Goal: Transaction & Acquisition: Complete application form

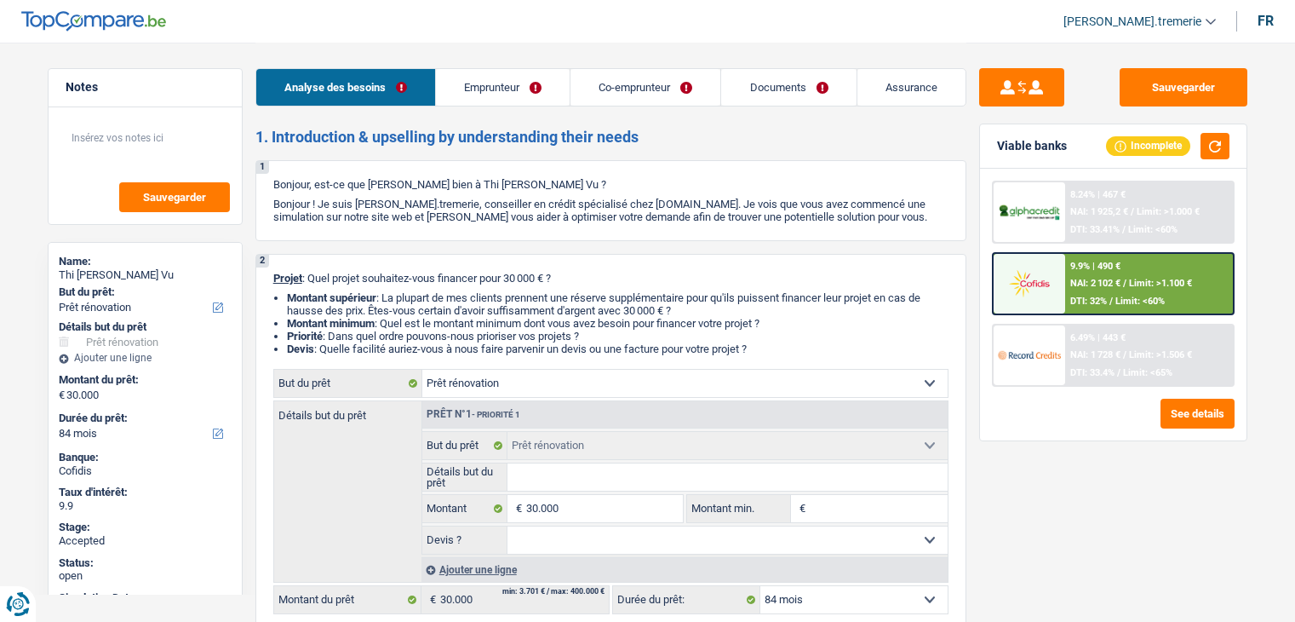
select select "renovation"
select select "84"
select select "renovation"
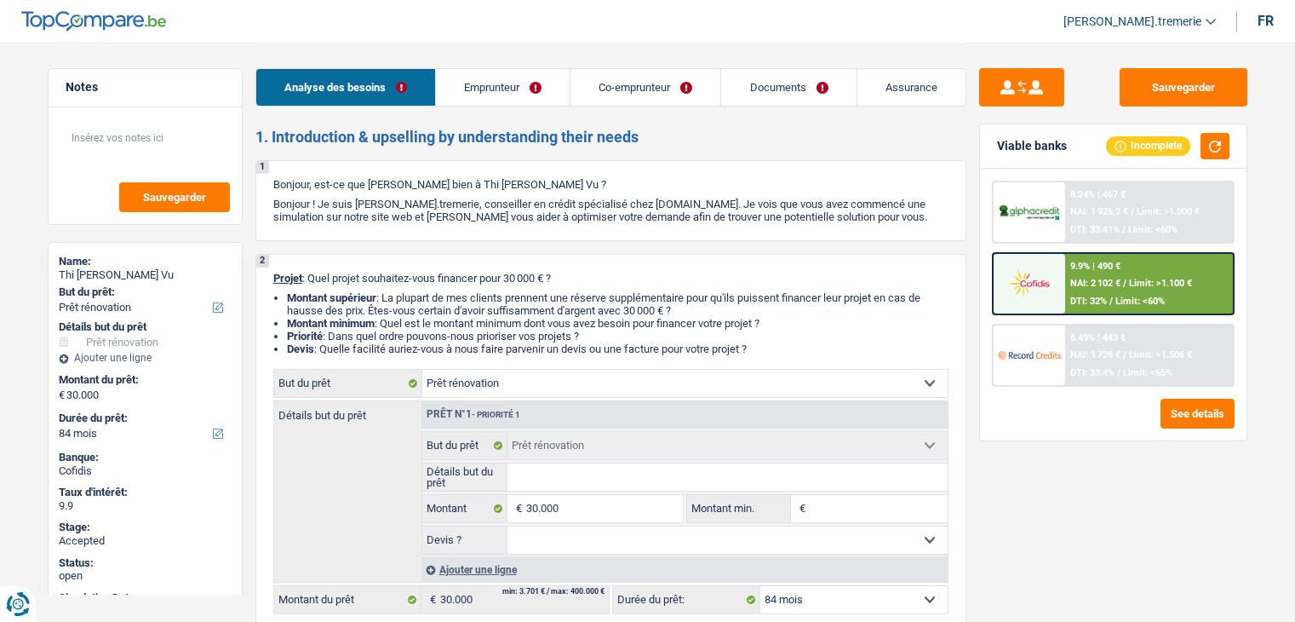
select select "84"
select select "independent"
select select "mutuality"
select select "netSalary"
select select "rentalIncome"
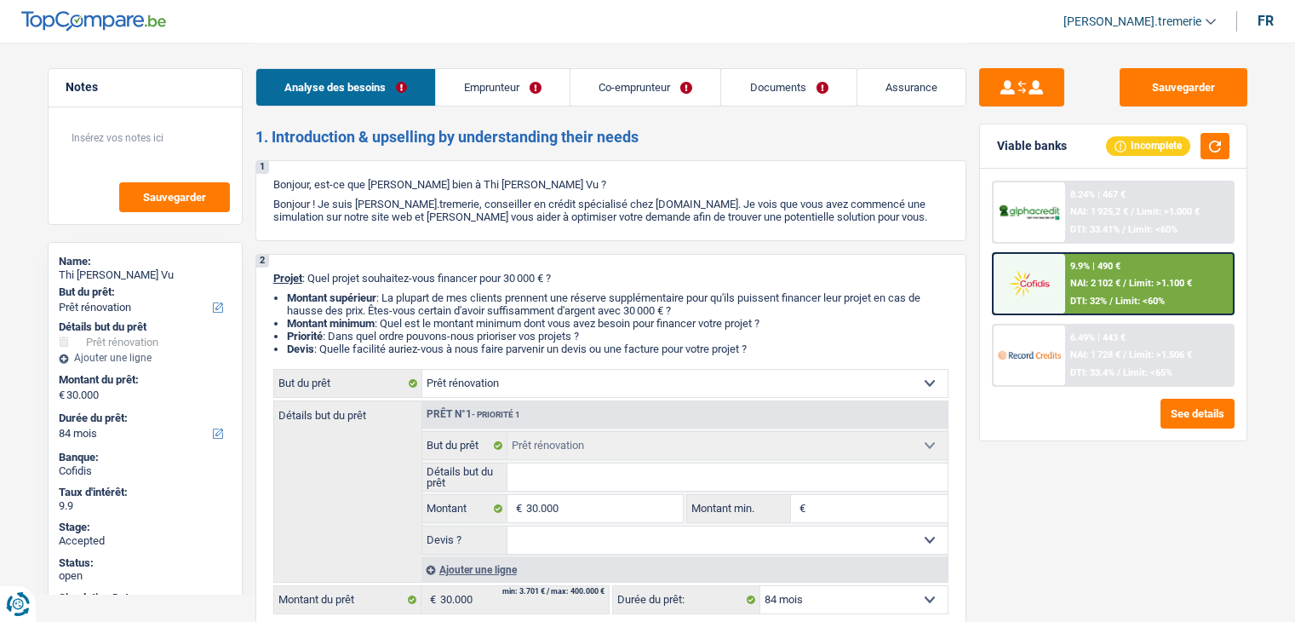
select select "mutualityIndemnity"
select select "ownerWithoutMortgage"
select select "personalLoan"
select select "homeFurnishingOrRelocation"
select select "60"
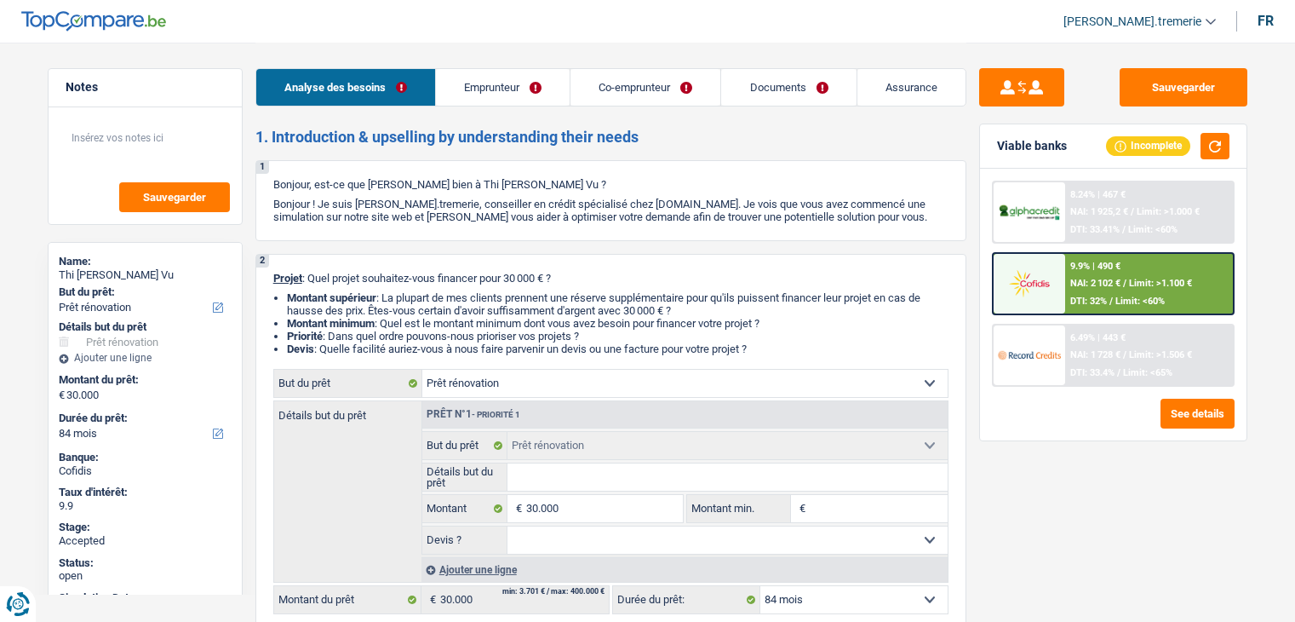
select select "cardOrCredit"
select select "renovation"
select select "84"
drag, startPoint x: 0, startPoint y: 0, endPoint x: 746, endPoint y: 110, distance: 754.1
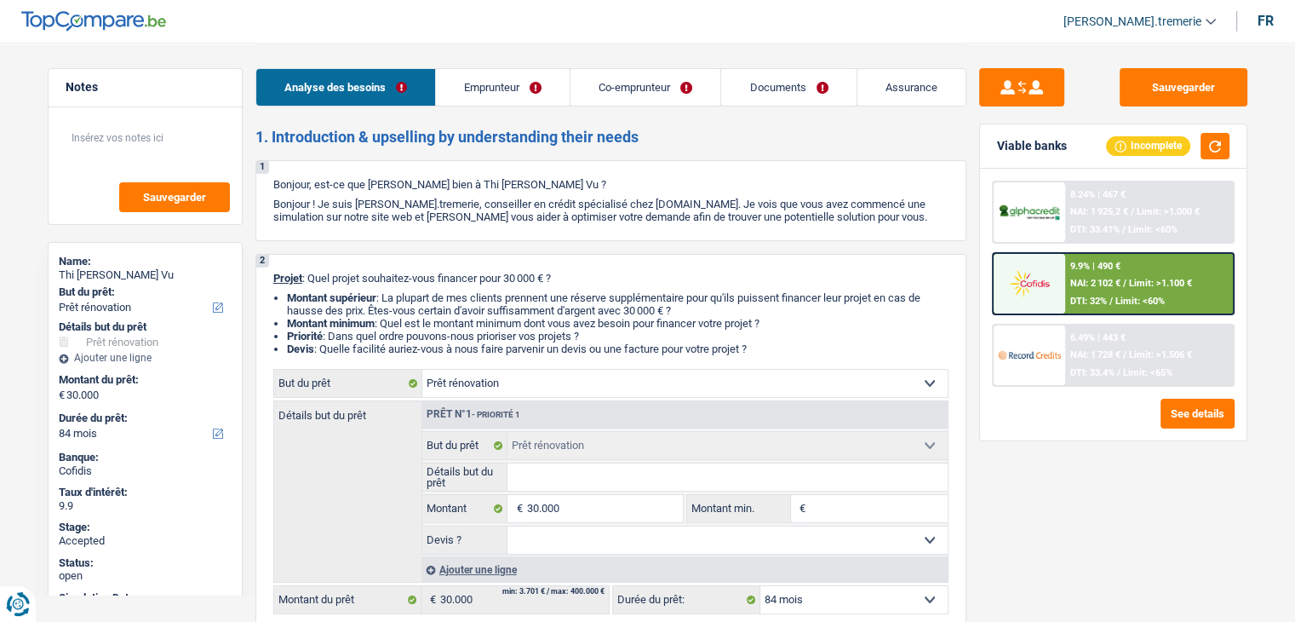
click at [746, 110] on div "Analyse des besoins Emprunteur Co-emprunteur Documents Assurance" at bounding box center [611, 79] width 711 height 72
click at [744, 99] on link "Documents" at bounding box center [788, 87] width 135 height 37
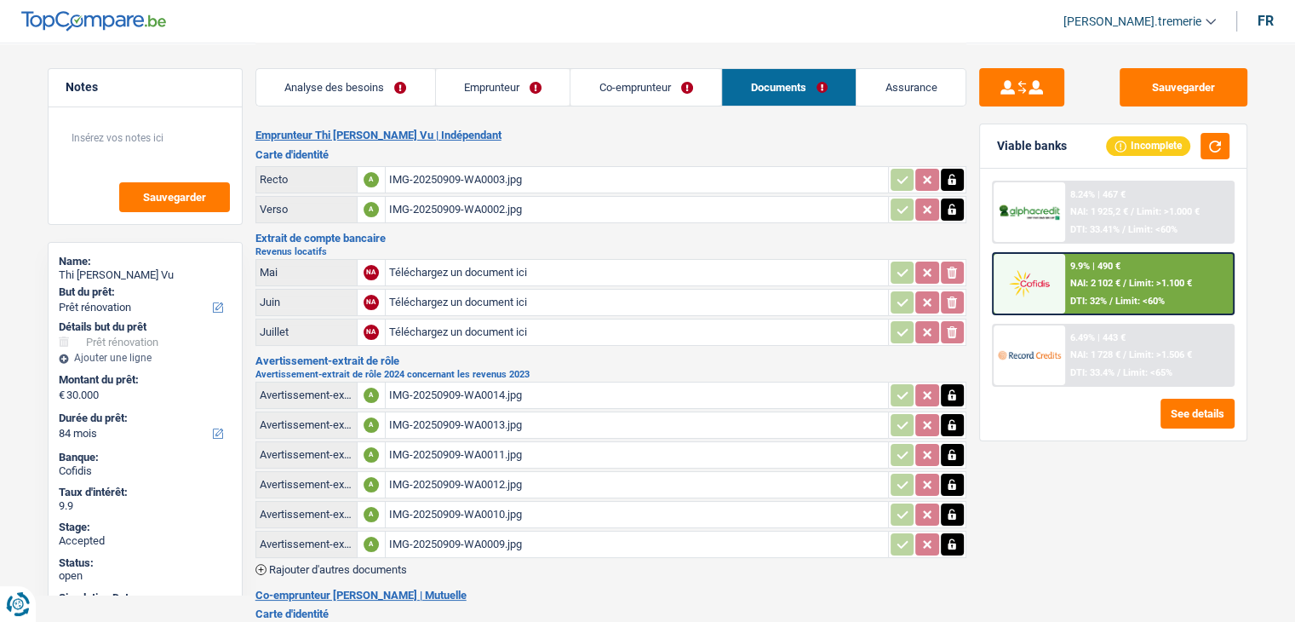
click at [453, 267] on input "Téléchargez un document ici" at bounding box center [637, 273] width 496 height 26
type input "C:\fakepath\[PERSON_NAME] 3.jpg"
click at [425, 298] on input "Téléchargez un document ici" at bounding box center [637, 303] width 496 height 26
type input "C:\fakepath\[PERSON_NAME] 2.jpg"
click at [467, 324] on input "Téléchargez un document ici" at bounding box center [637, 332] width 496 height 26
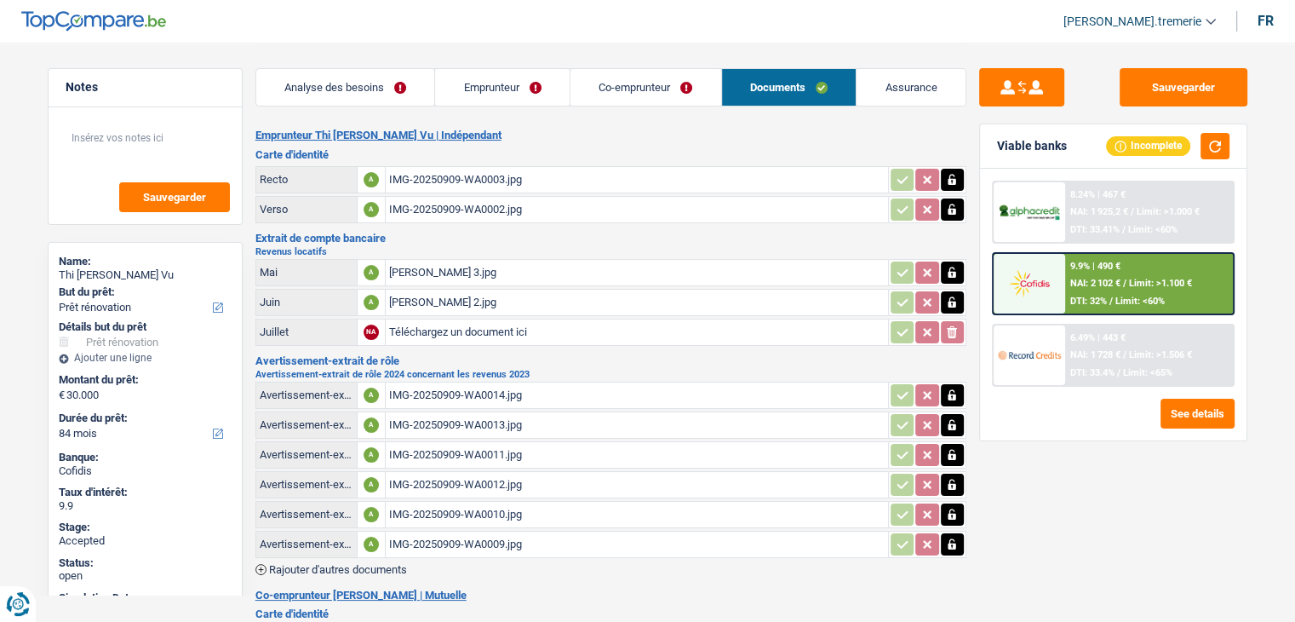
type input "C:\fakepath\[PERSON_NAME] 1.jpg"
click at [1186, 88] on button "Sauvegarder" at bounding box center [1184, 87] width 128 height 38
click at [518, 91] on link "Emprunteur" at bounding box center [502, 87] width 135 height 37
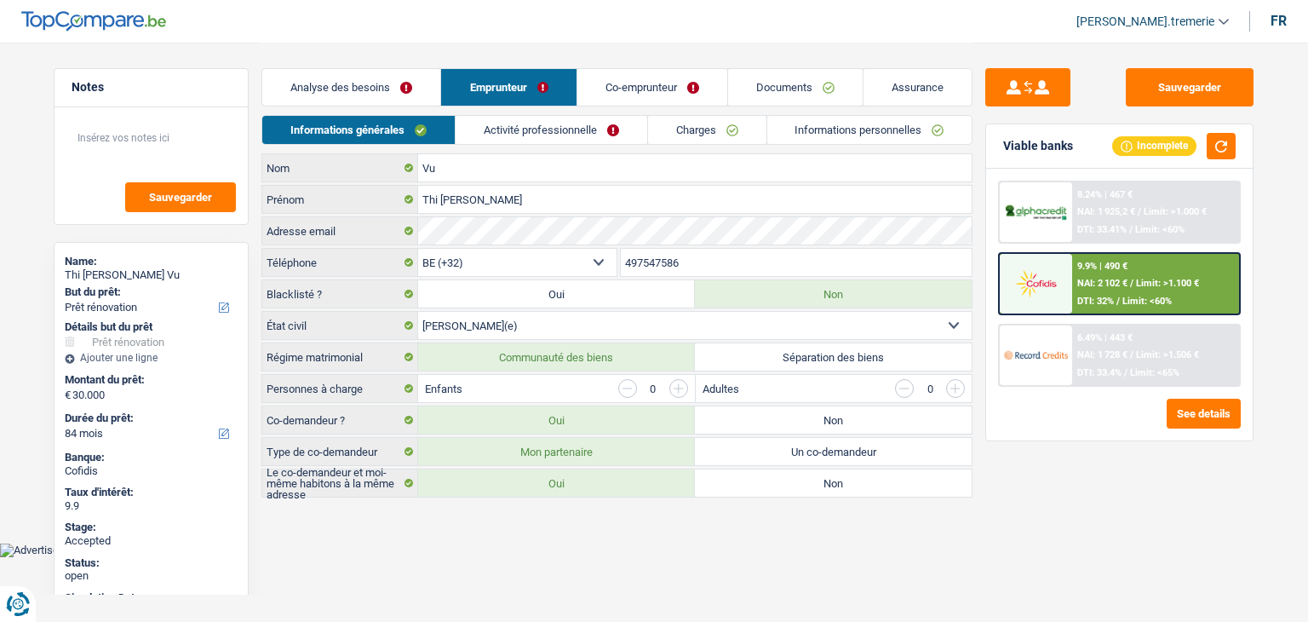
click at [536, 142] on link "Activité professionnelle" at bounding box center [552, 130] width 192 height 28
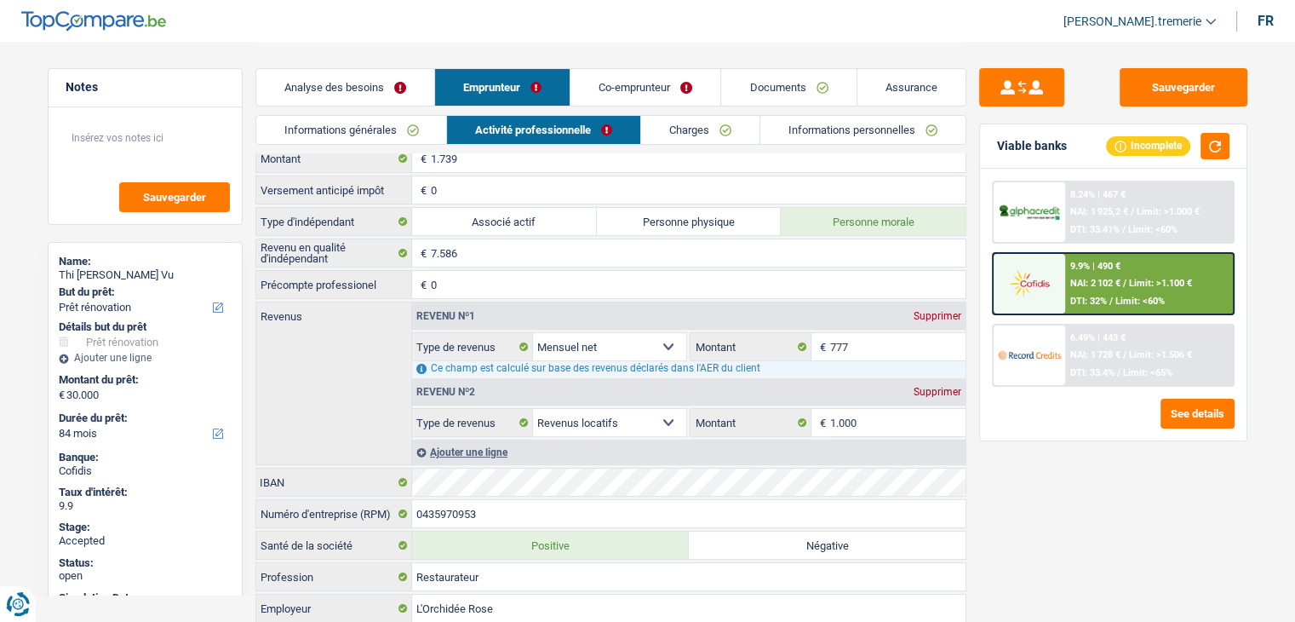
scroll to position [136, 0]
click at [835, 413] on input "1.000" at bounding box center [897, 421] width 135 height 27
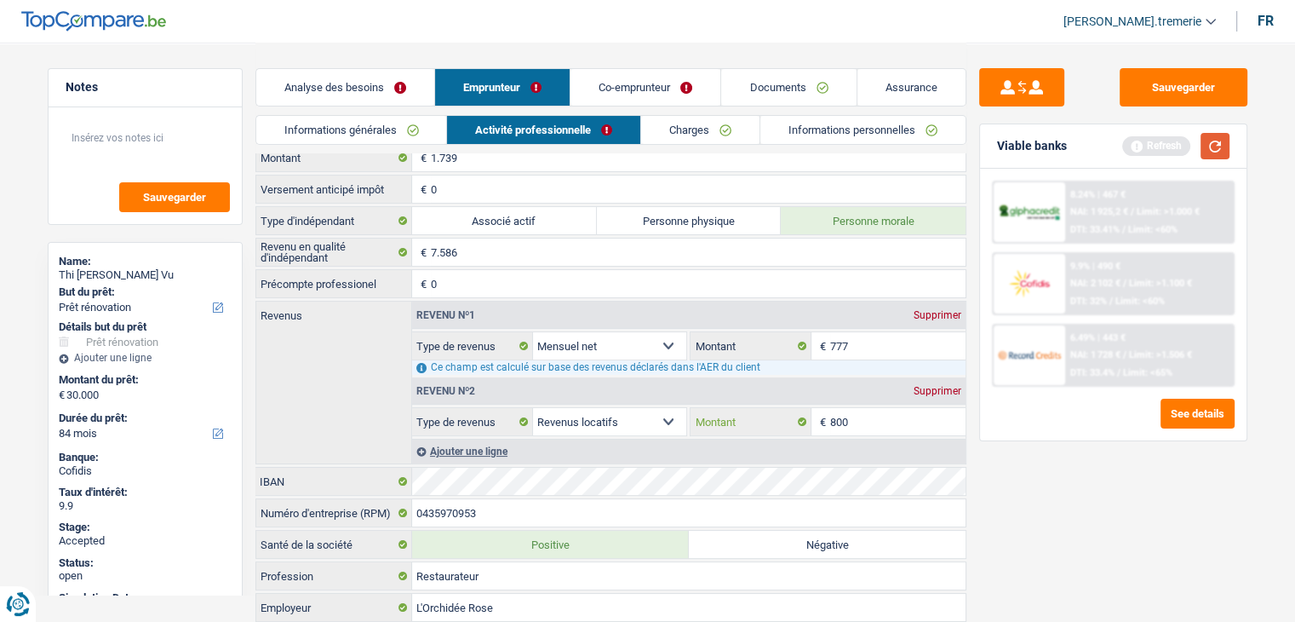
type input "800"
click at [1220, 141] on button "button" at bounding box center [1215, 146] width 29 height 26
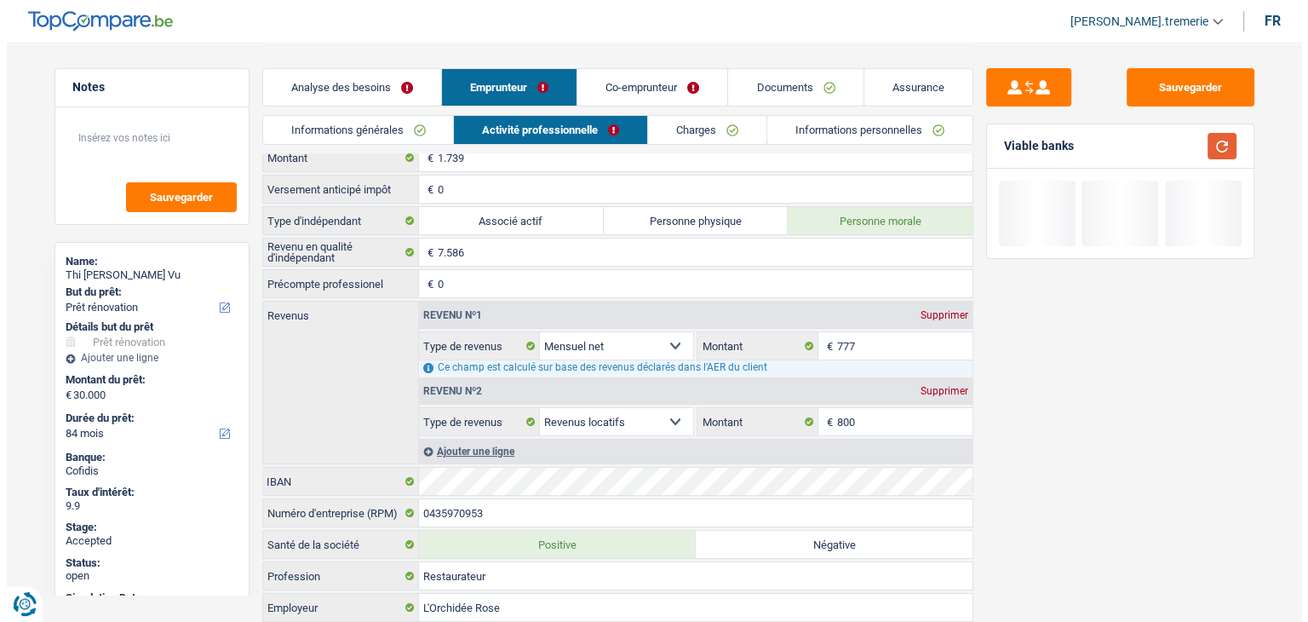
scroll to position [0, 0]
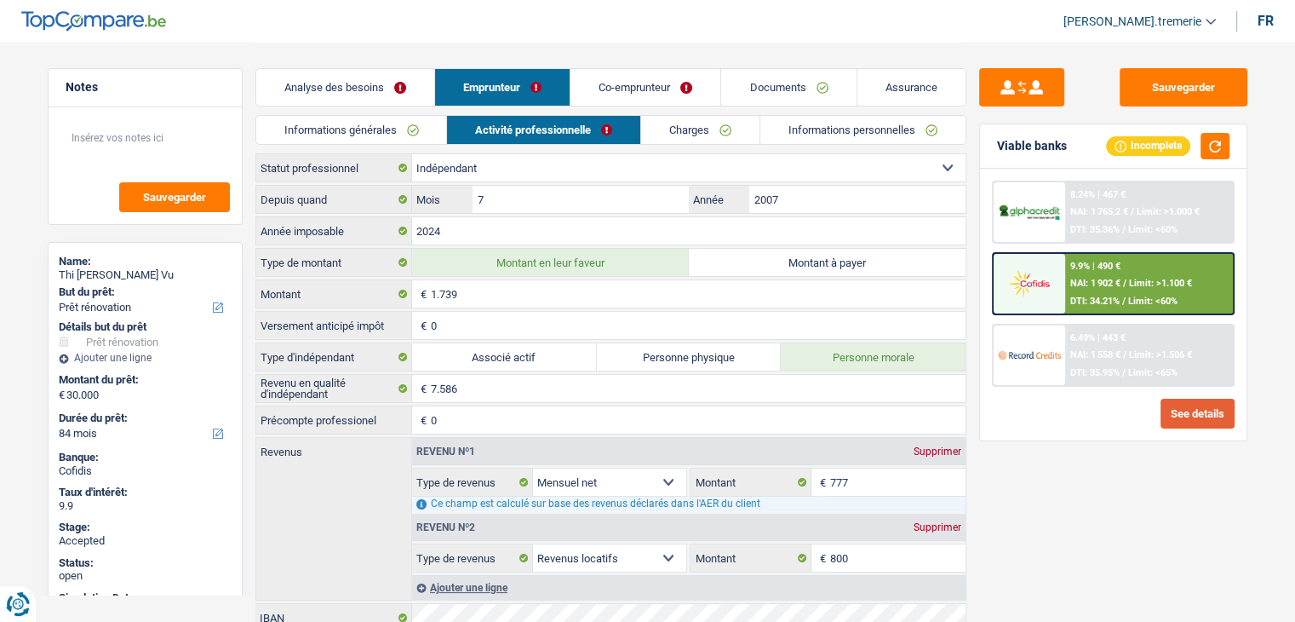
click at [1189, 408] on button "See details" at bounding box center [1198, 414] width 74 height 30
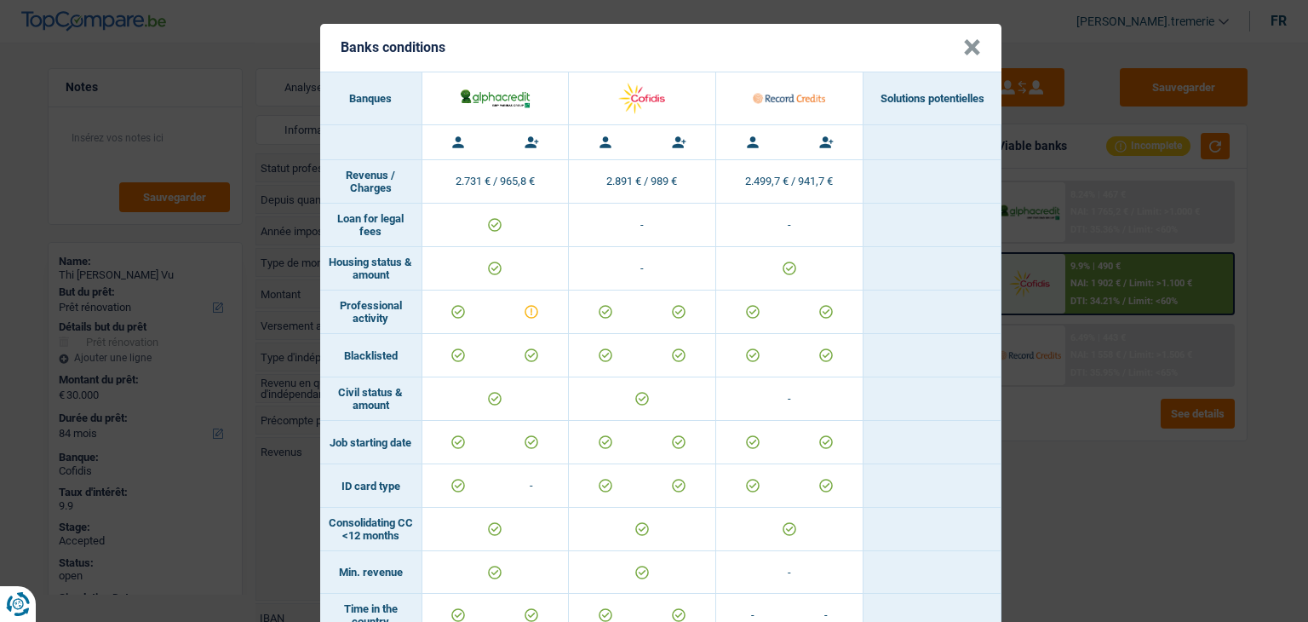
click at [966, 46] on button "×" at bounding box center [972, 47] width 18 height 17
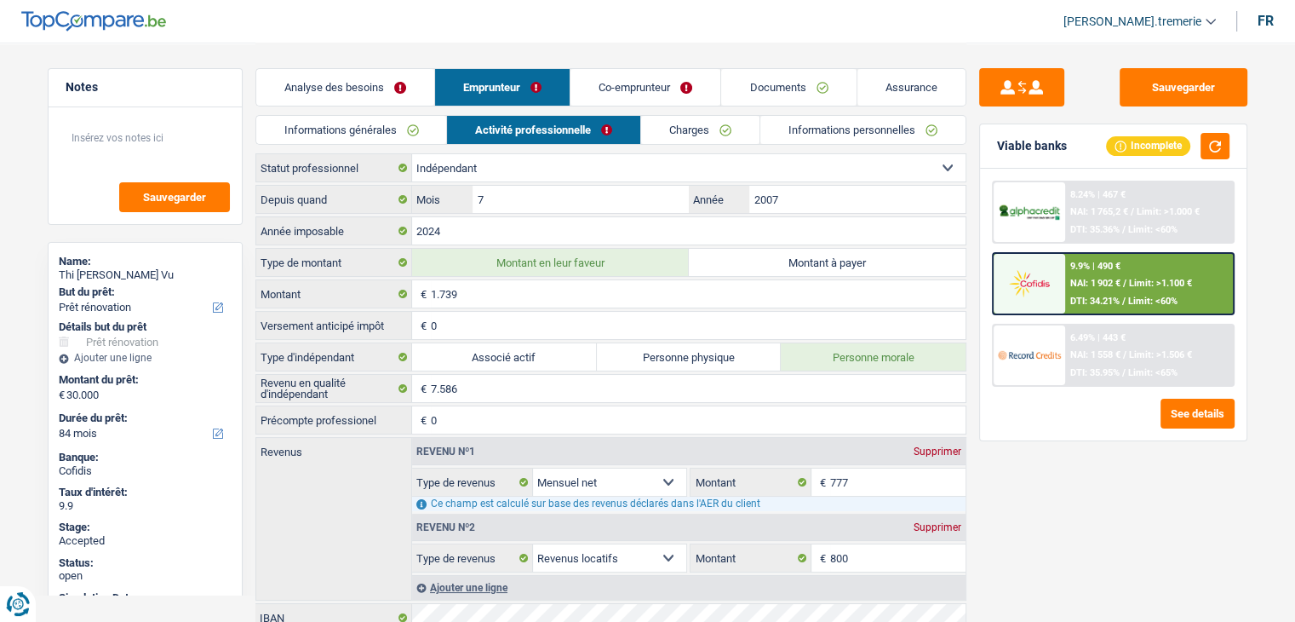
click at [672, 353] on label "Personne physique" at bounding box center [689, 356] width 185 height 27
click at [672, 353] on input "Personne physique" at bounding box center [689, 356] width 185 height 27
radio input "true"
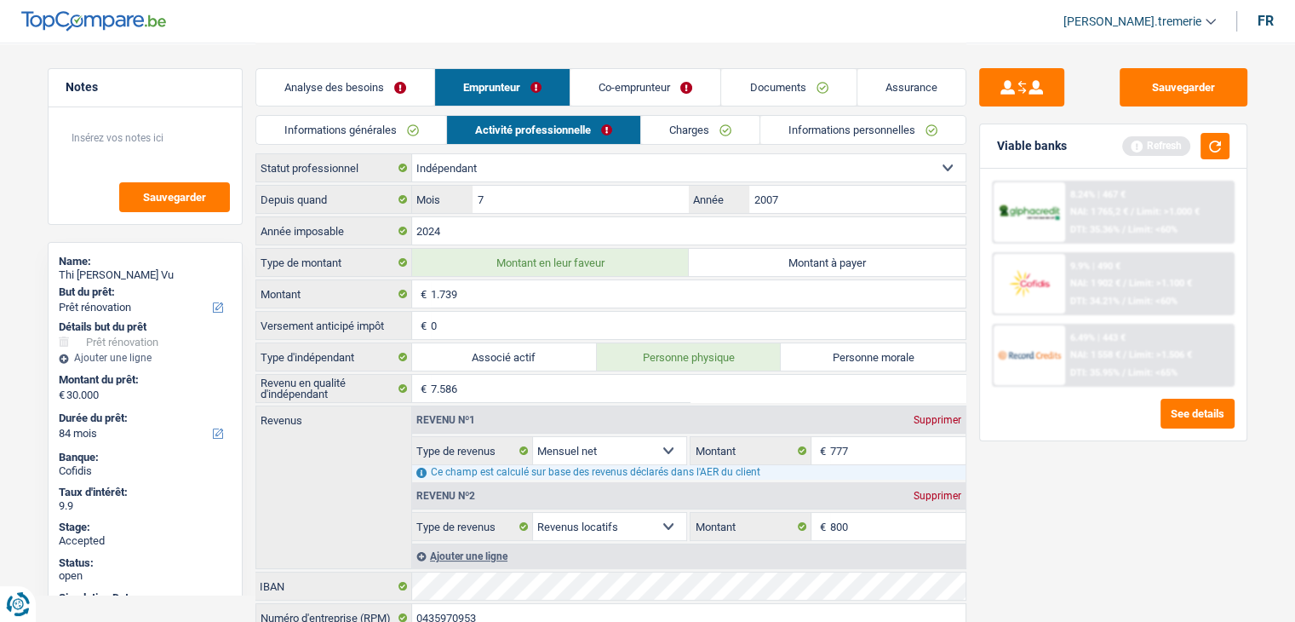
click at [829, 348] on label "Personne morale" at bounding box center [873, 356] width 185 height 27
click at [829, 348] on input "Personne morale" at bounding box center [873, 356] width 185 height 27
radio input "true"
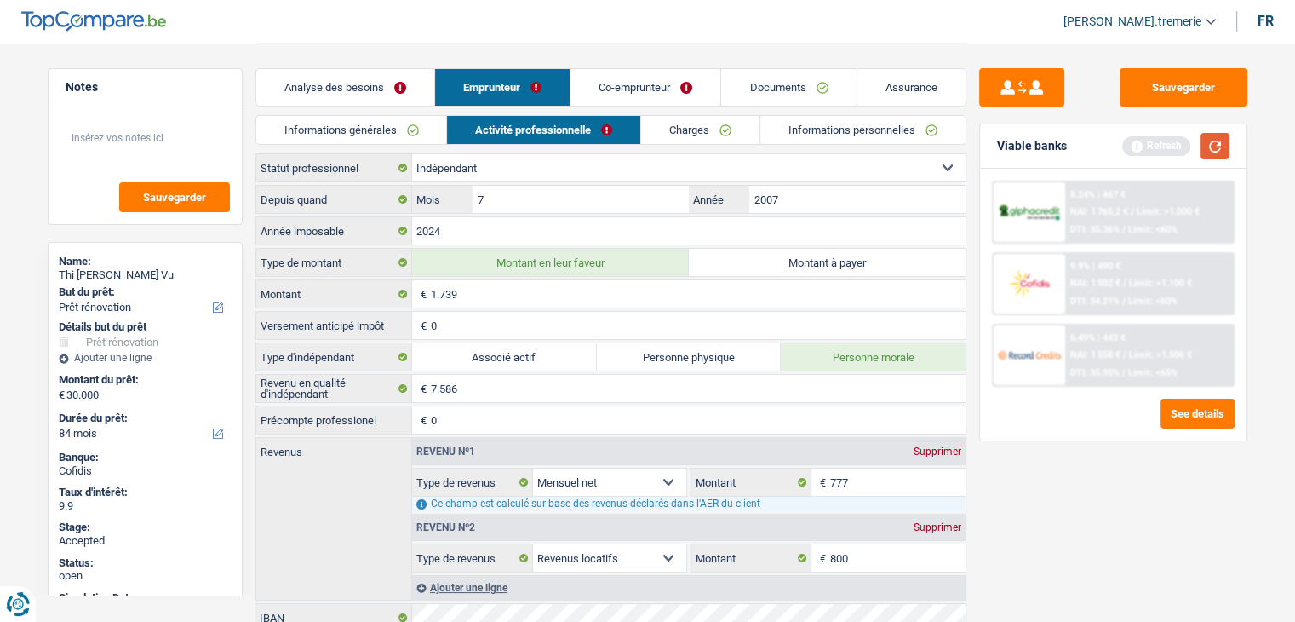
click at [1216, 141] on button "button" at bounding box center [1215, 146] width 29 height 26
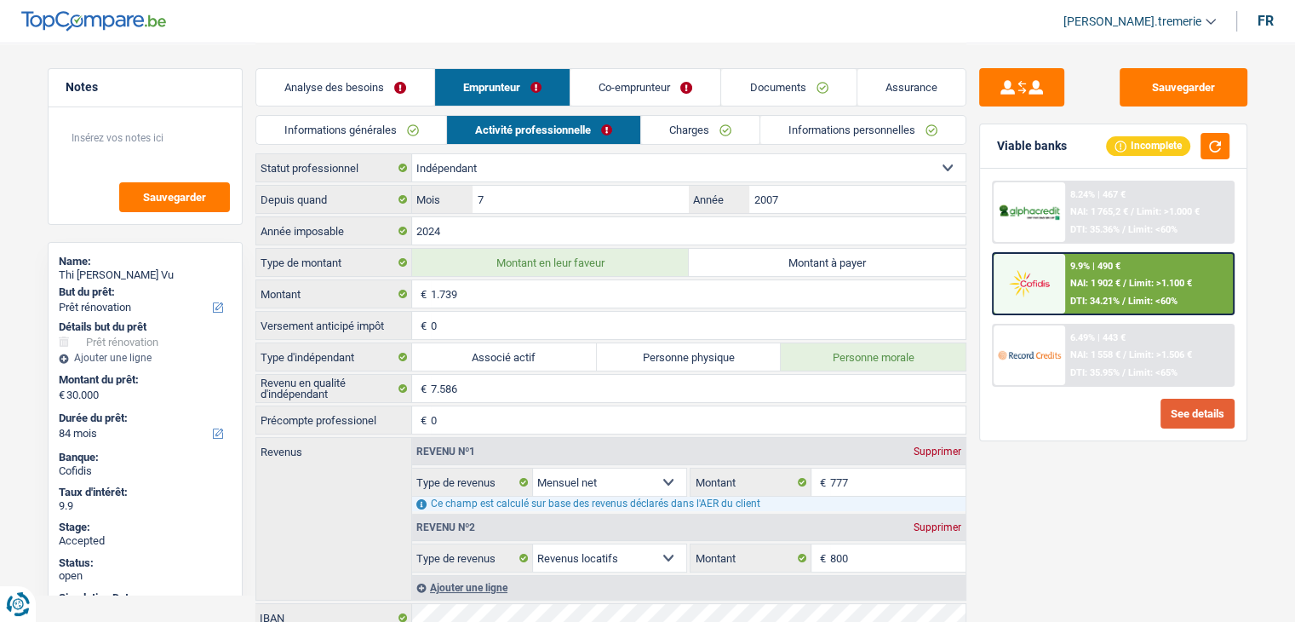
click at [1175, 416] on button "See details" at bounding box center [1198, 414] width 74 height 30
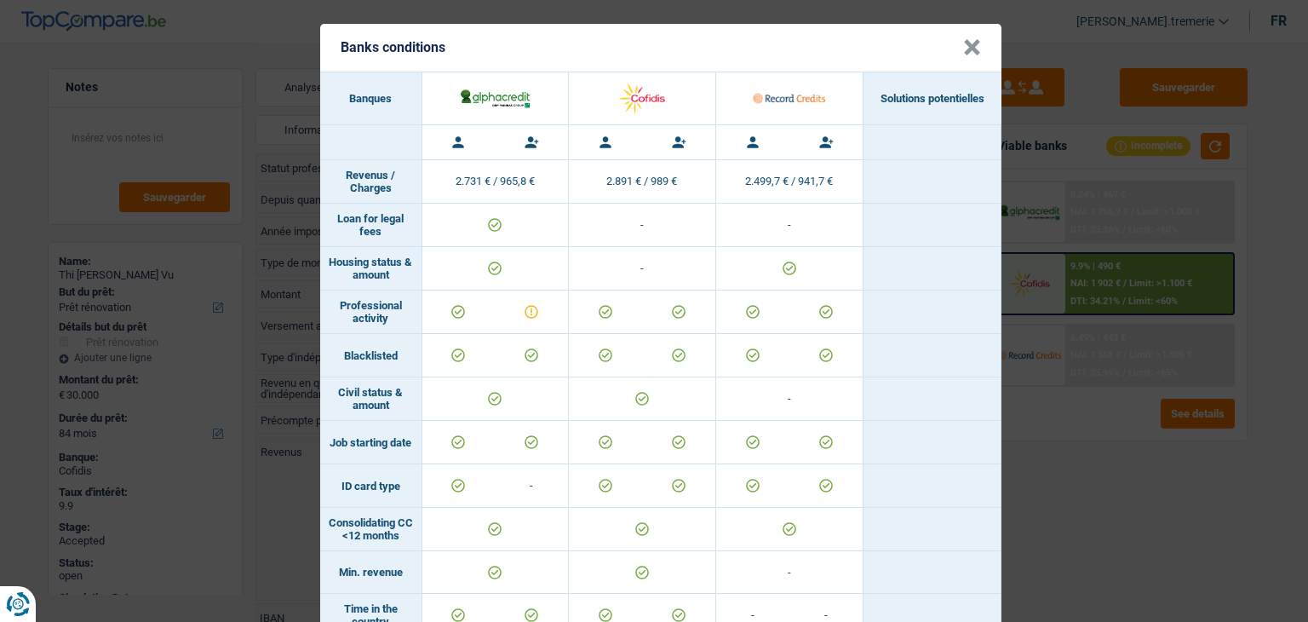
click at [964, 39] on button "×" at bounding box center [972, 47] width 18 height 17
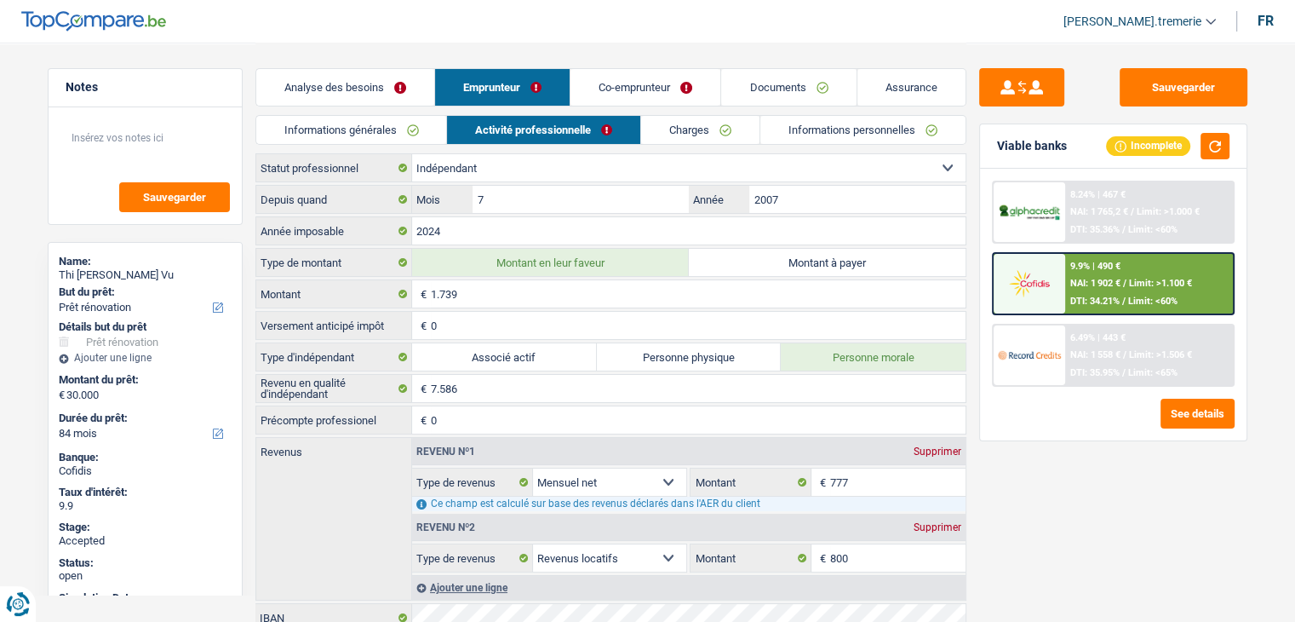
click at [593, 162] on select "Ouvrier Employé privé Employé public Invalide Indépendant Pensionné Chômeur Mut…" at bounding box center [689, 167] width 554 height 27
select select "worker"
click at [412, 154] on select "Ouvrier Employé privé Employé public Invalide Indépendant Pensionné Chômeur Mut…" at bounding box center [689, 167] width 554 height 27
select select "netSalary"
select select "rentalIncome"
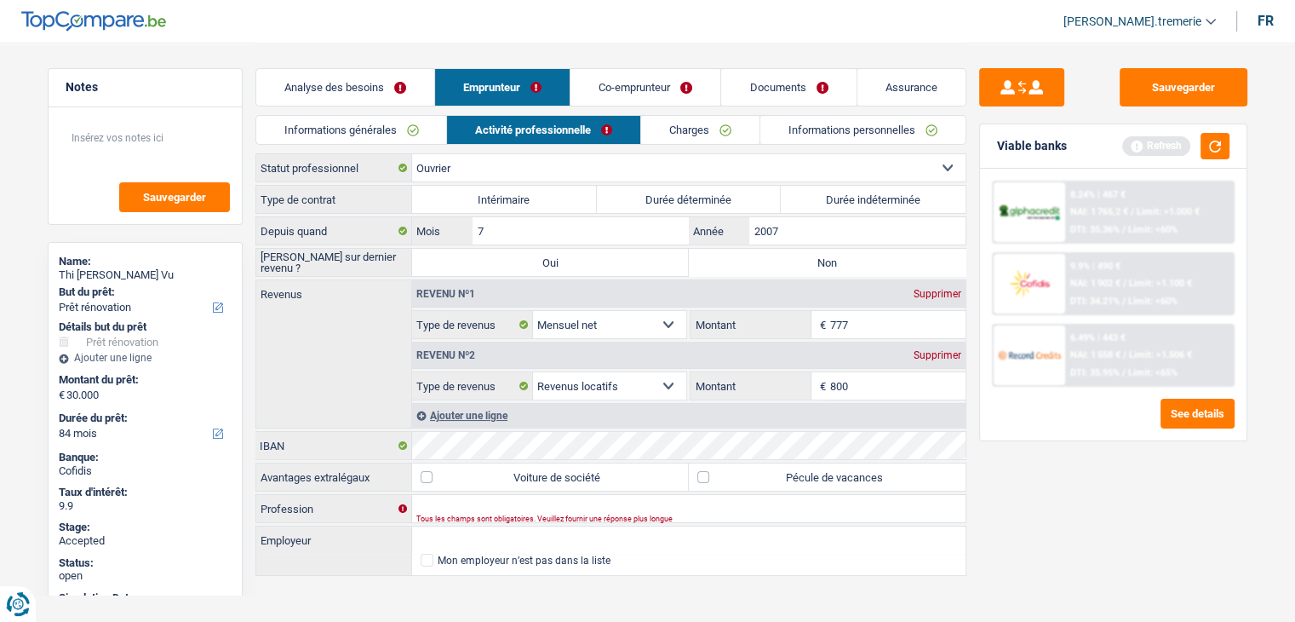
click at [565, 163] on select "Ouvrier Employé privé Employé public Invalide Indépendant Pensionné Chômeur Mut…" at bounding box center [689, 167] width 554 height 27
select select "independent"
click at [412, 154] on select "Ouvrier Employé privé Employé public Invalide Indépendant Pensionné Chômeur Mut…" at bounding box center [689, 167] width 554 height 27
select select "netSalary"
select select "rentalIncome"
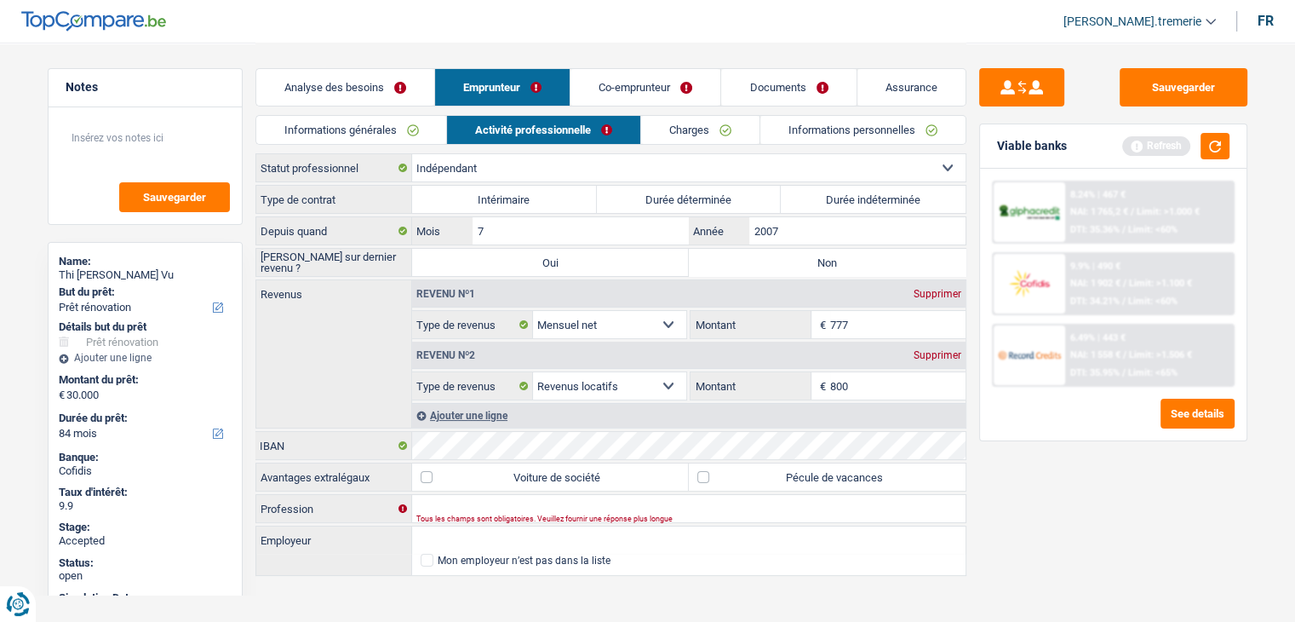
select select "BE"
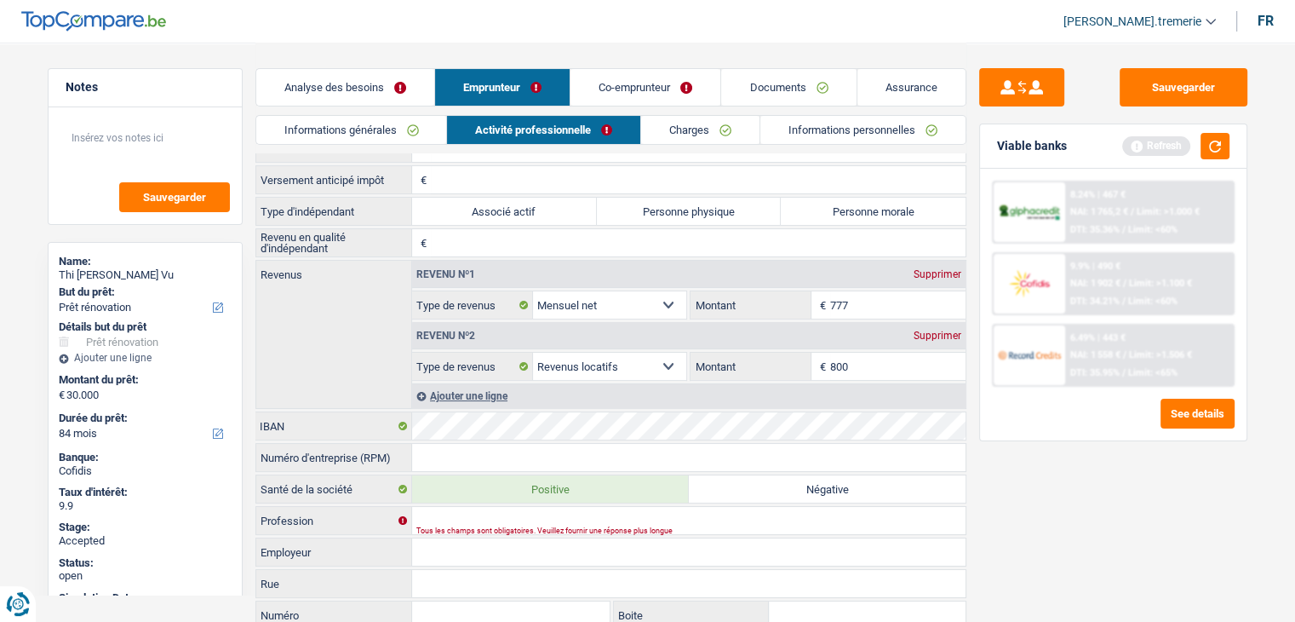
scroll to position [156, 0]
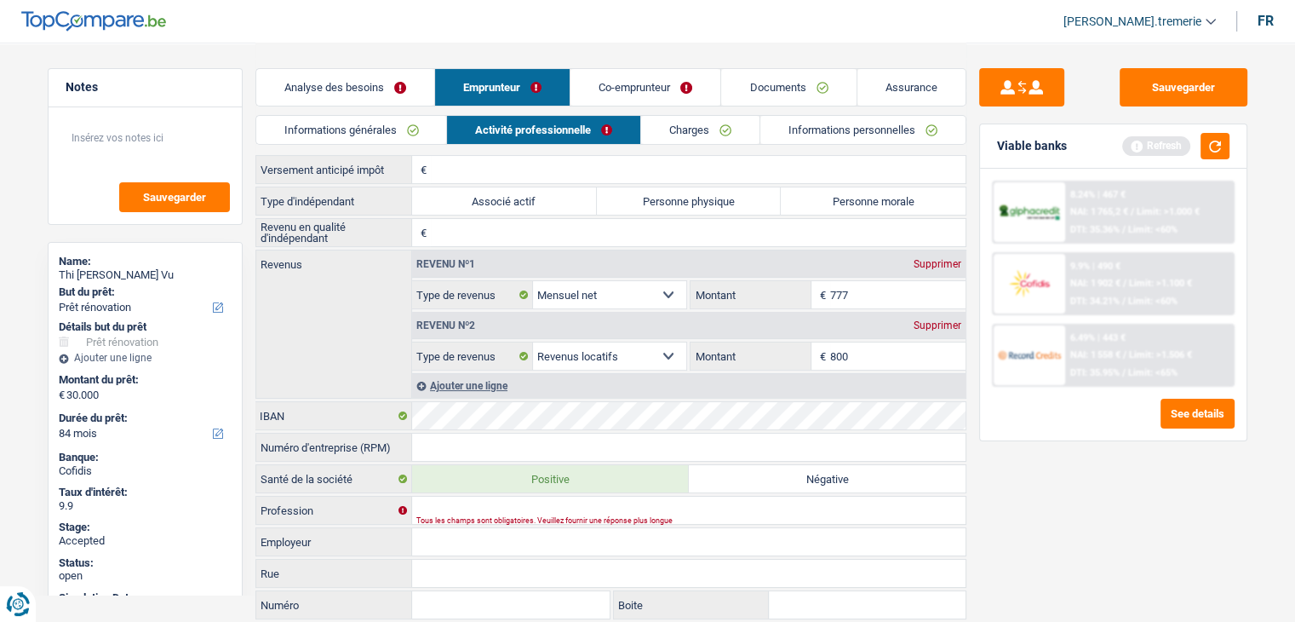
click at [503, 437] on input "Numéro d'entreprise (RPM)" at bounding box center [689, 447] width 554 height 27
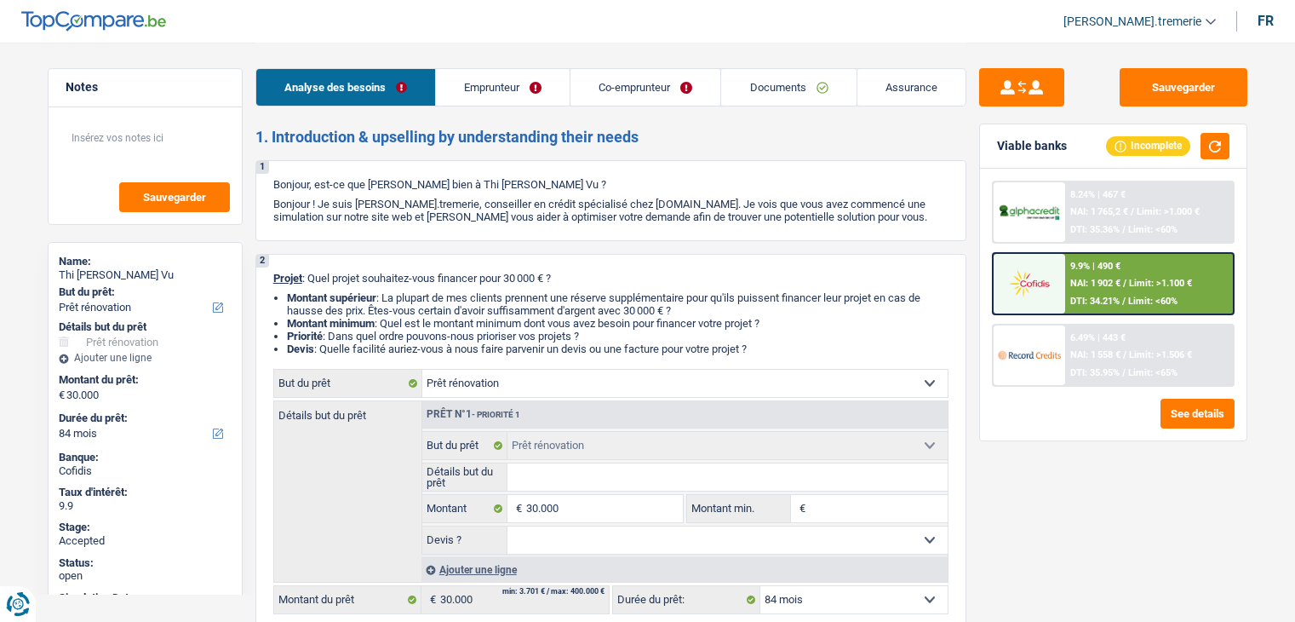
select select "renovation"
select select "84"
select select "32"
select select "married"
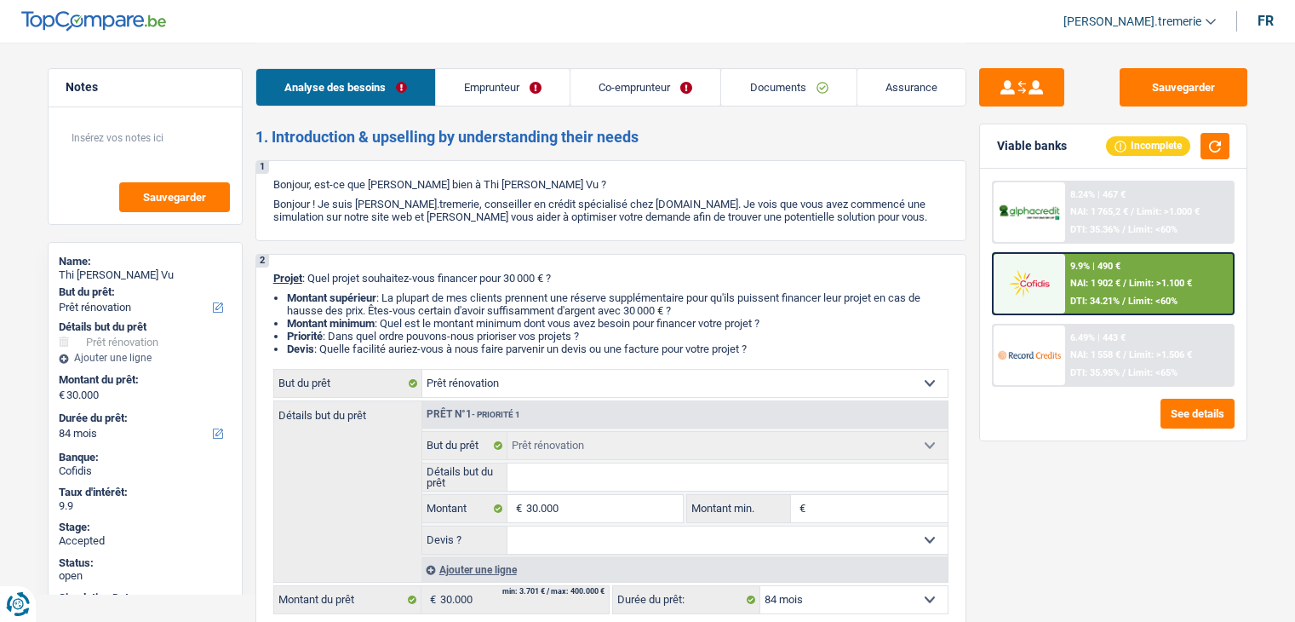
select select "independent"
select select "netSalary"
select select "rentalIncome"
select select "BE"
drag, startPoint x: 0, startPoint y: 0, endPoint x: 478, endPoint y: 84, distance: 485.2
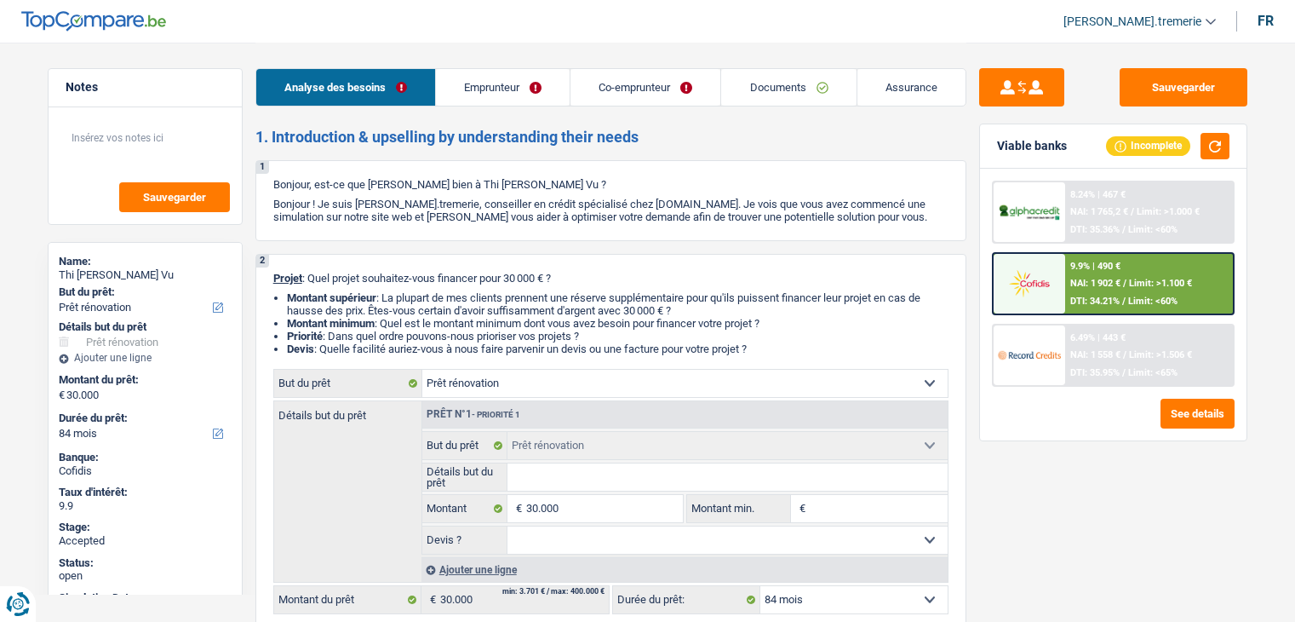
click at [478, 84] on link "Emprunteur" at bounding box center [503, 87] width 134 height 37
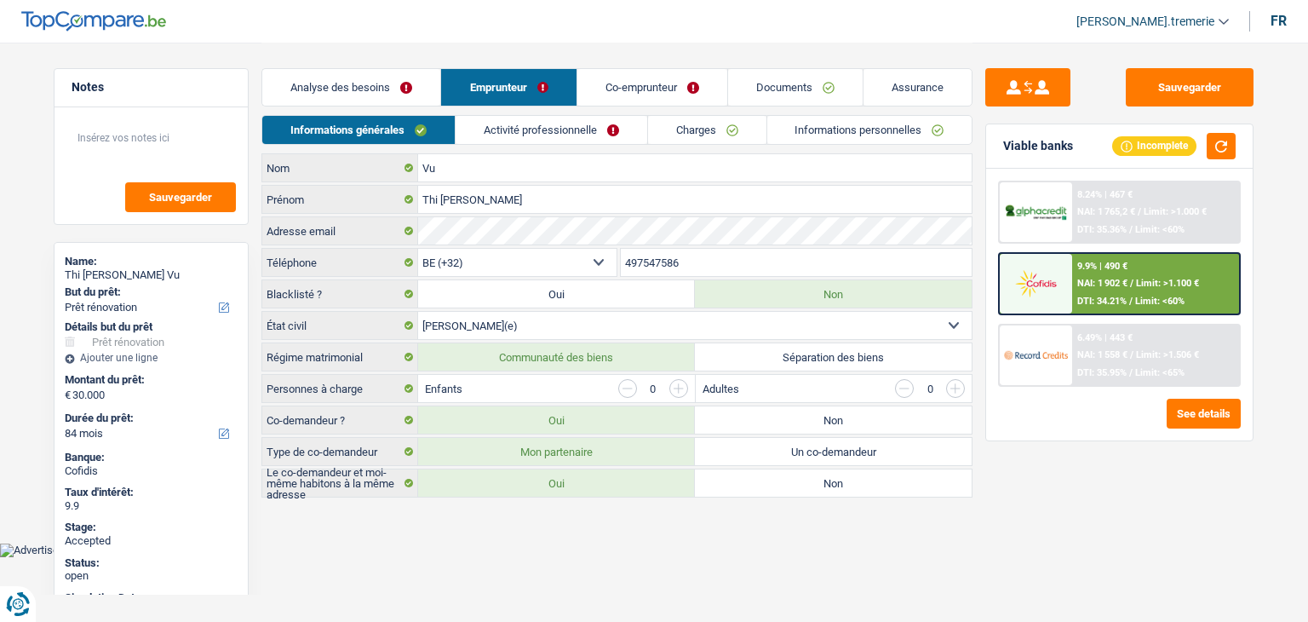
click at [490, 130] on link "Activité professionnelle" at bounding box center [552, 130] width 192 height 28
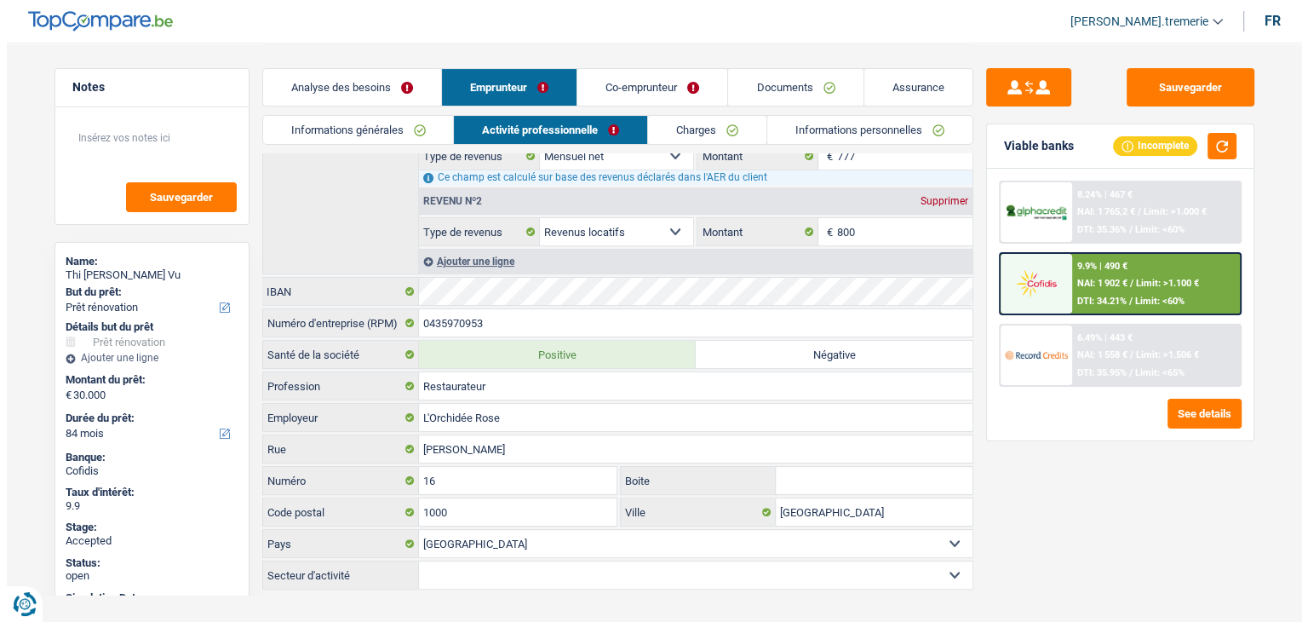
scroll to position [344, 0]
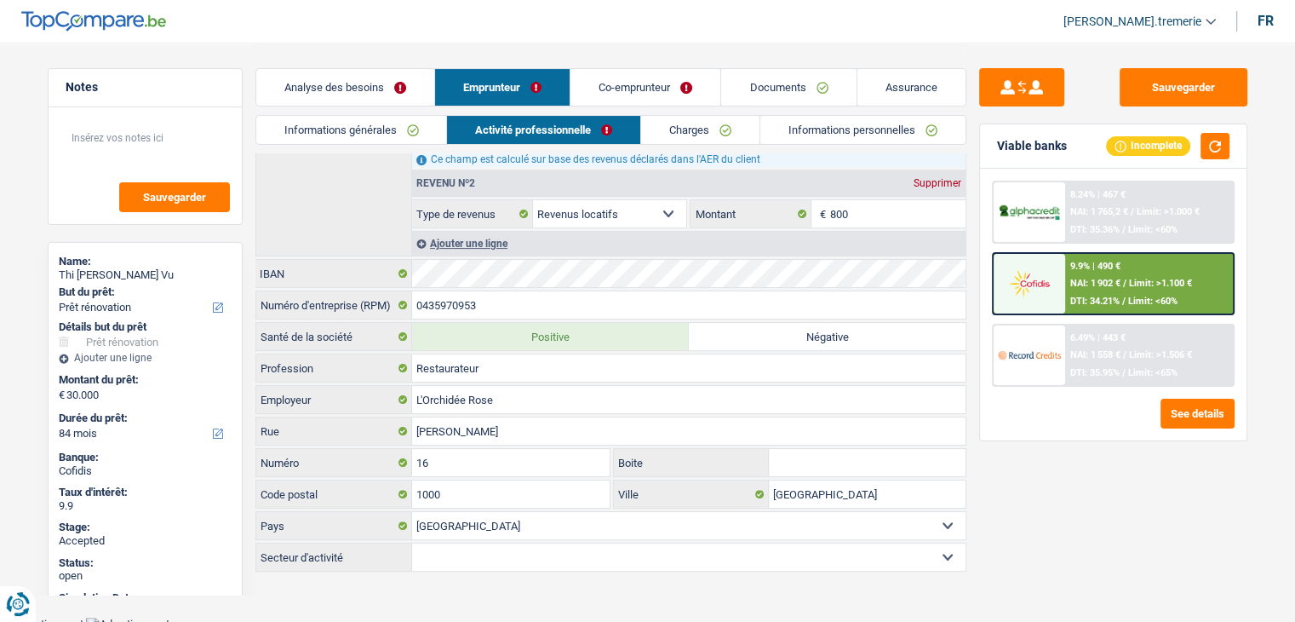
click at [833, 543] on select "Agriculture/Pêche Industrie Horeca Courier/Fitness/Taxi Construction Banques/As…" at bounding box center [689, 556] width 554 height 27
select select "hrc"
click at [412, 543] on select "Agriculture/Pêche Industrie Horeca Courier/Fitness/Taxi Construction Banques/As…" at bounding box center [689, 556] width 554 height 27
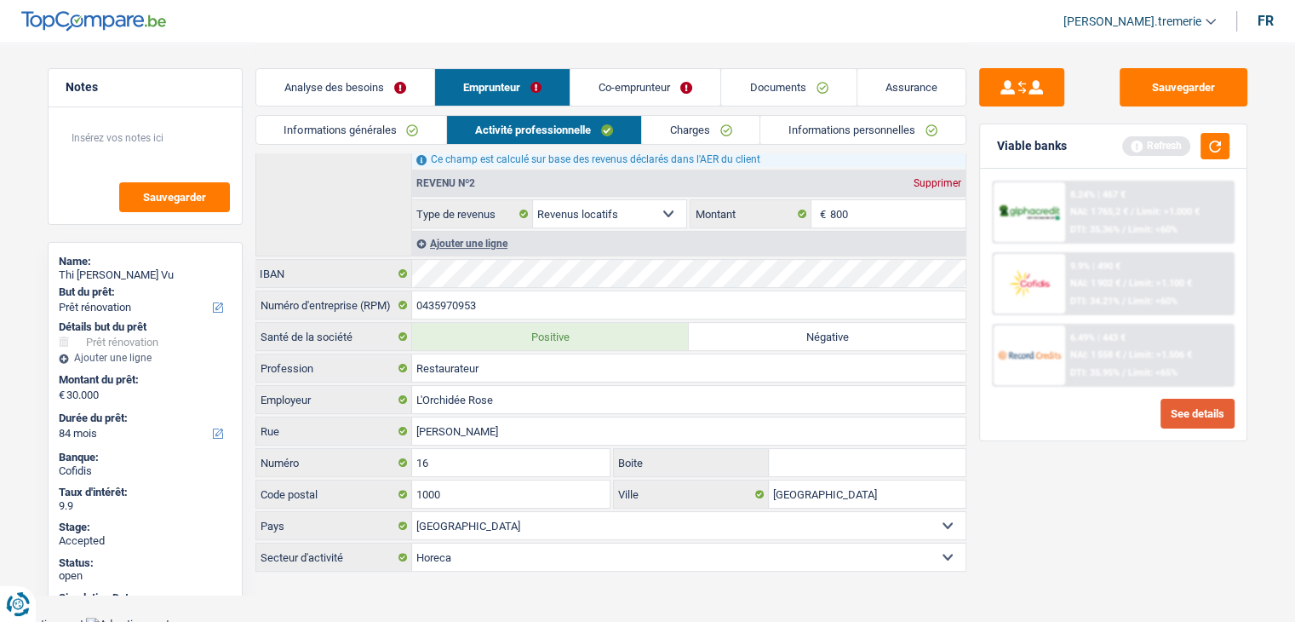
click at [1189, 425] on button "See details" at bounding box center [1198, 414] width 74 height 30
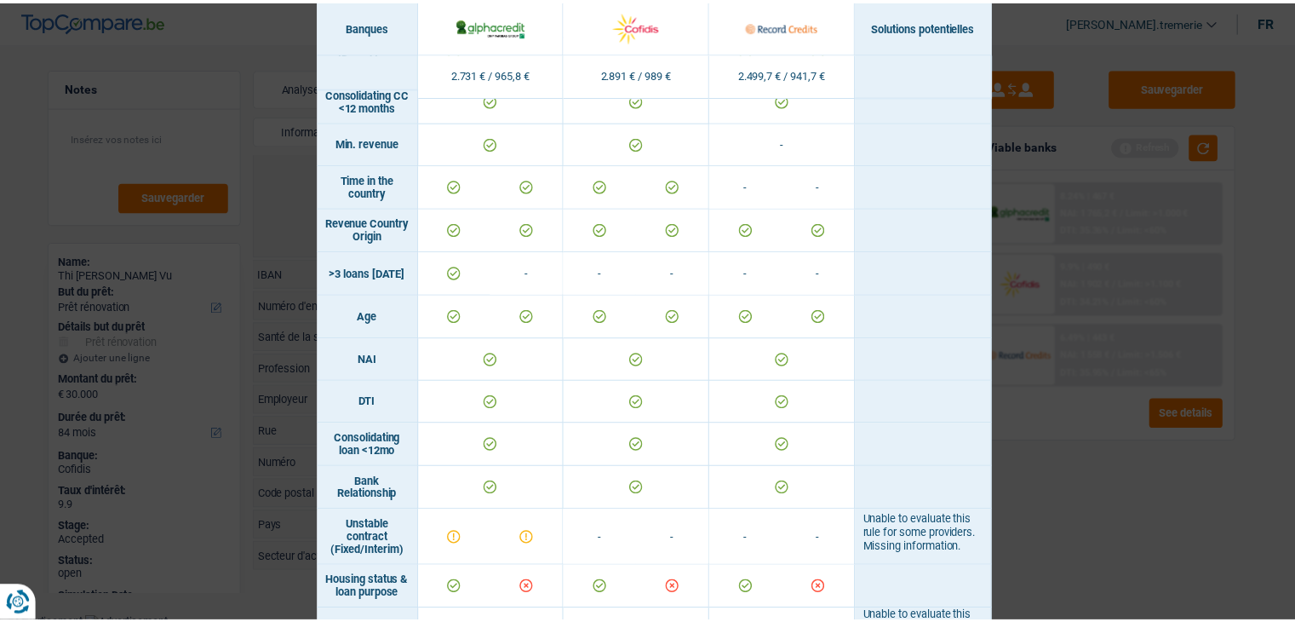
scroll to position [0, 0]
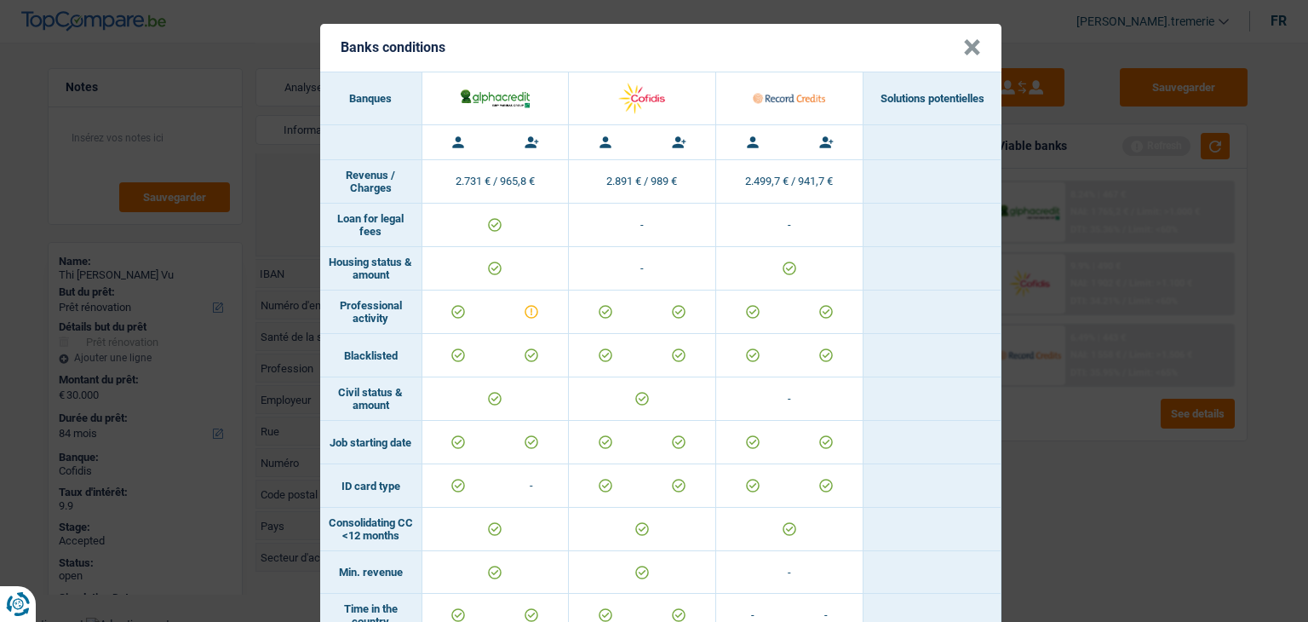
click at [974, 42] on header "Banks conditions ×" at bounding box center [660, 48] width 681 height 48
click at [963, 46] on button "×" at bounding box center [972, 47] width 18 height 17
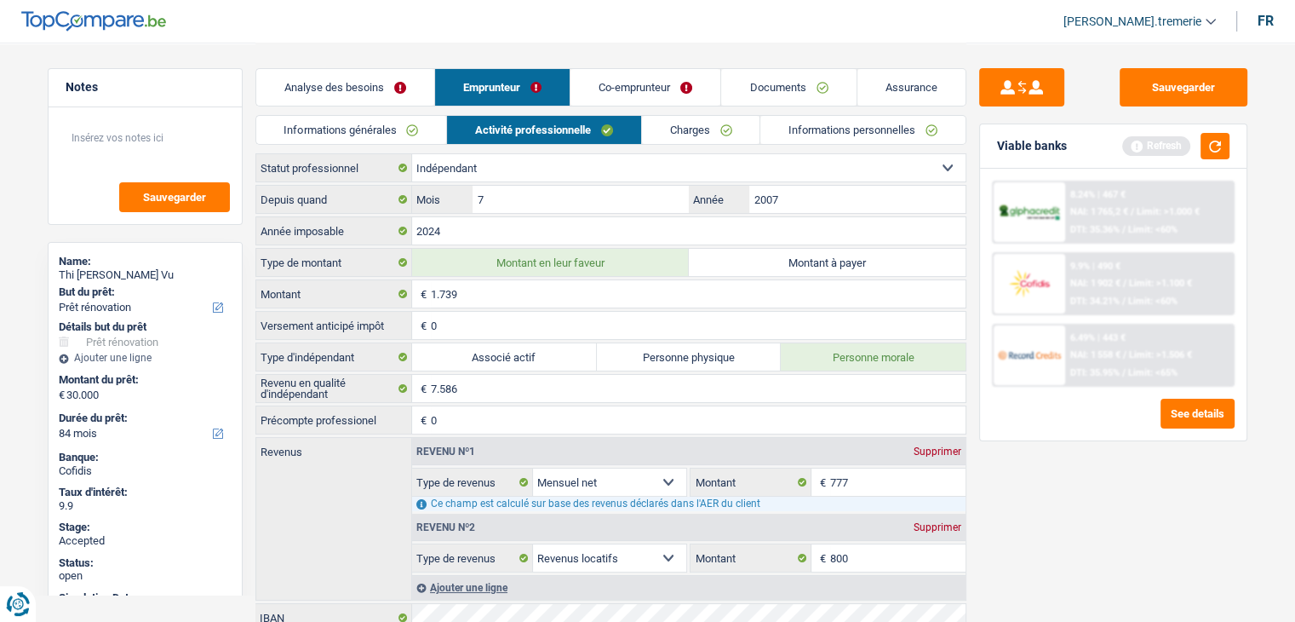
click at [388, 89] on link "Analyse des besoins" at bounding box center [345, 87] width 178 height 37
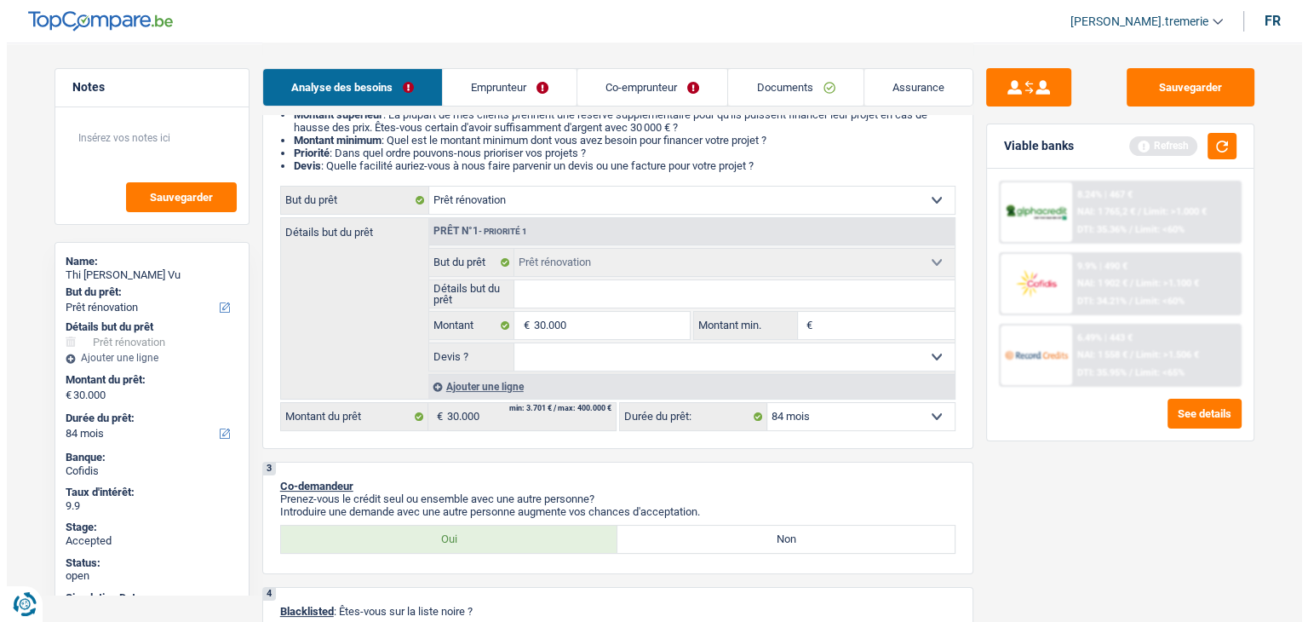
scroll to position [184, 0]
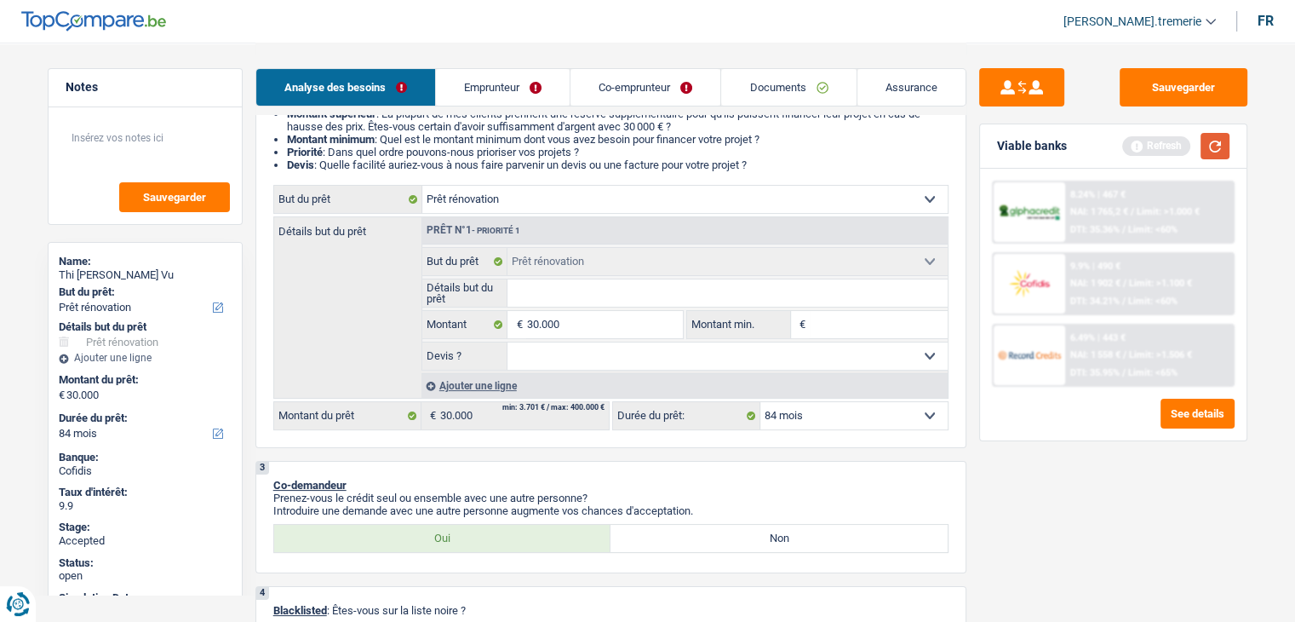
click at [1220, 158] on button "button" at bounding box center [1215, 146] width 29 height 26
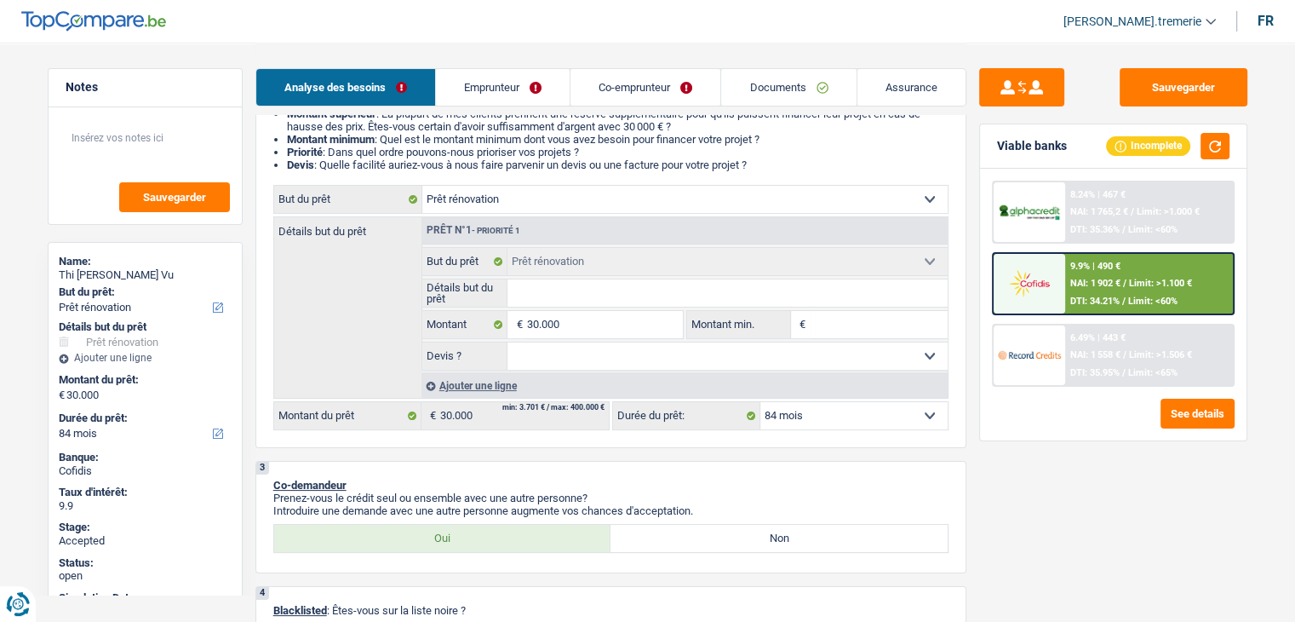
click at [1105, 355] on span "NAI: 1 558 €" at bounding box center [1096, 354] width 50 height 11
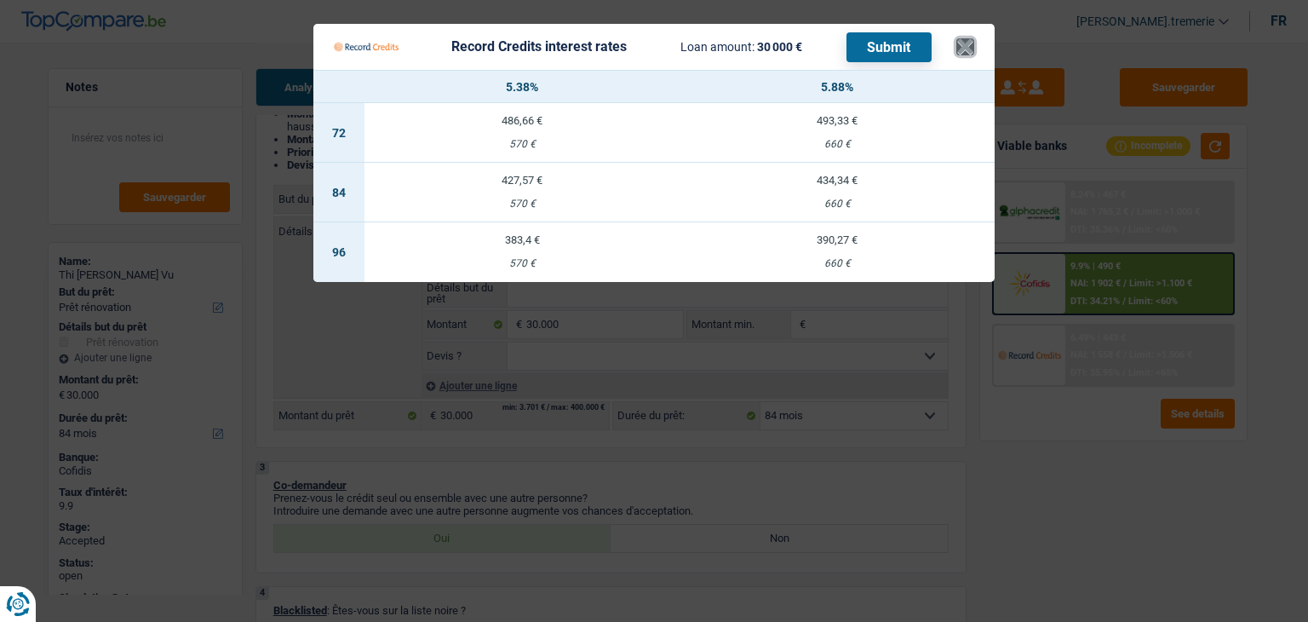
click at [967, 44] on button "×" at bounding box center [965, 46] width 18 height 17
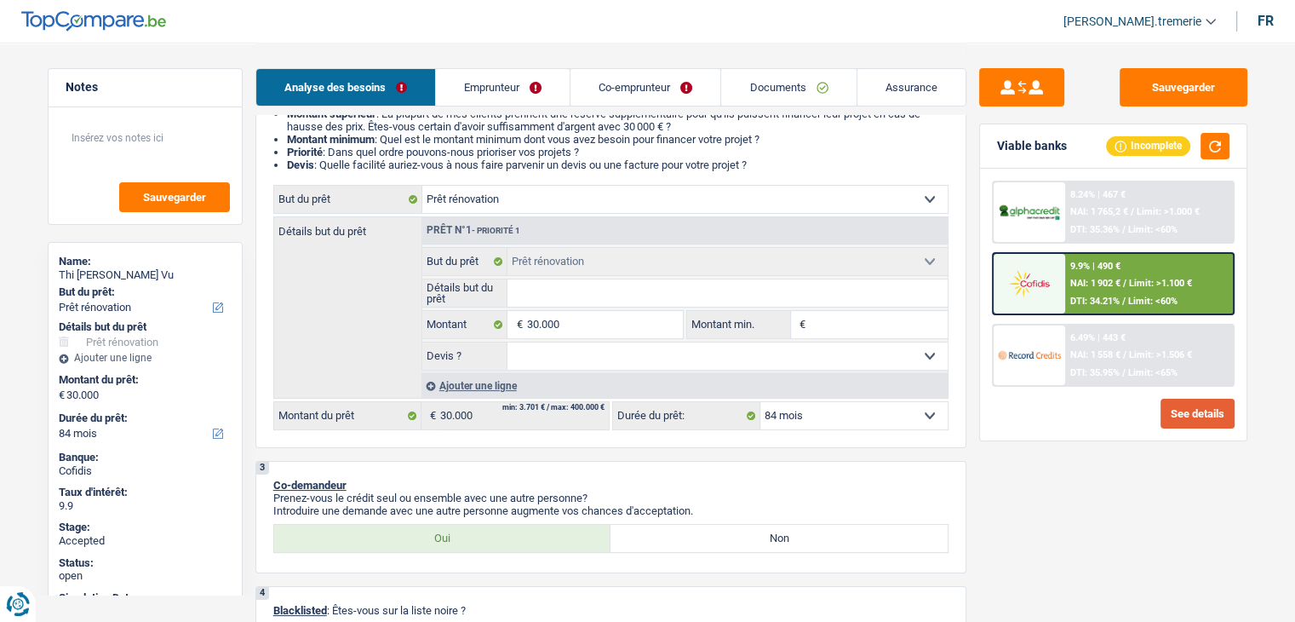
click at [1187, 399] on button "See details" at bounding box center [1198, 414] width 74 height 30
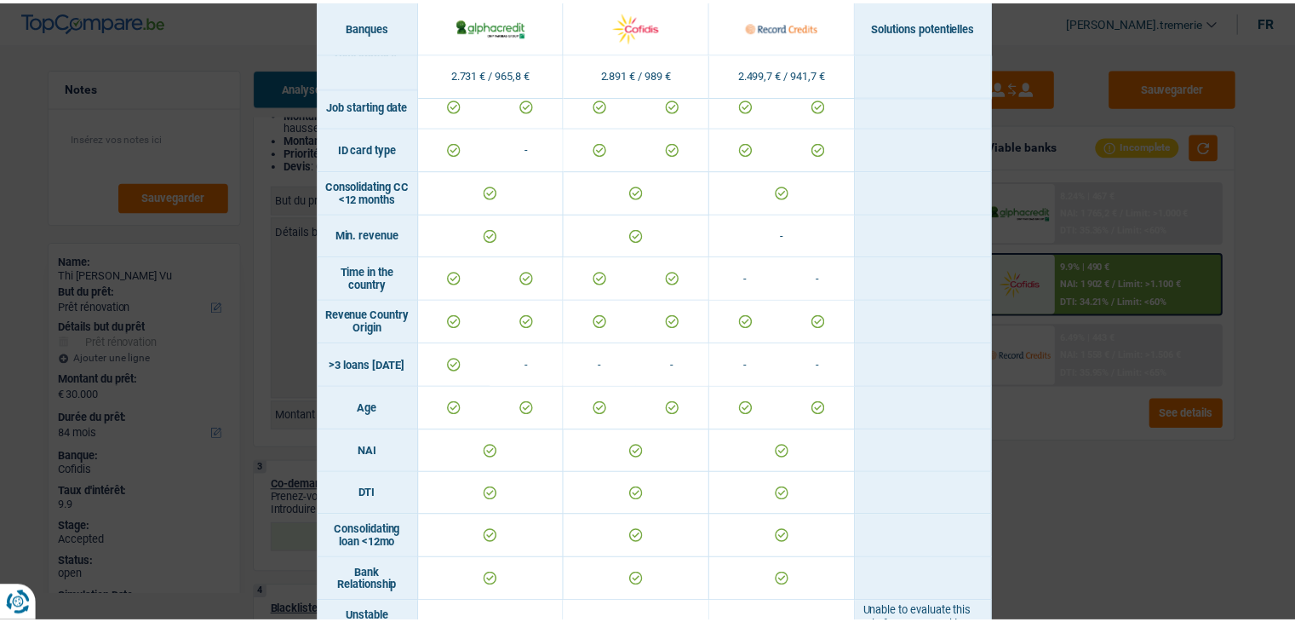
scroll to position [0, 0]
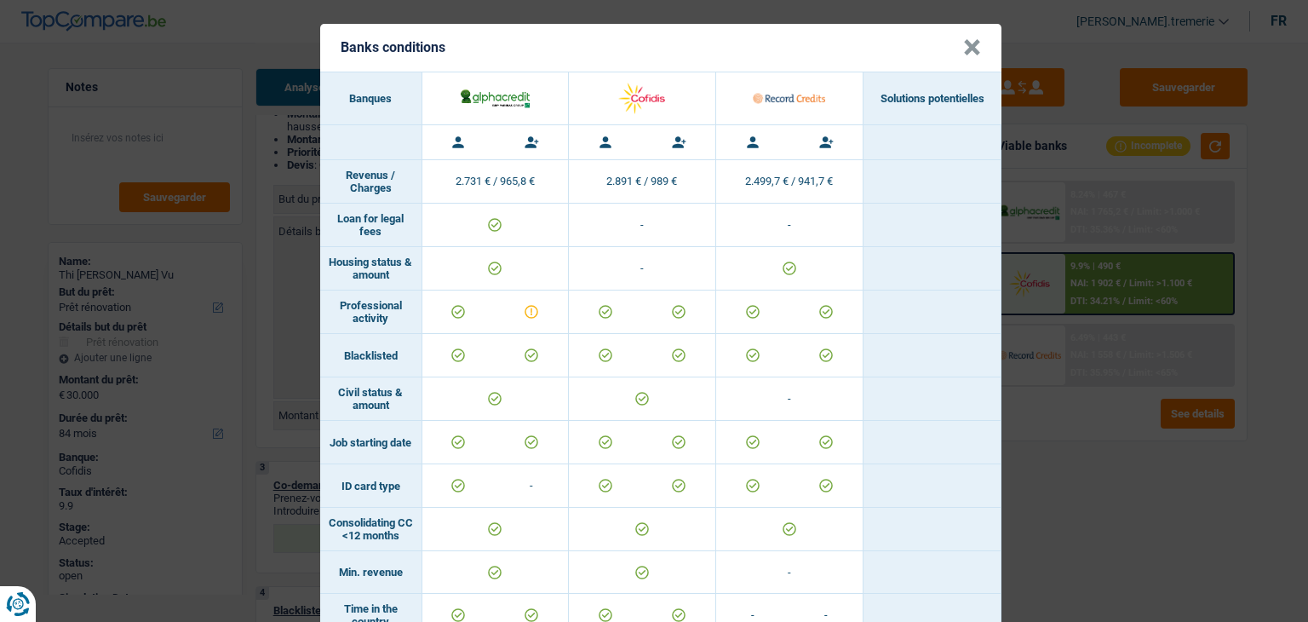
click at [964, 46] on button "×" at bounding box center [972, 47] width 18 height 17
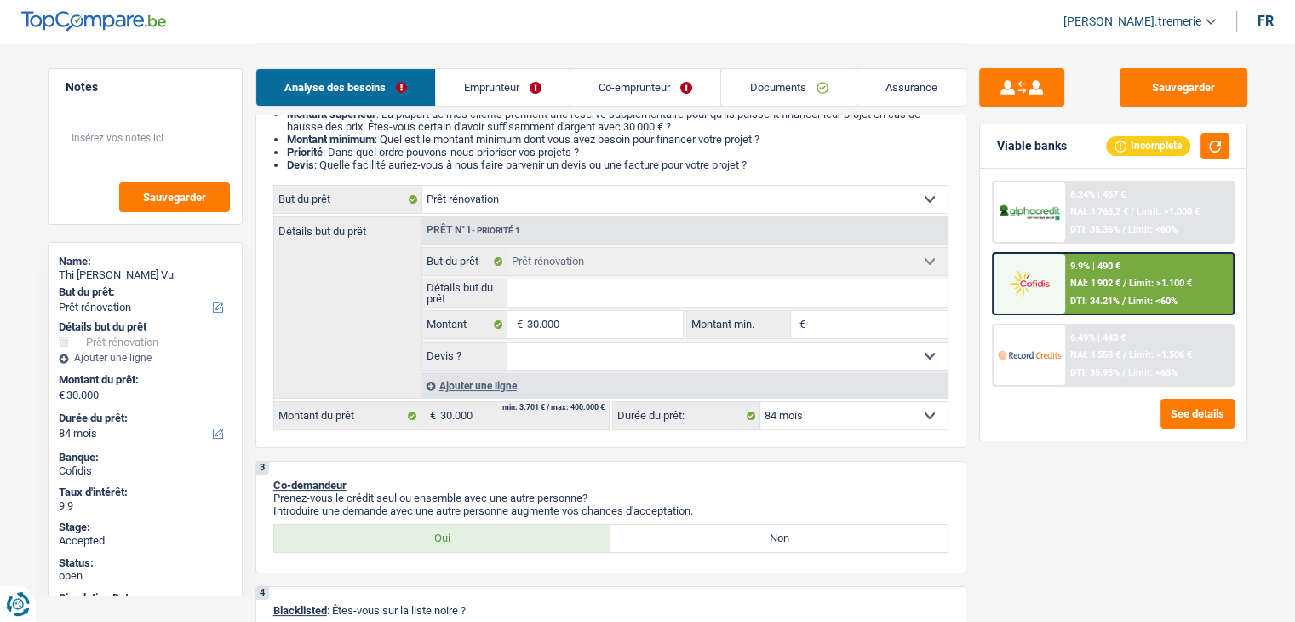
click at [1070, 377] on div "6.49% | 443 € NAI: 1 558 € / Limit: >1.506 € DTI: 35.95% / Limit: <65%" at bounding box center [1149, 355] width 168 height 60
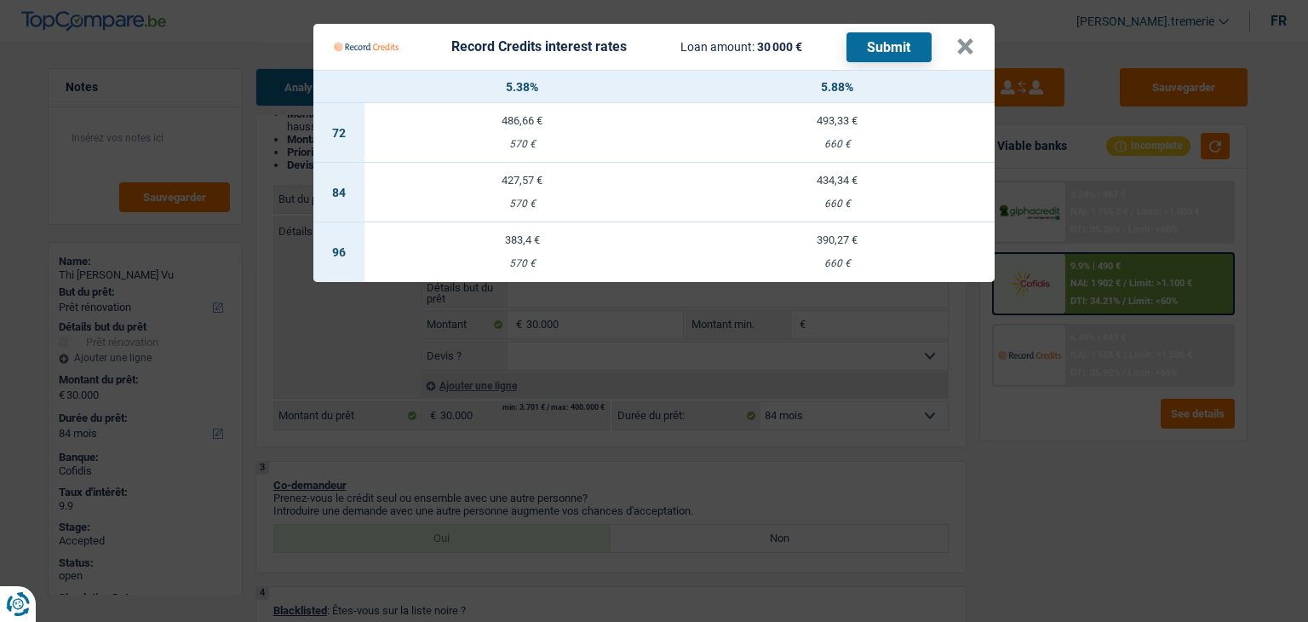
click at [518, 196] on td "427,57 € 570 €" at bounding box center [522, 193] width 315 height 60
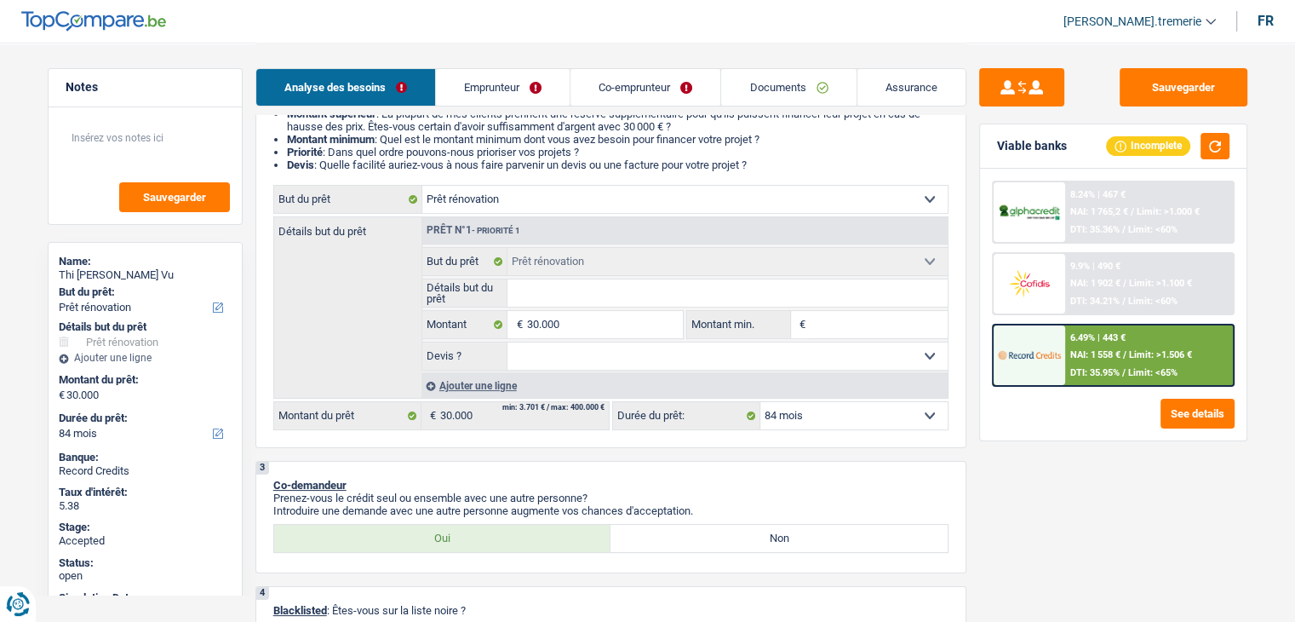
click at [1075, 351] on span "NAI: 1 558 €" at bounding box center [1096, 354] width 50 height 11
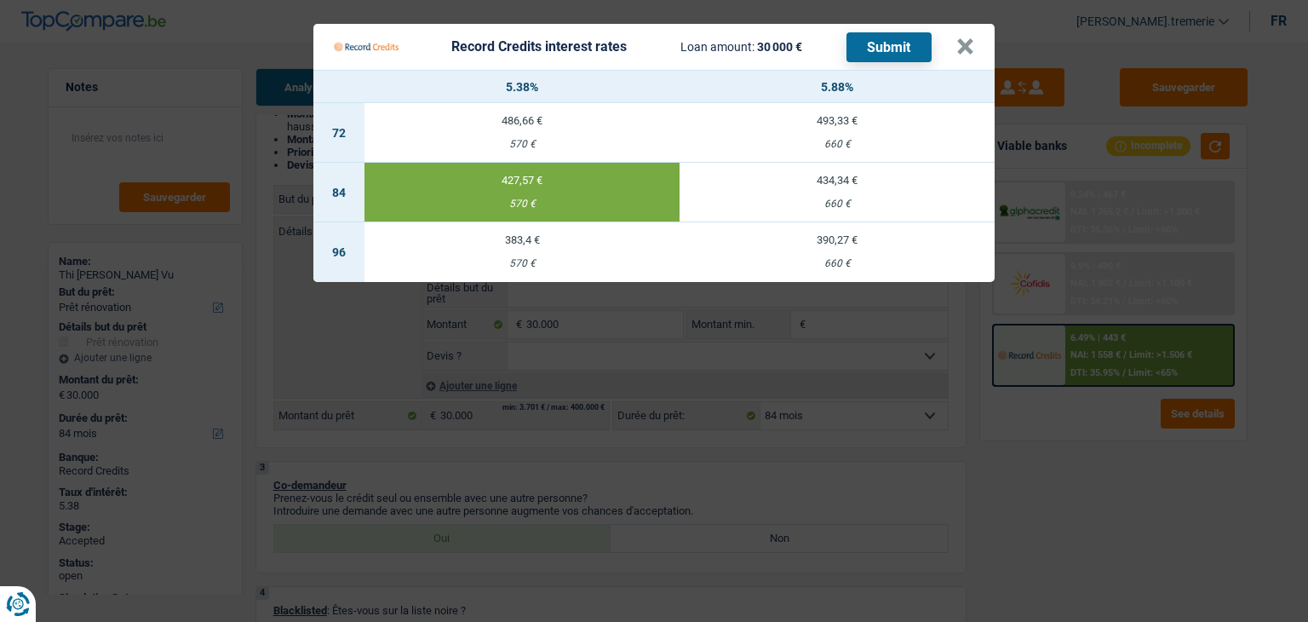
click at [873, 39] on button "Submit" at bounding box center [889, 47] width 85 height 30
click at [974, 45] on Credits___BV_modal_header_ "Record Credits interest rates Loan amount: 30 000 € Submit ×" at bounding box center [653, 47] width 681 height 46
click at [979, 41] on Credits___BV_modal_header_ "Record Credits interest rates Loan amount: 30 000 € Submit ×" at bounding box center [653, 47] width 681 height 46
click at [967, 41] on button "×" at bounding box center [965, 46] width 18 height 17
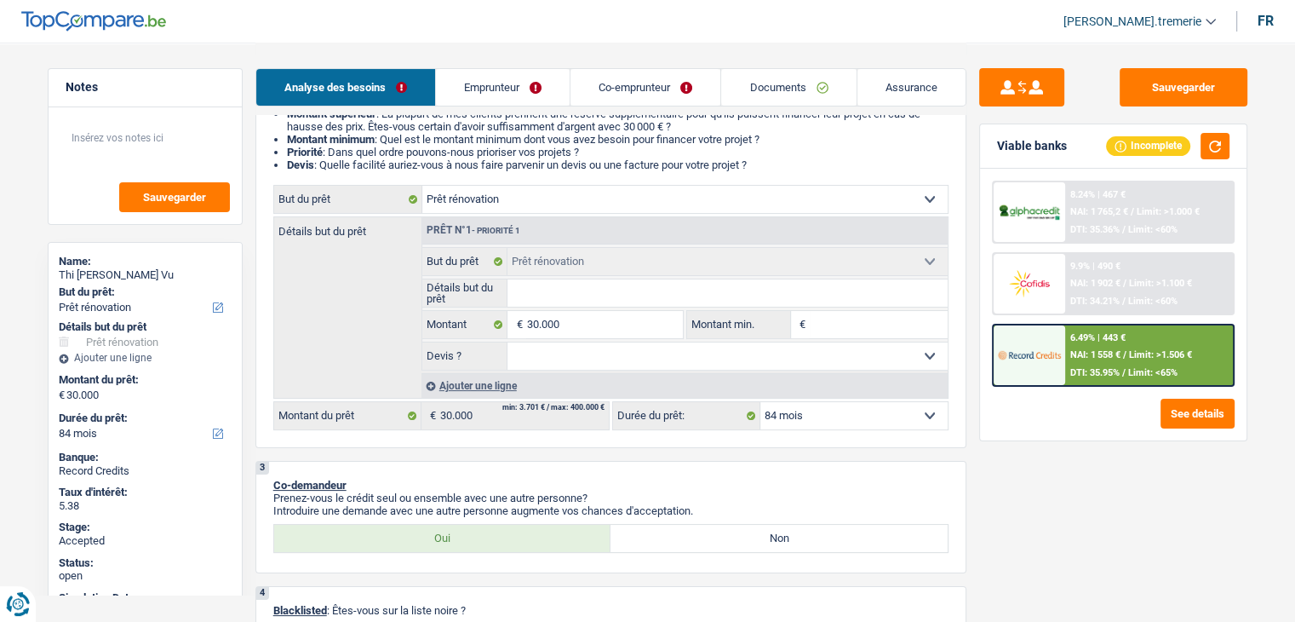
click at [907, 19] on header "Audrey De.tremerie ADMIN CA SA SO Se déconnecter fr" at bounding box center [647, 21] width 1295 height 43
click at [803, 83] on link "Documents" at bounding box center [788, 87] width 135 height 37
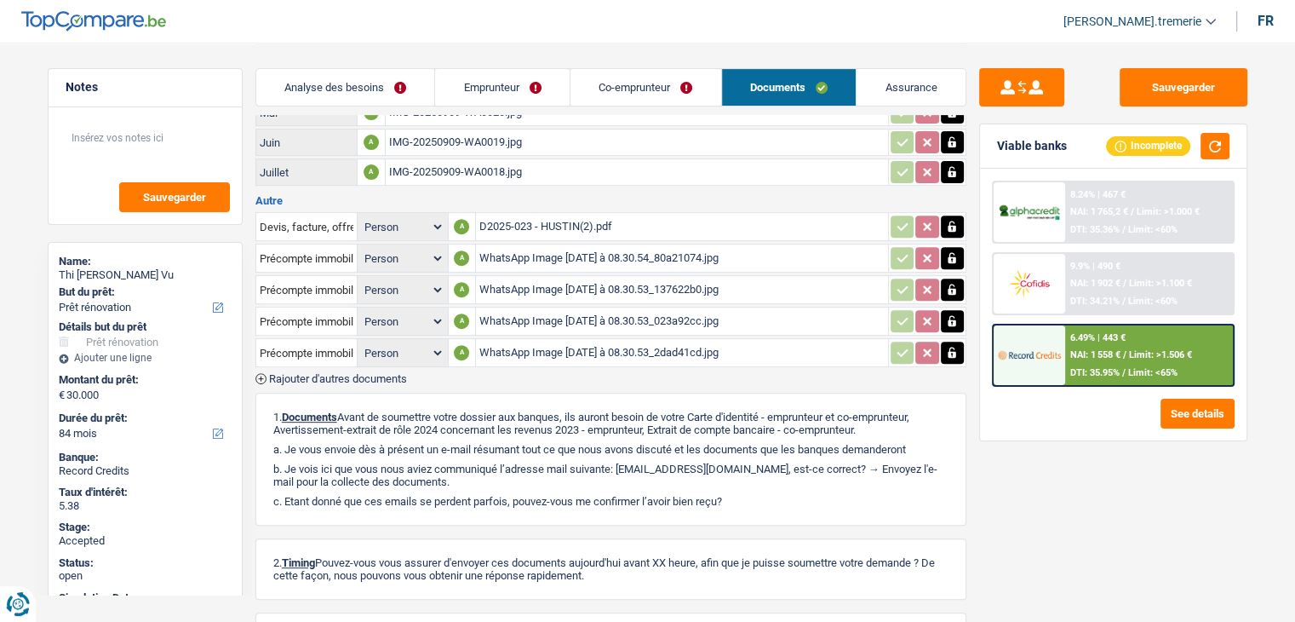
scroll to position [617, 0]
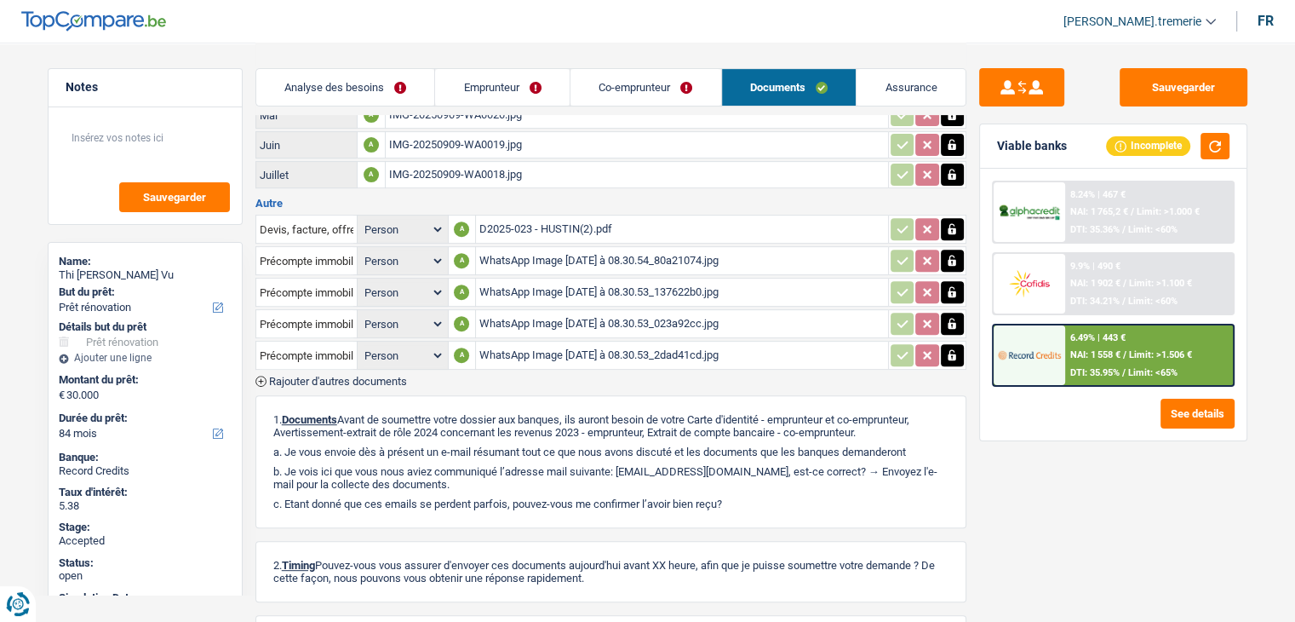
click at [521, 216] on div "D2025-023 - HUSTIN(2).pdf" at bounding box center [682, 229] width 405 height 26
click at [503, 88] on link "Emprunteur" at bounding box center [502, 87] width 135 height 37
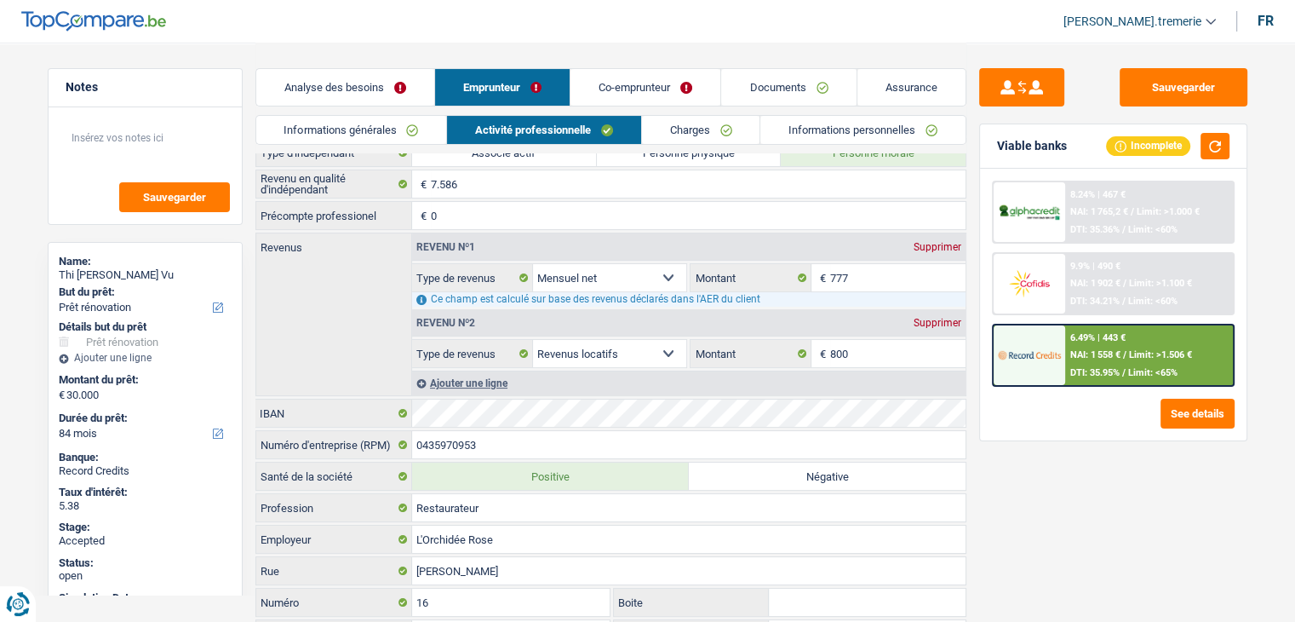
scroll to position [0, 0]
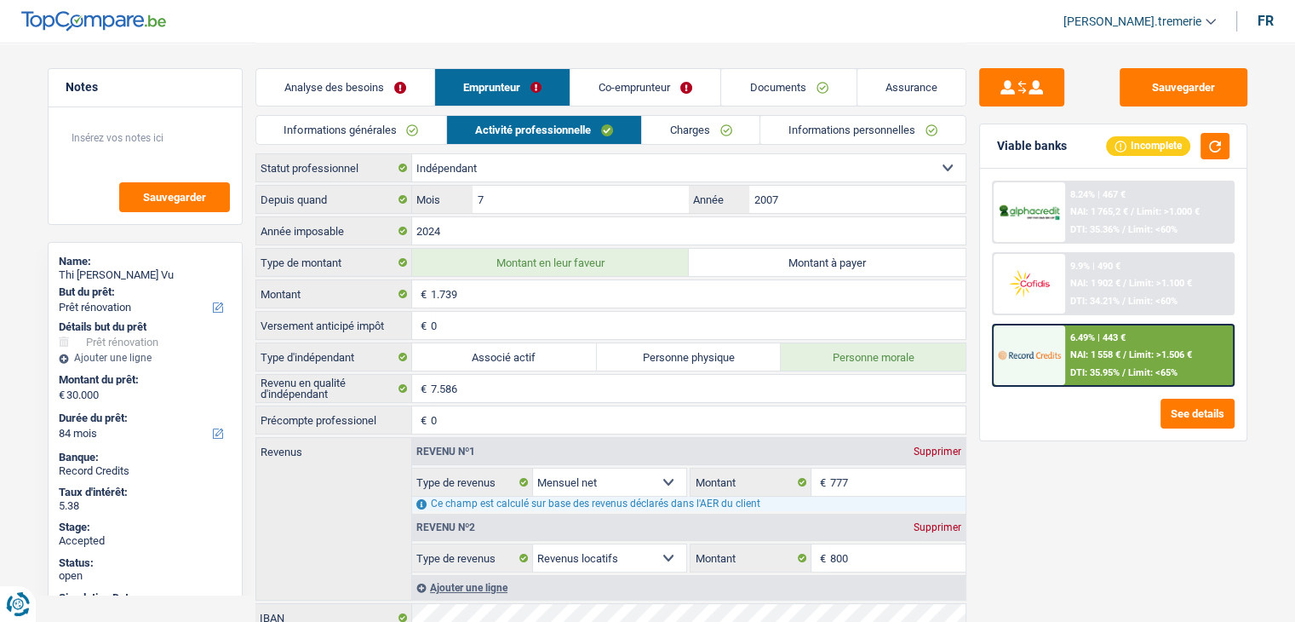
click at [750, 95] on link "Documents" at bounding box center [788, 87] width 135 height 37
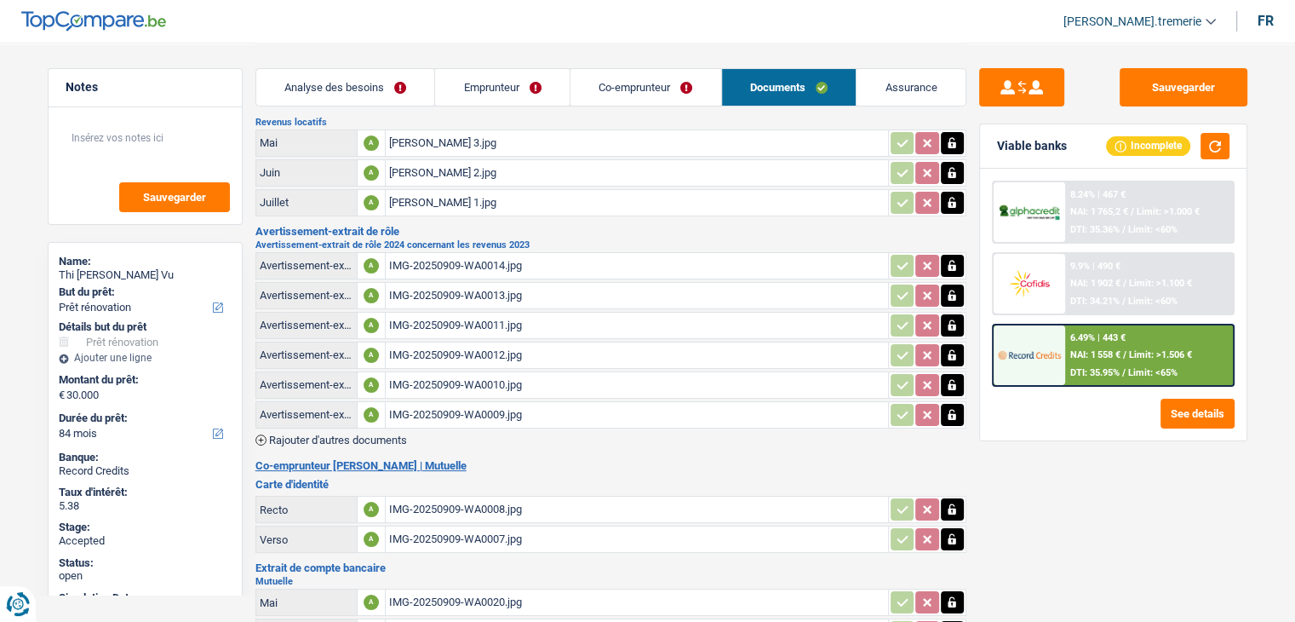
scroll to position [129, 0]
click at [479, 261] on div "IMG-20250909-WA0014.jpg" at bounding box center [637, 266] width 496 height 26
click at [627, 91] on link "Co-emprunteur" at bounding box center [646, 87] width 151 height 37
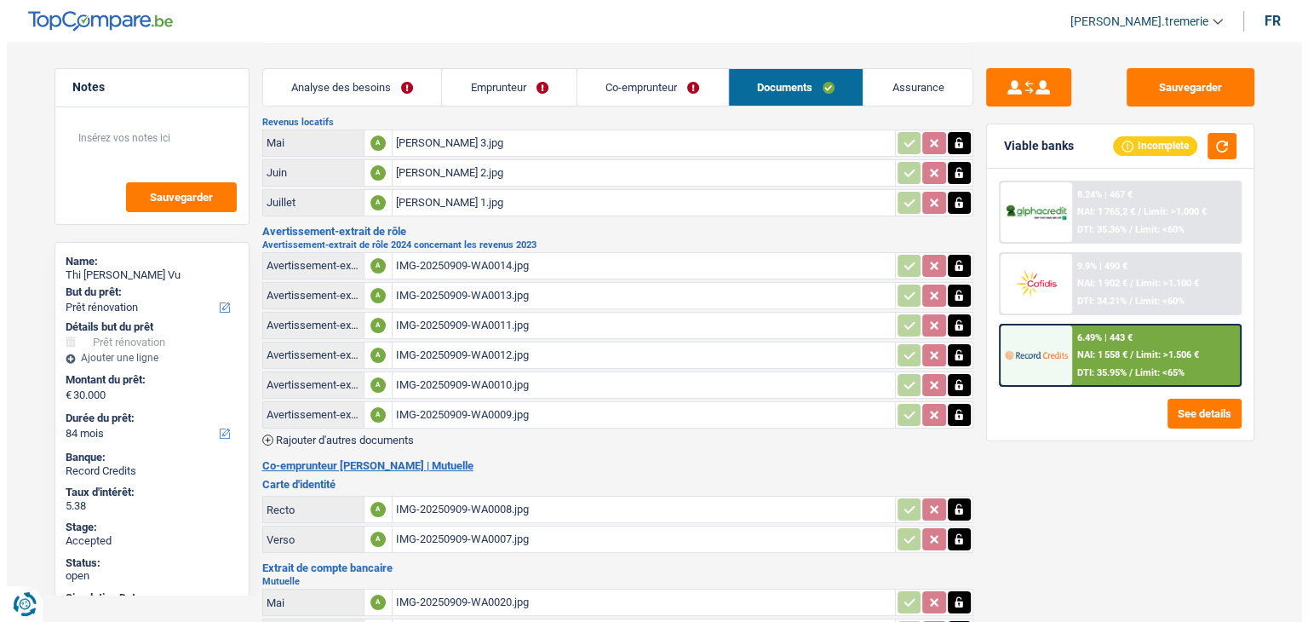
scroll to position [0, 0]
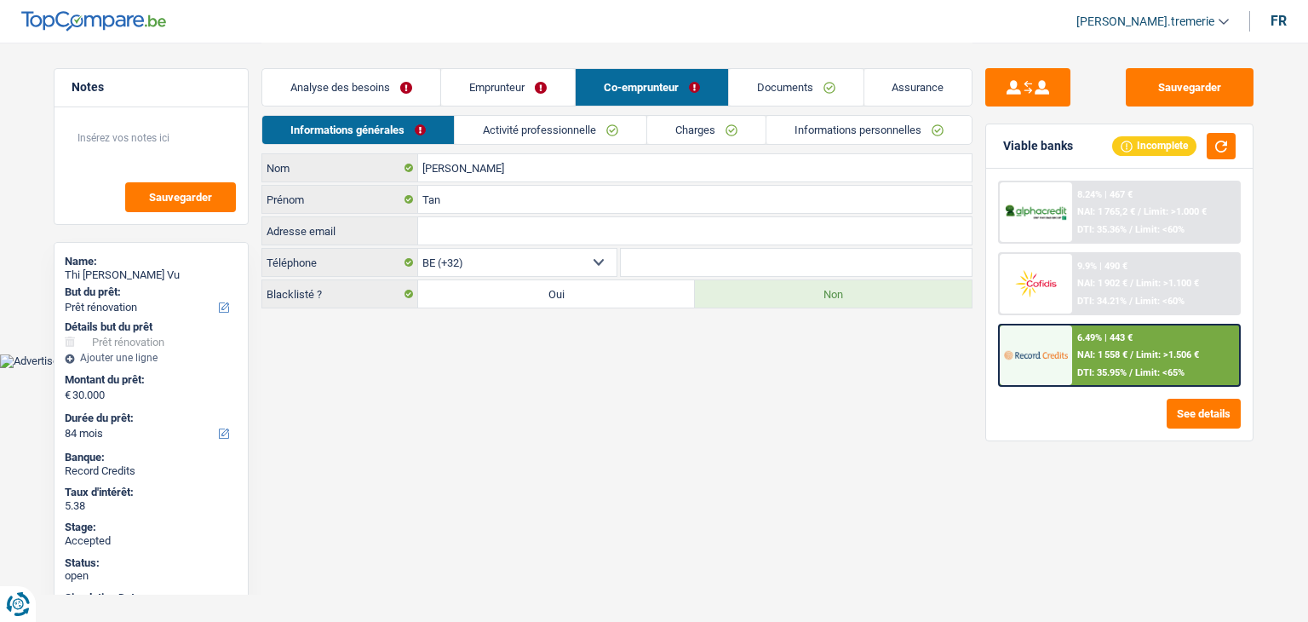
click at [819, 132] on link "Informations personnelles" at bounding box center [869, 130] width 205 height 28
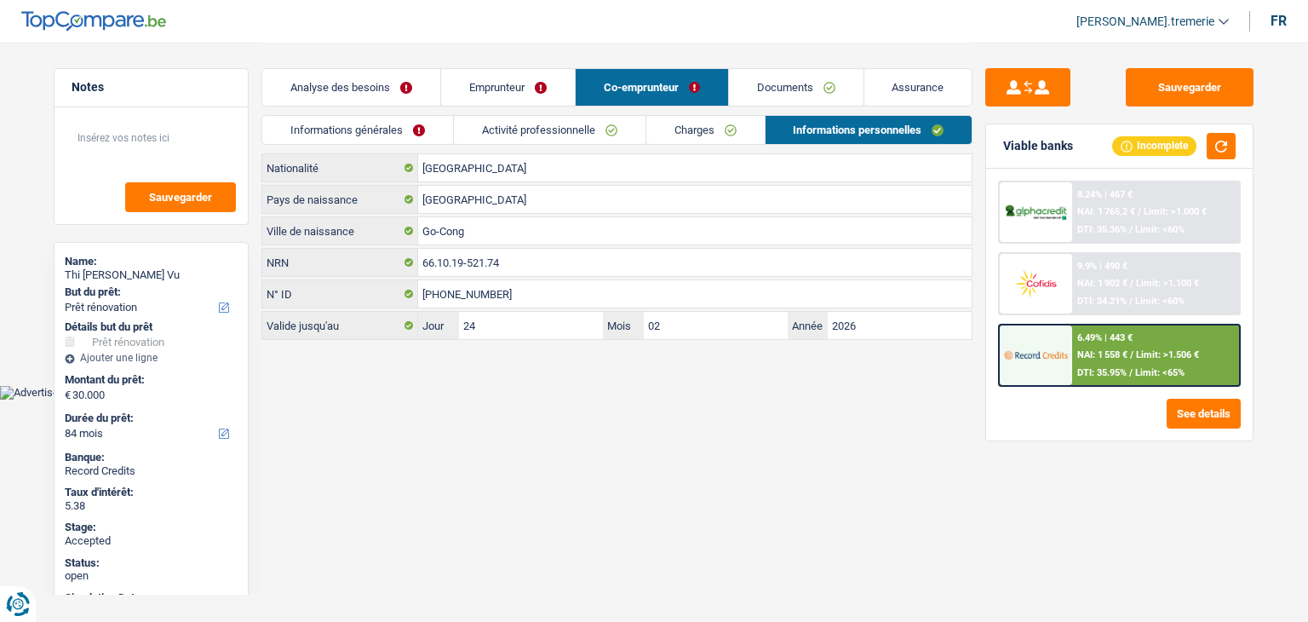
click at [467, 93] on link "Emprunteur" at bounding box center [508, 87] width 134 height 37
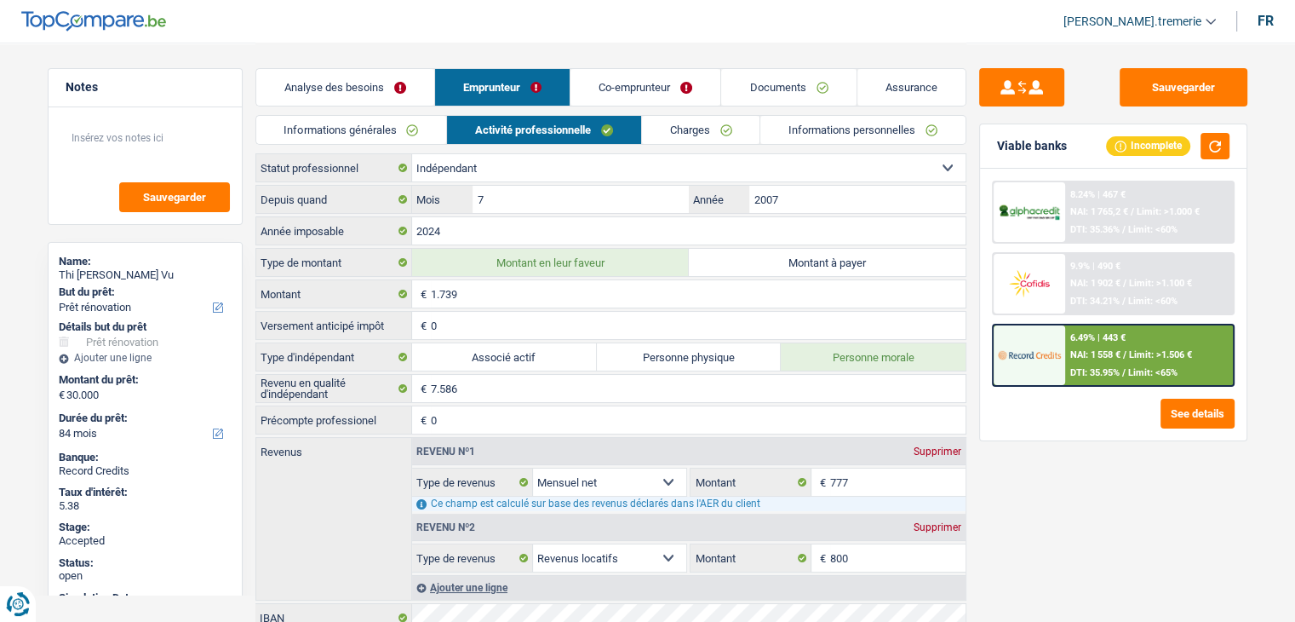
click at [416, 128] on link "Informations générales" at bounding box center [351, 130] width 191 height 28
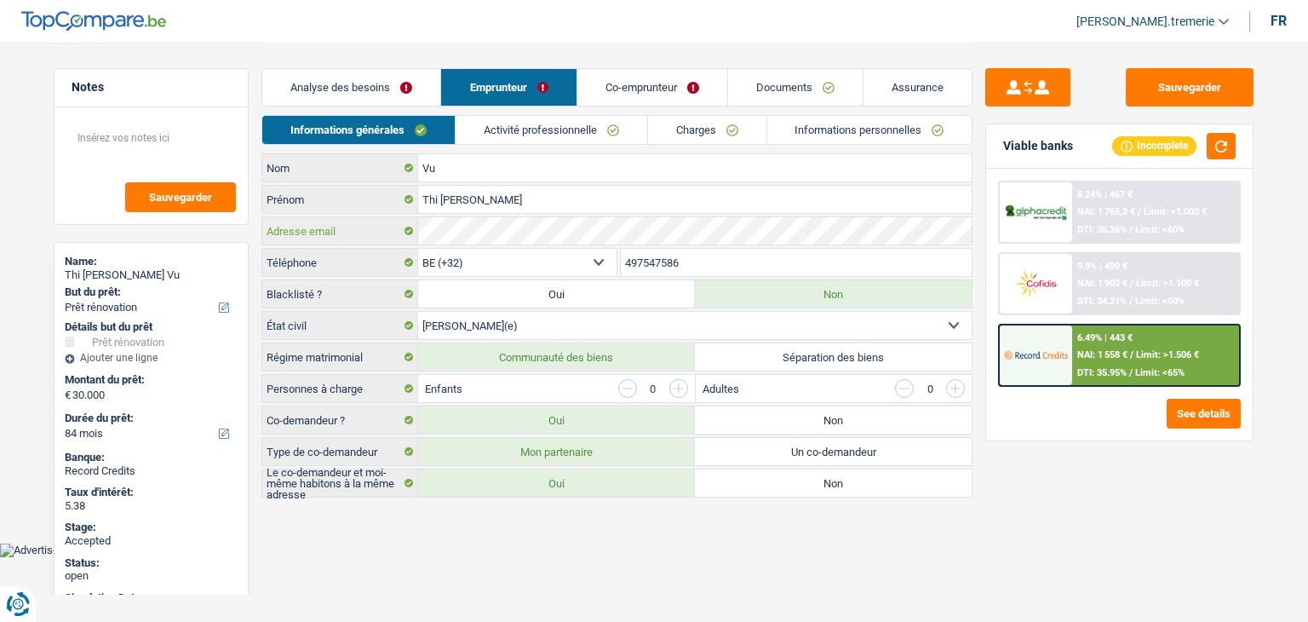
click at [337, 249] on div "Vu Nom Thi Ngoc Diep Prénom Adresse email BE (+32) LU (+352) Sélectionner une o…" at bounding box center [616, 325] width 711 height 344
click at [1190, 418] on button "See details" at bounding box center [1204, 414] width 74 height 30
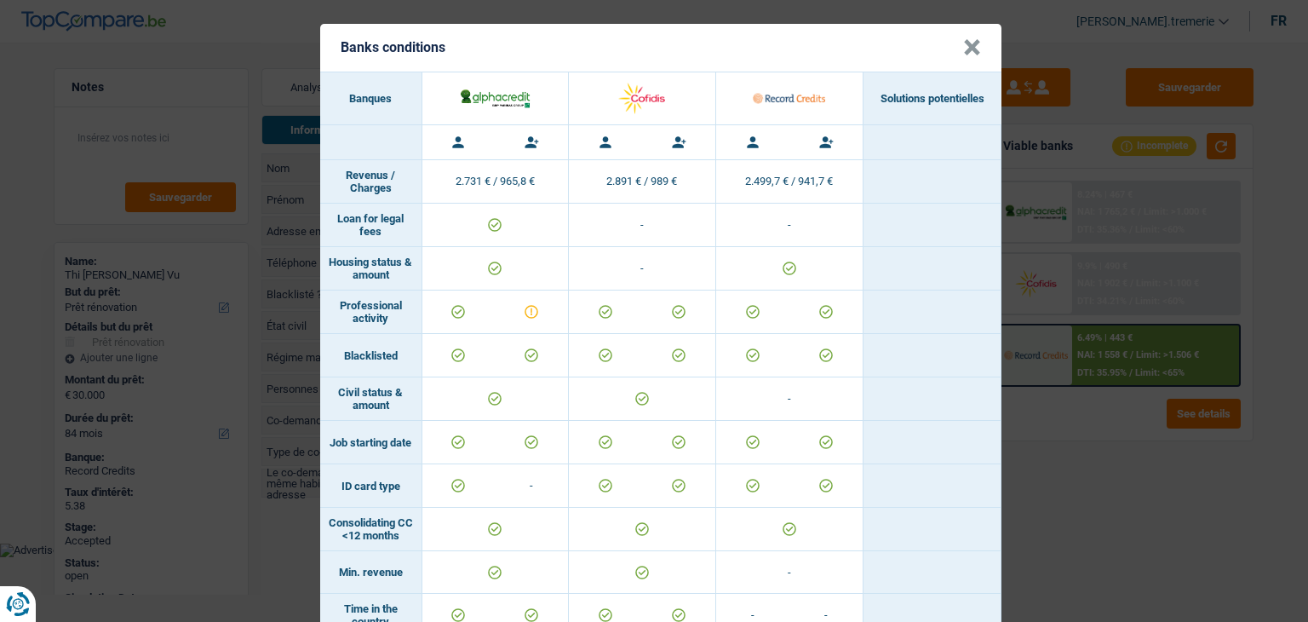
click at [964, 44] on button "×" at bounding box center [972, 47] width 18 height 17
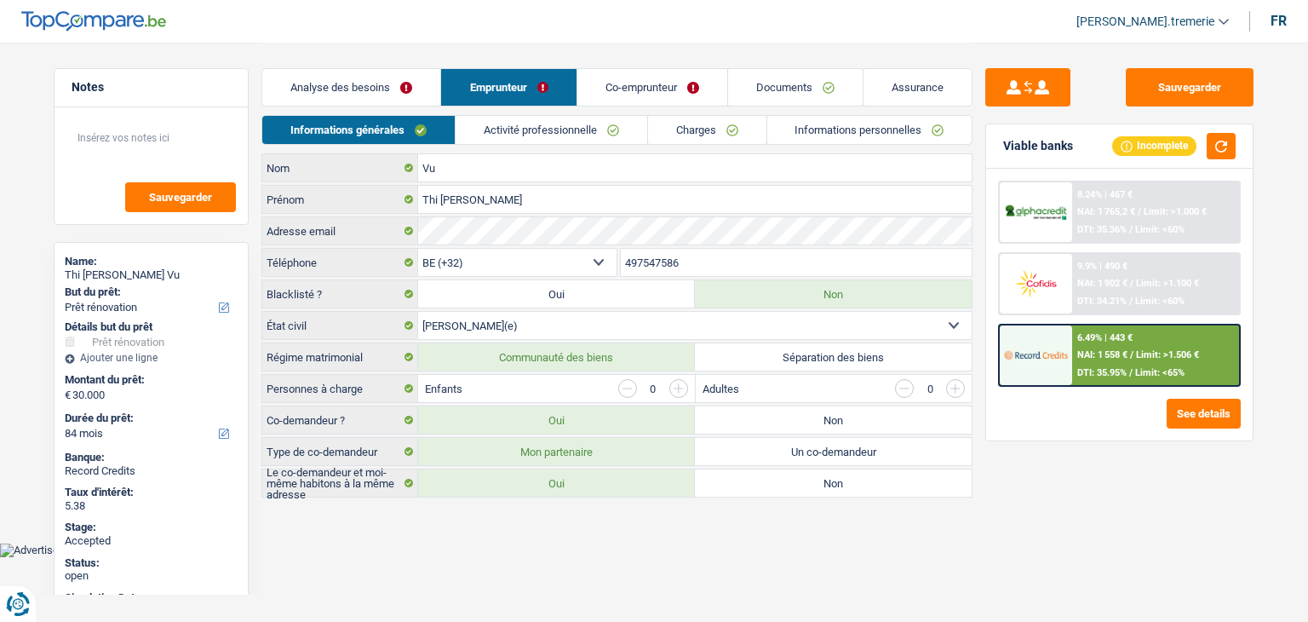
click at [1089, 209] on span "NAI: 1 765,2 €" at bounding box center [1106, 211] width 58 height 11
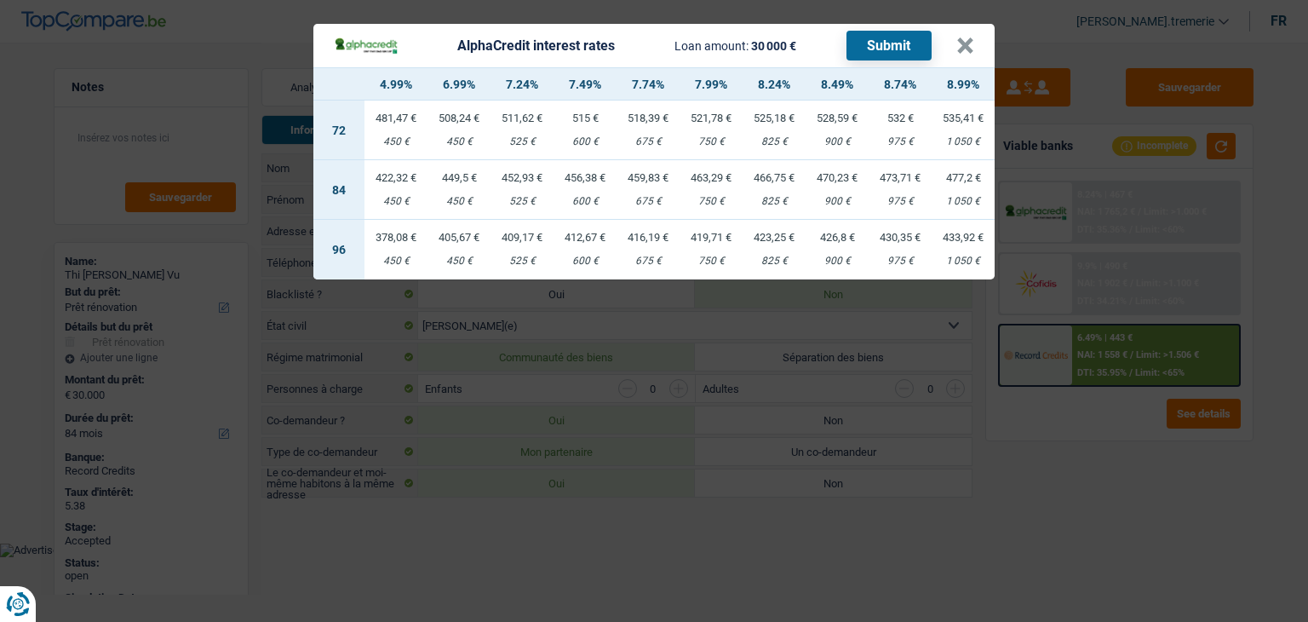
click at [399, 202] on div "450 €" at bounding box center [396, 201] width 63 height 11
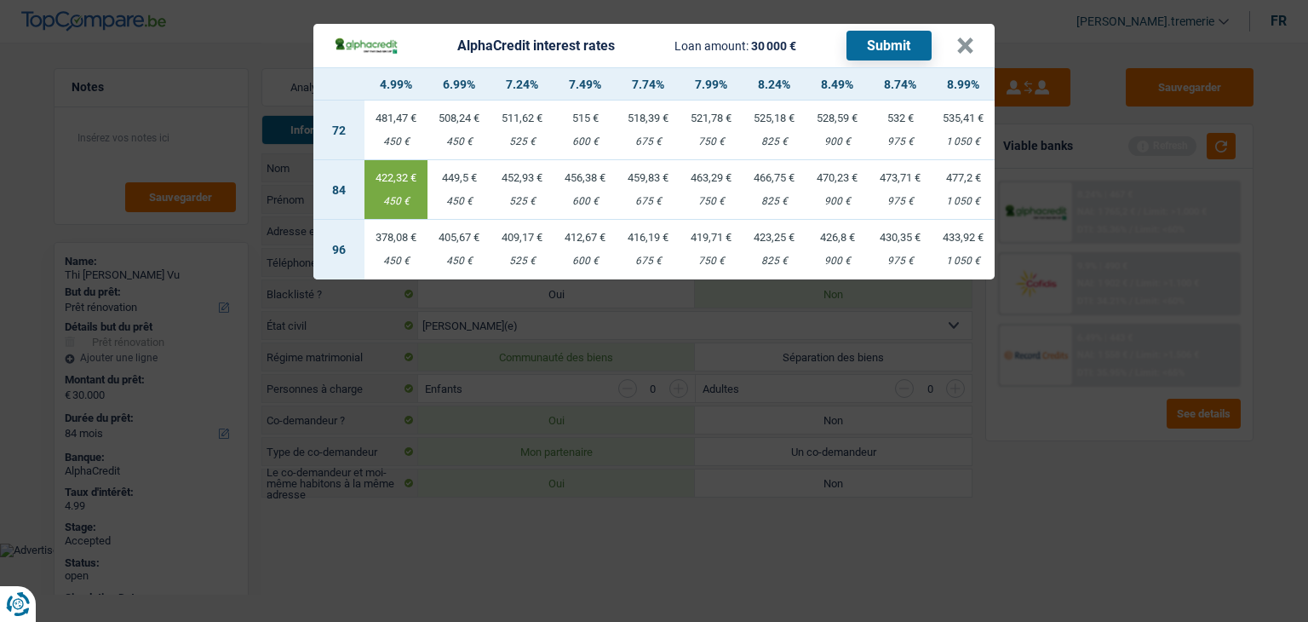
click at [899, 53] on button "Submit" at bounding box center [889, 46] width 85 height 30
click at [964, 45] on button "×" at bounding box center [965, 45] width 18 height 17
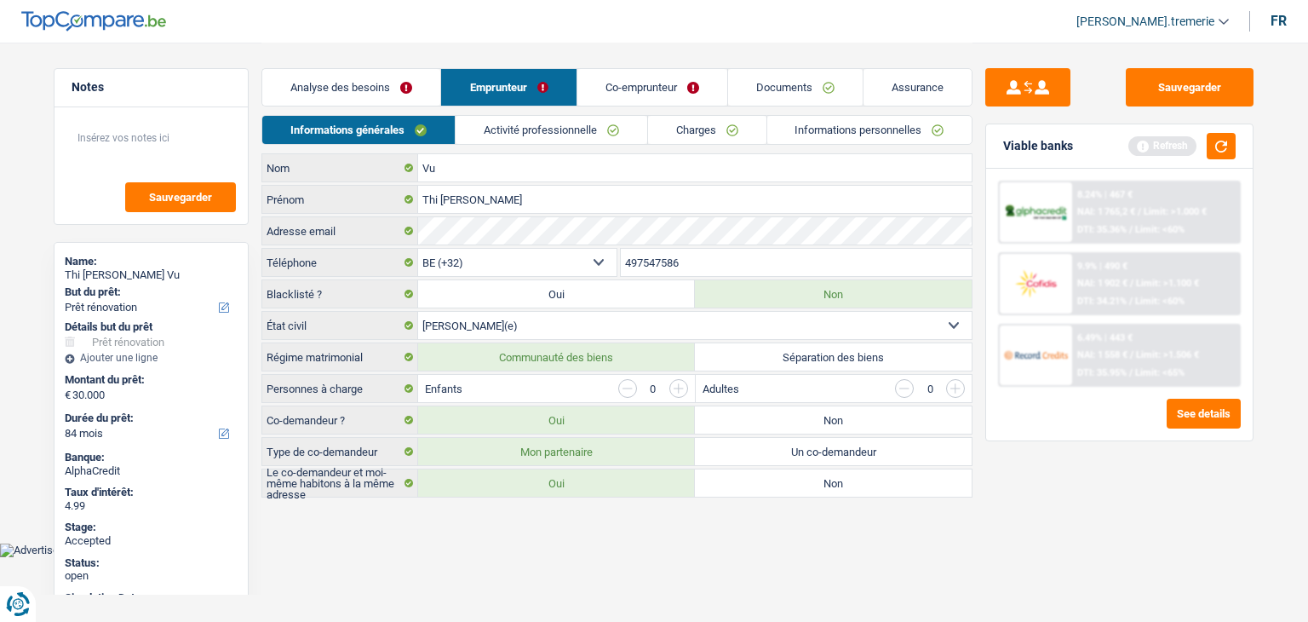
click at [832, 81] on link "Documents" at bounding box center [795, 87] width 135 height 37
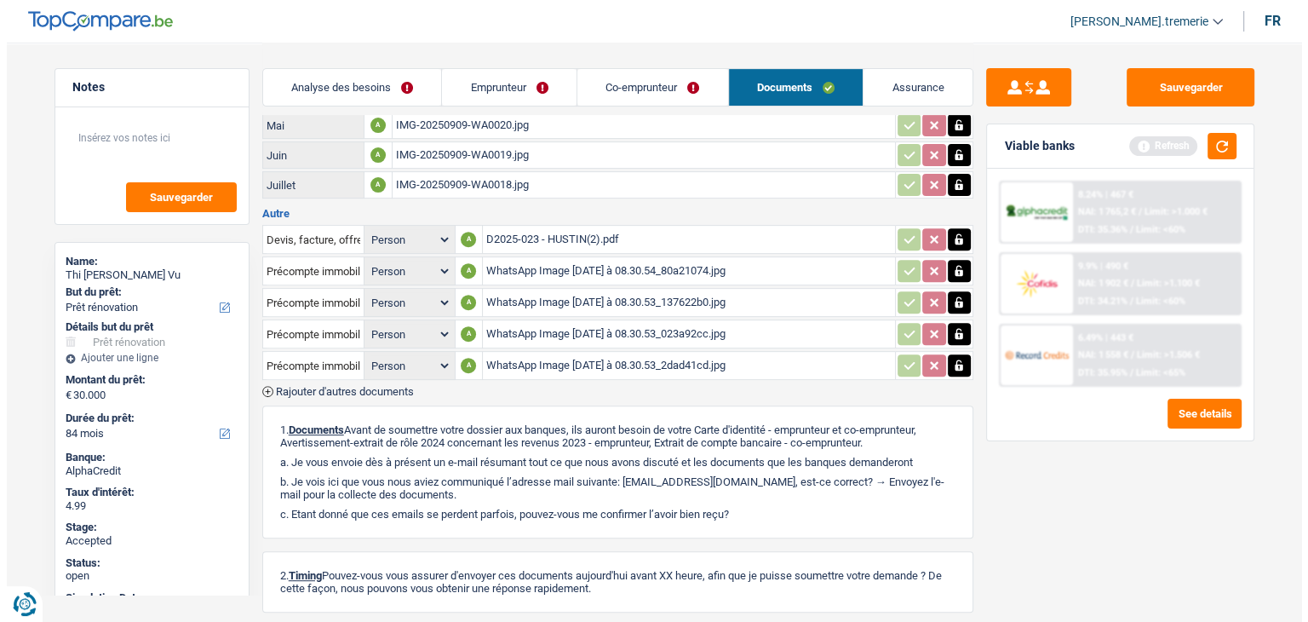
scroll to position [749, 0]
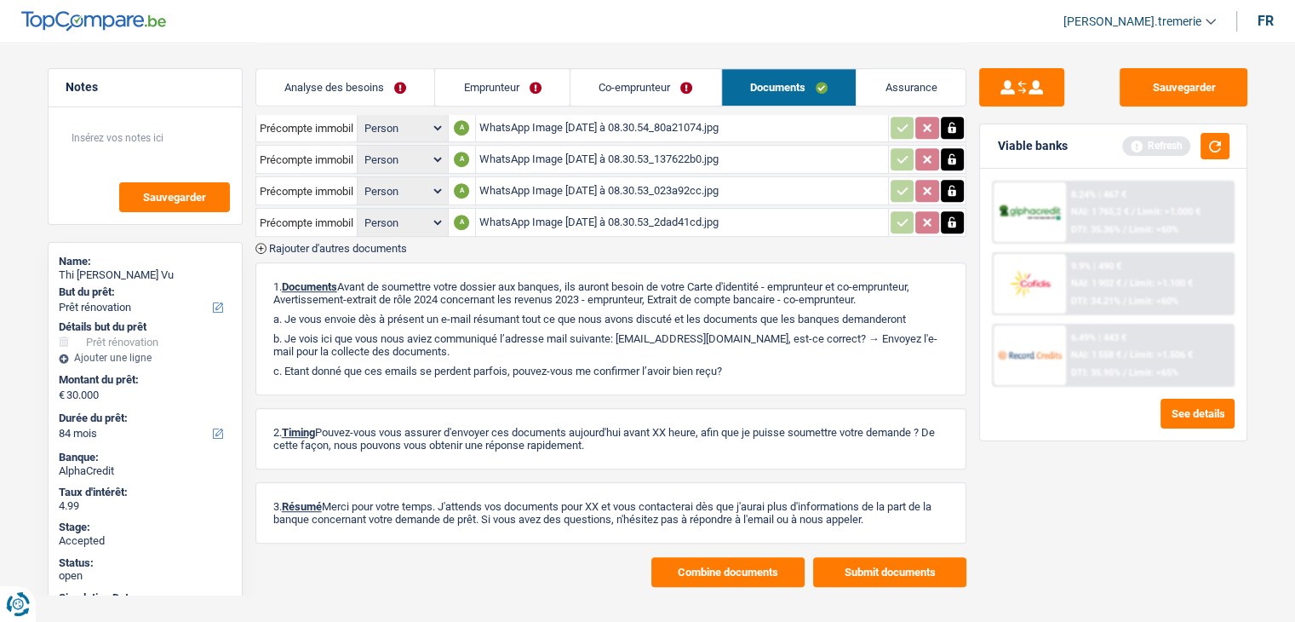
click at [719, 557] on button "Combine documents" at bounding box center [728, 572] width 153 height 30
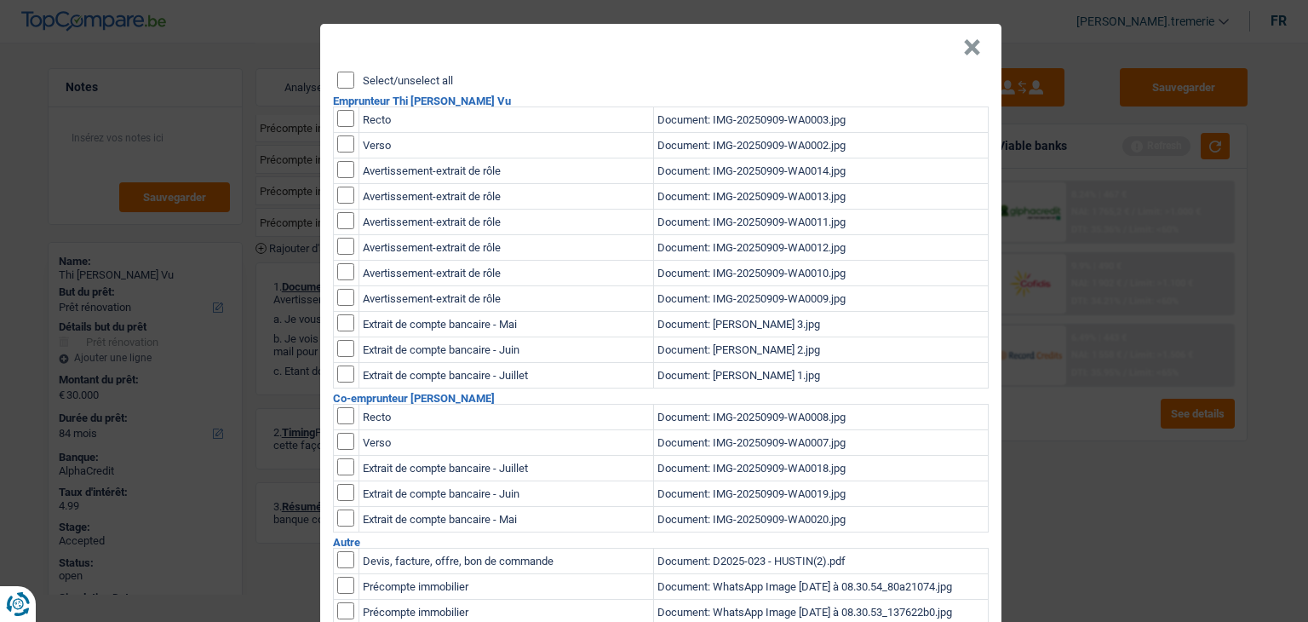
scroll to position [0, 0]
click at [337, 77] on input "Select/unselect all" at bounding box center [345, 80] width 17 height 17
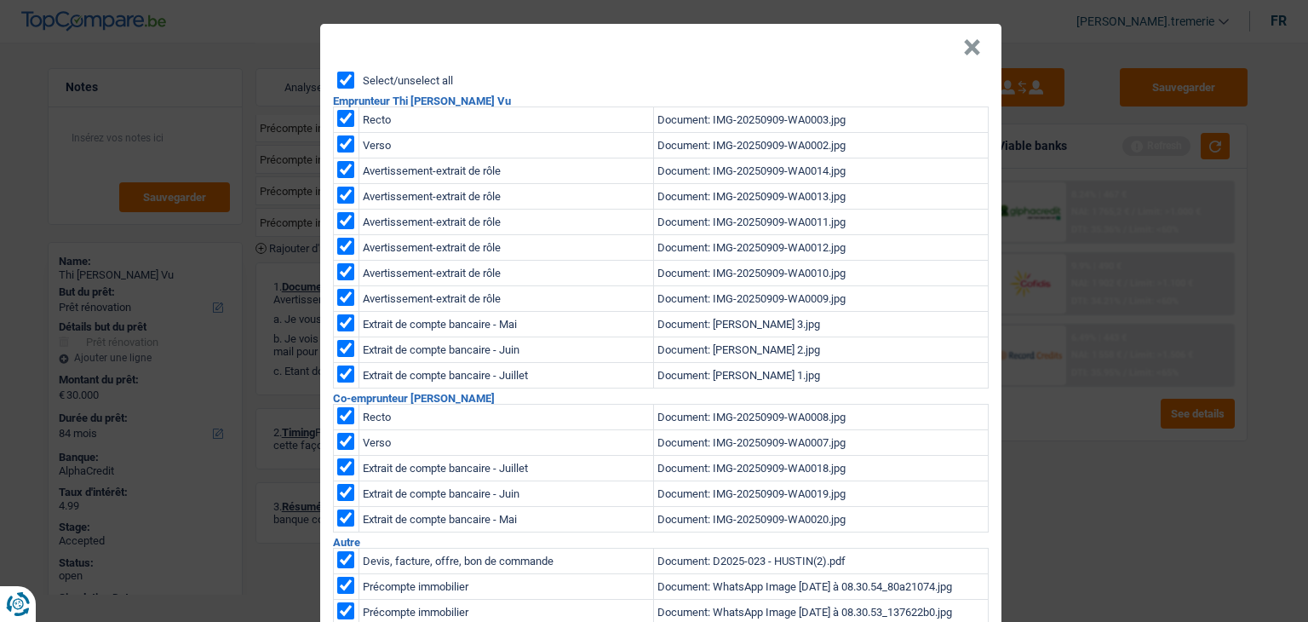
checkbox input "true"
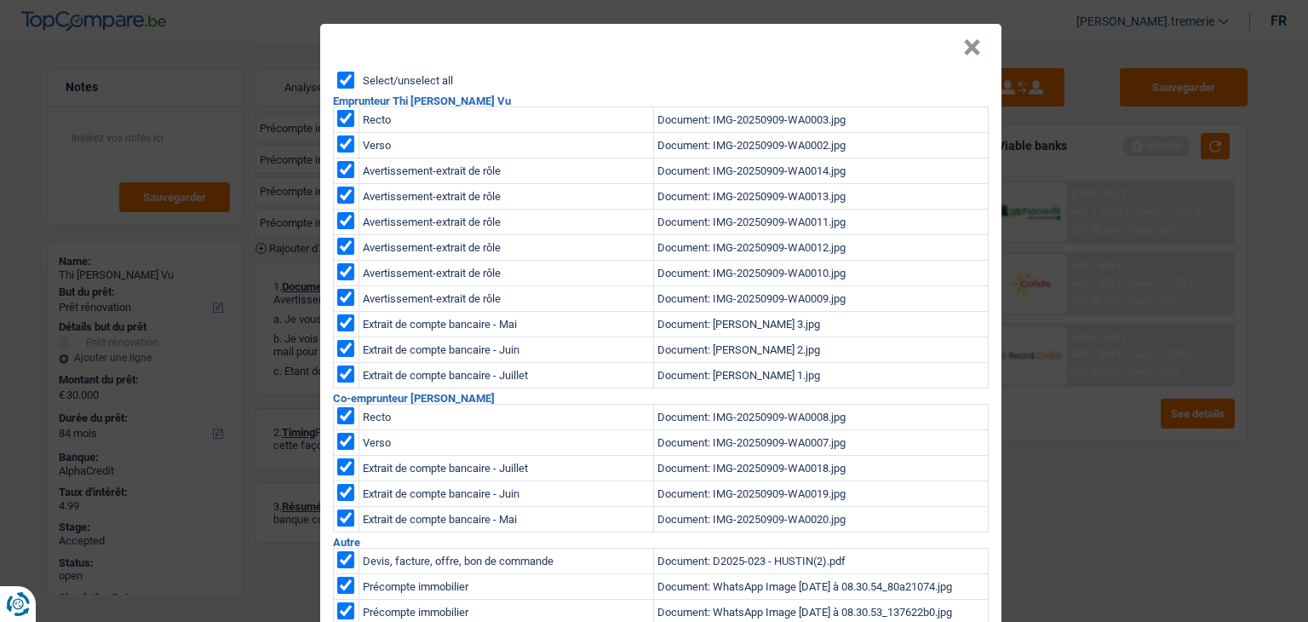
checkbox input "true"
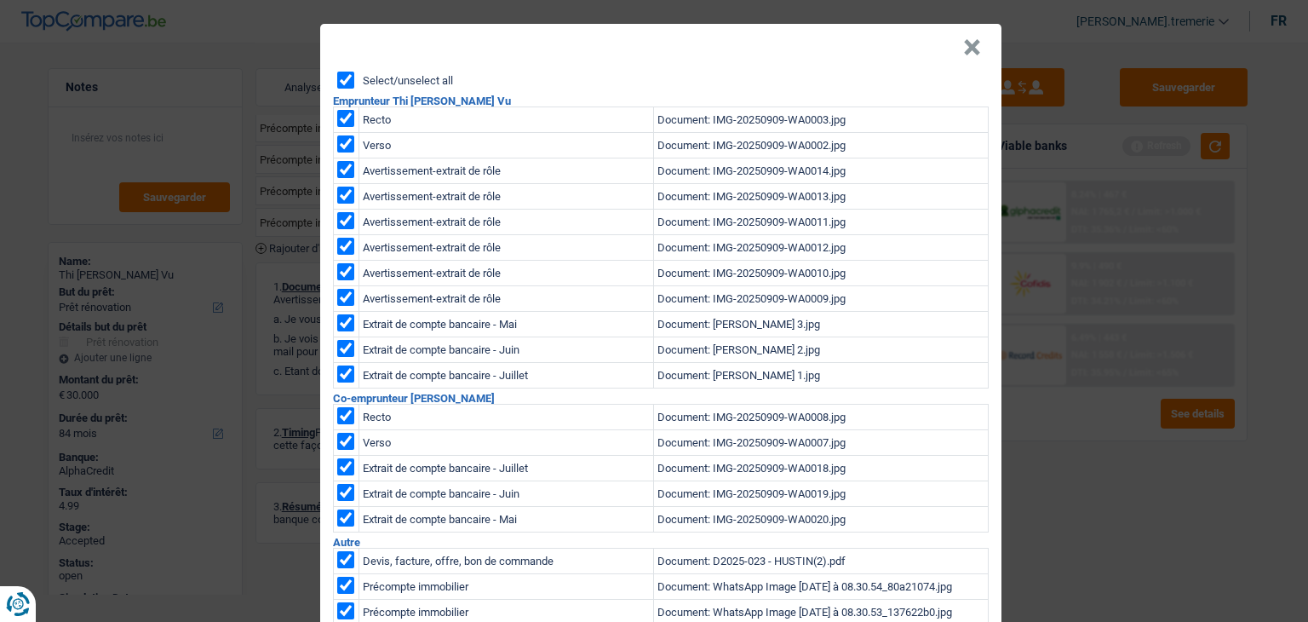
checkbox input "true"
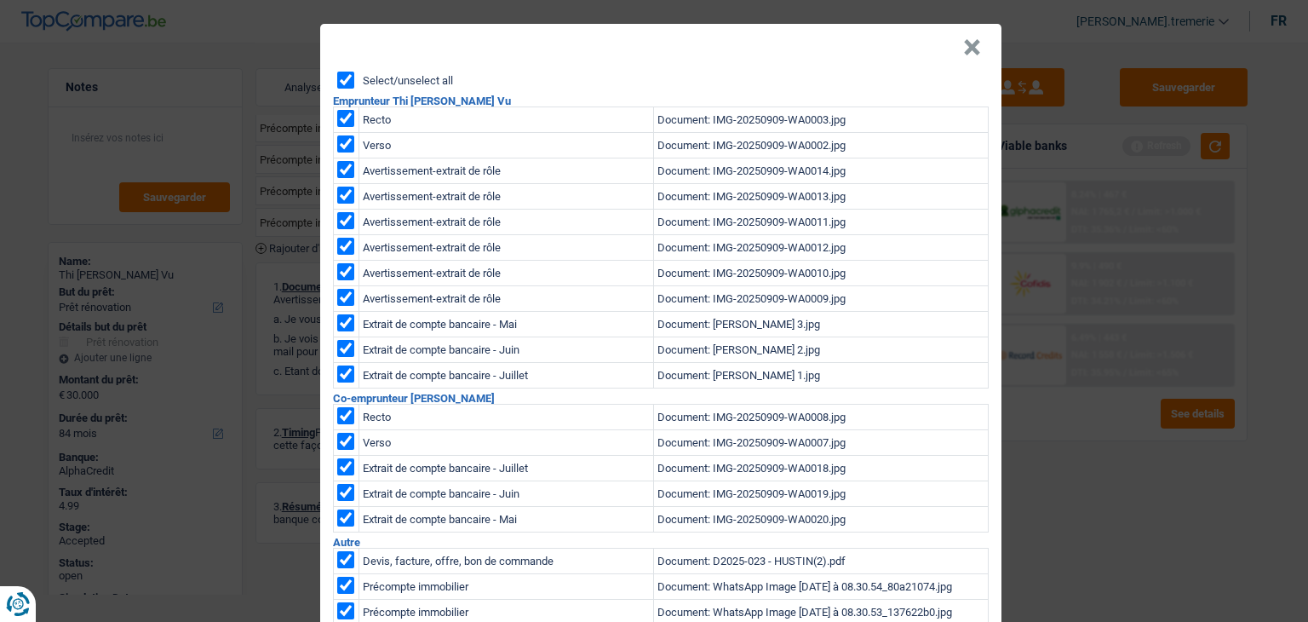
checkbox input "true"
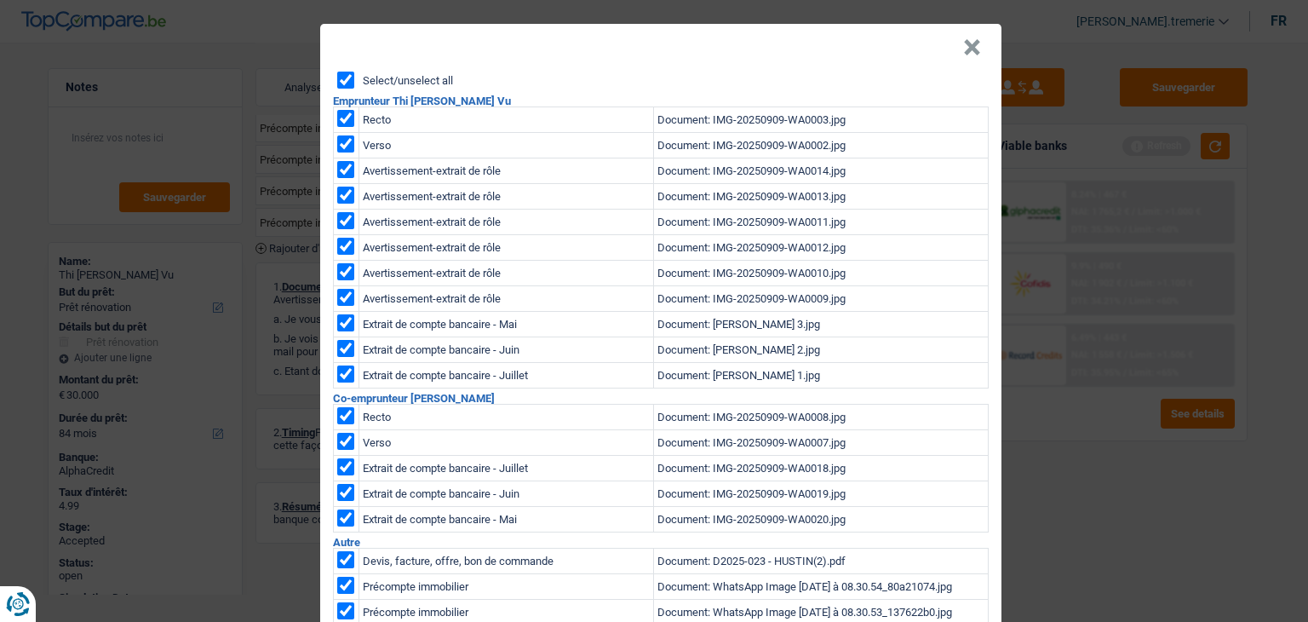
checkbox input "true"
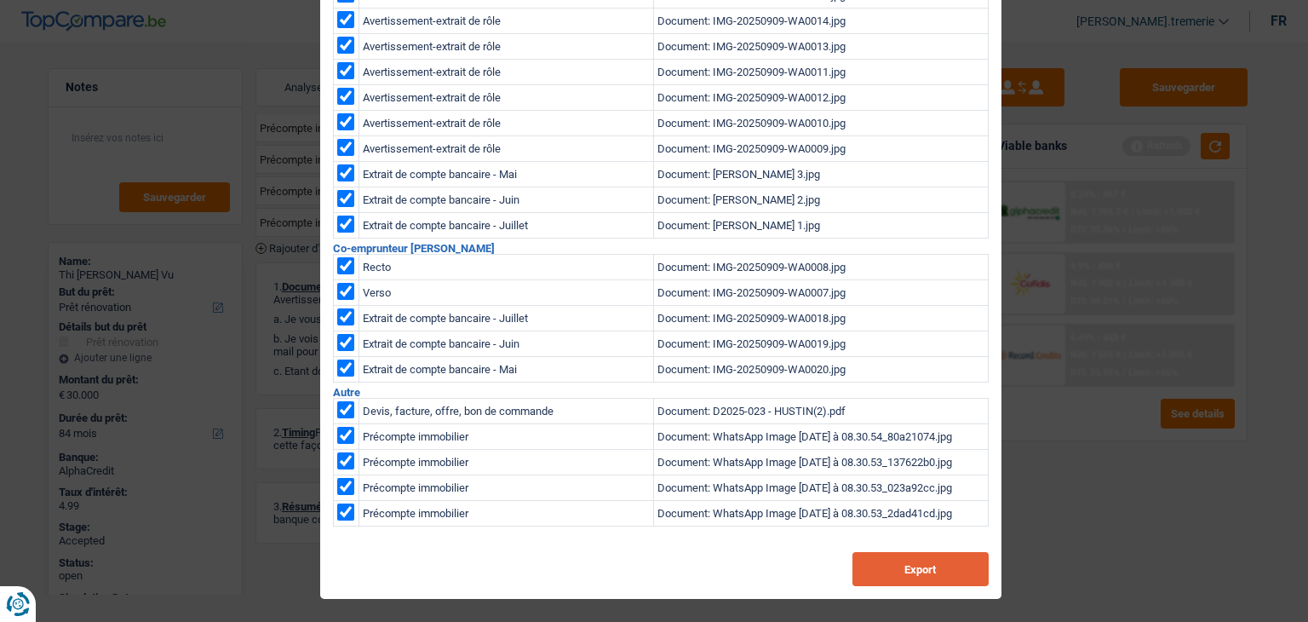
click at [908, 565] on button "Export" at bounding box center [921, 569] width 136 height 34
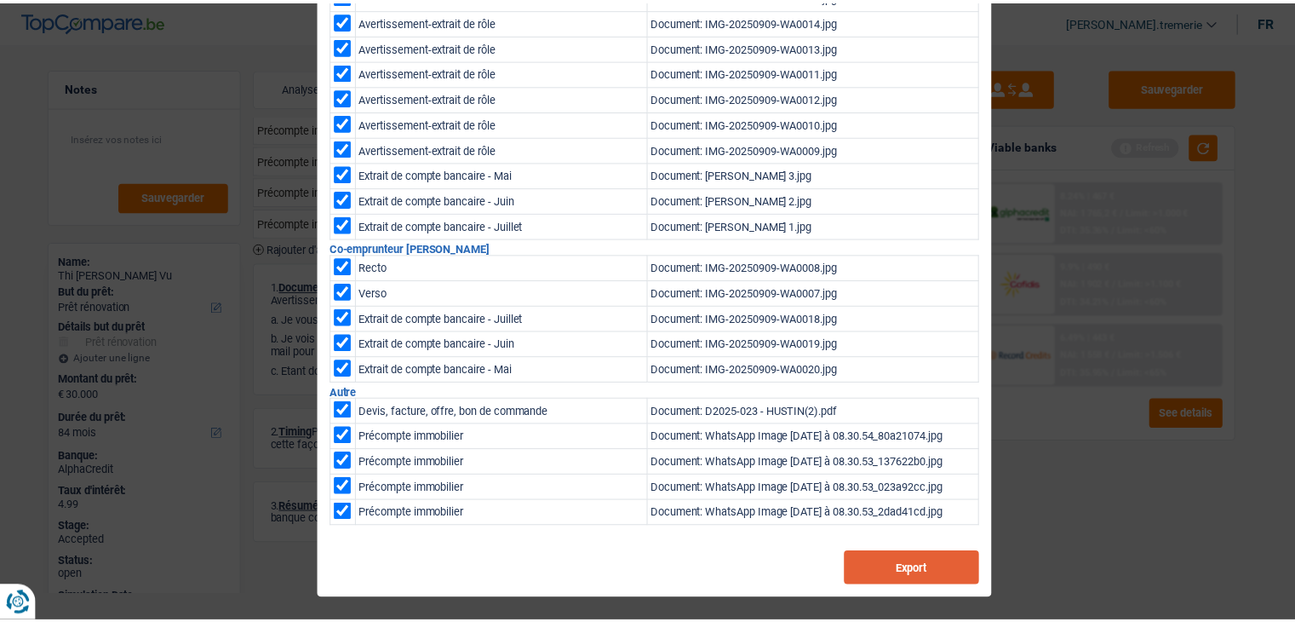
scroll to position [0, 0]
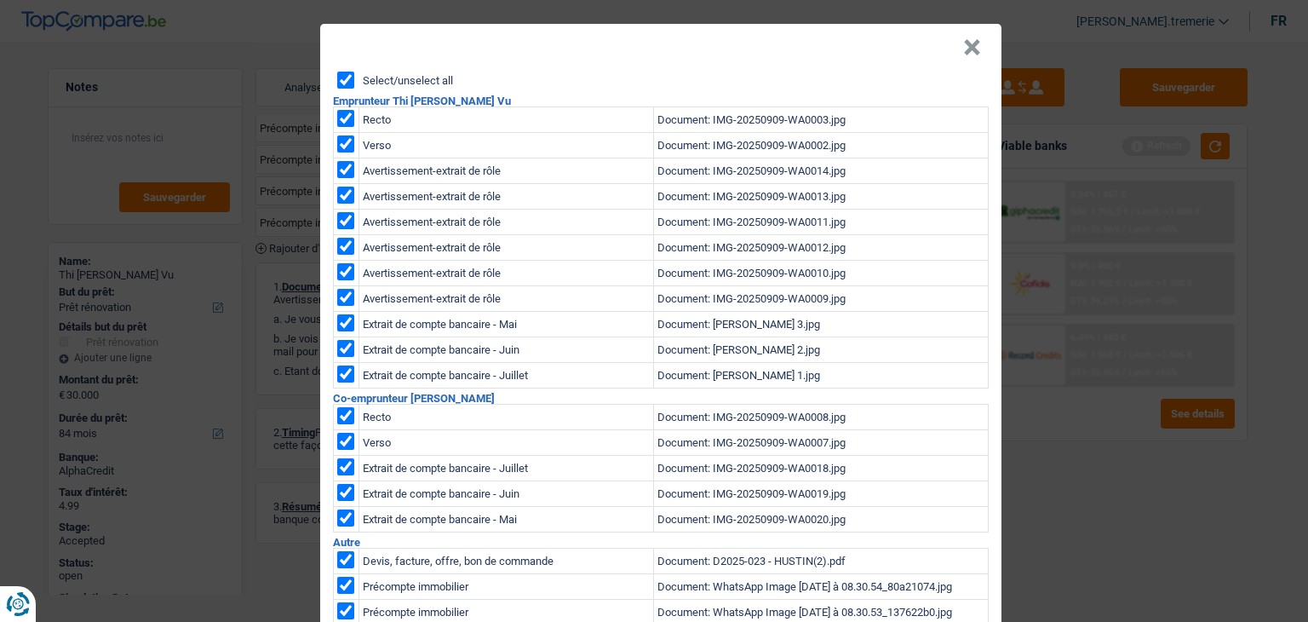
click at [968, 42] on button "×" at bounding box center [972, 47] width 18 height 17
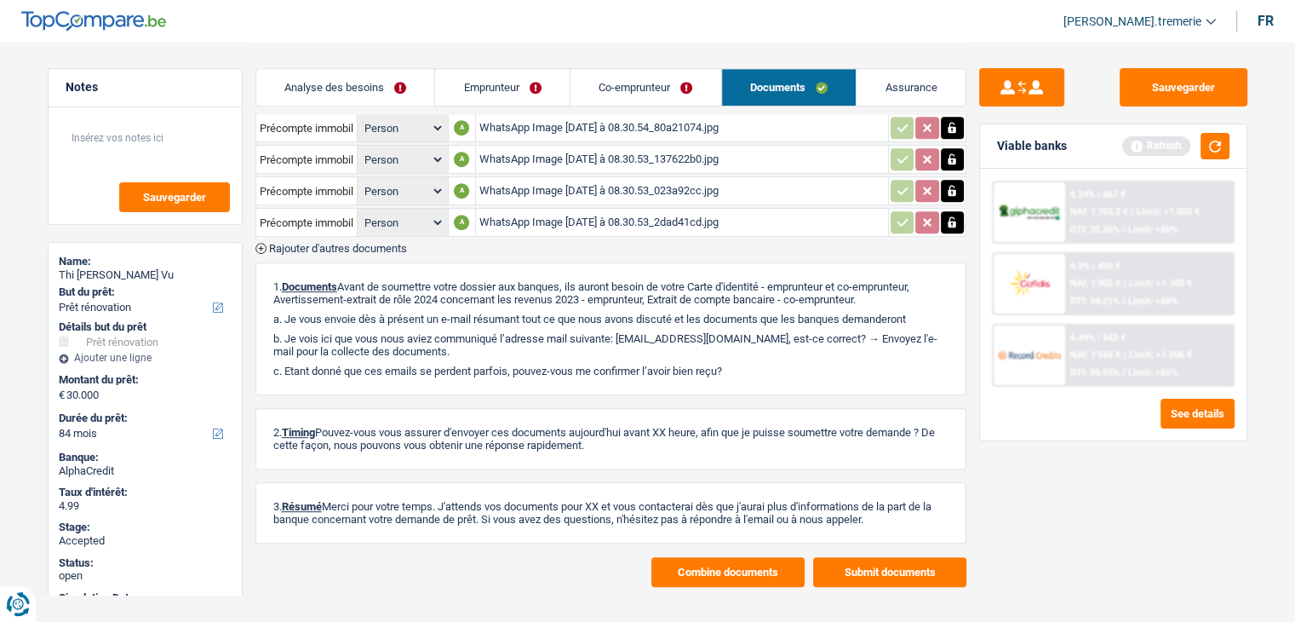
drag, startPoint x: 382, startPoint y: 87, endPoint x: 977, endPoint y: 30, distance: 597.2
click at [382, 87] on link "Analyse des besoins" at bounding box center [345, 87] width 179 height 37
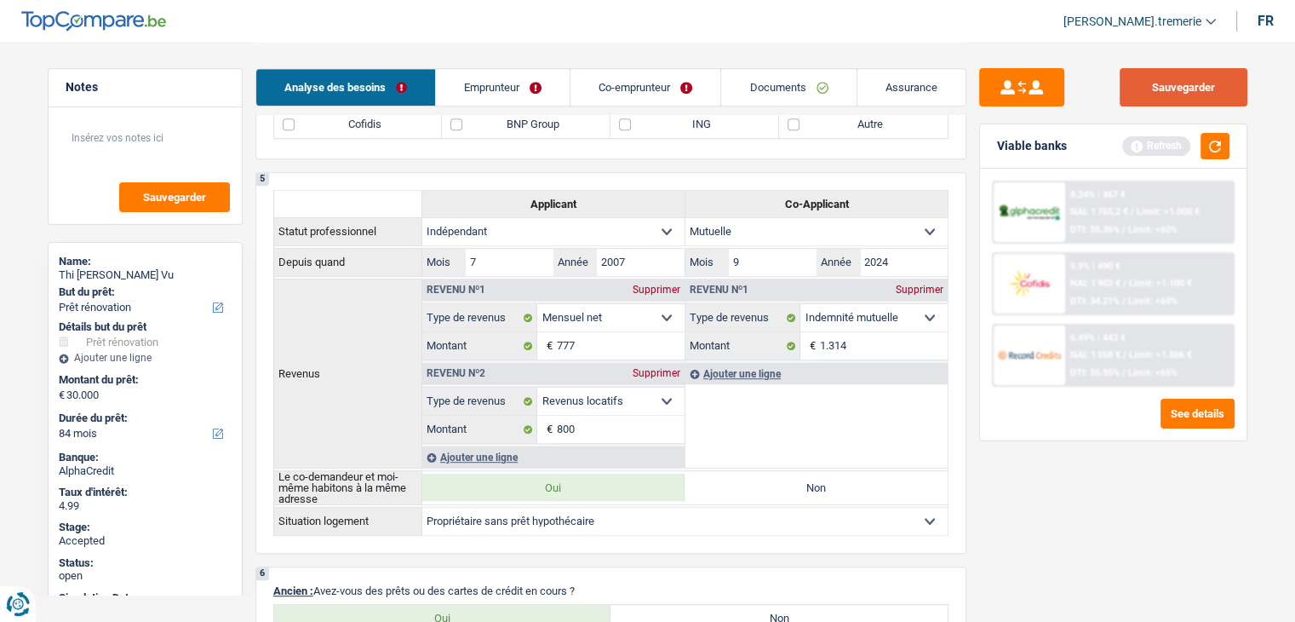
click at [1148, 84] on button "Sauvegarder" at bounding box center [1184, 87] width 128 height 38
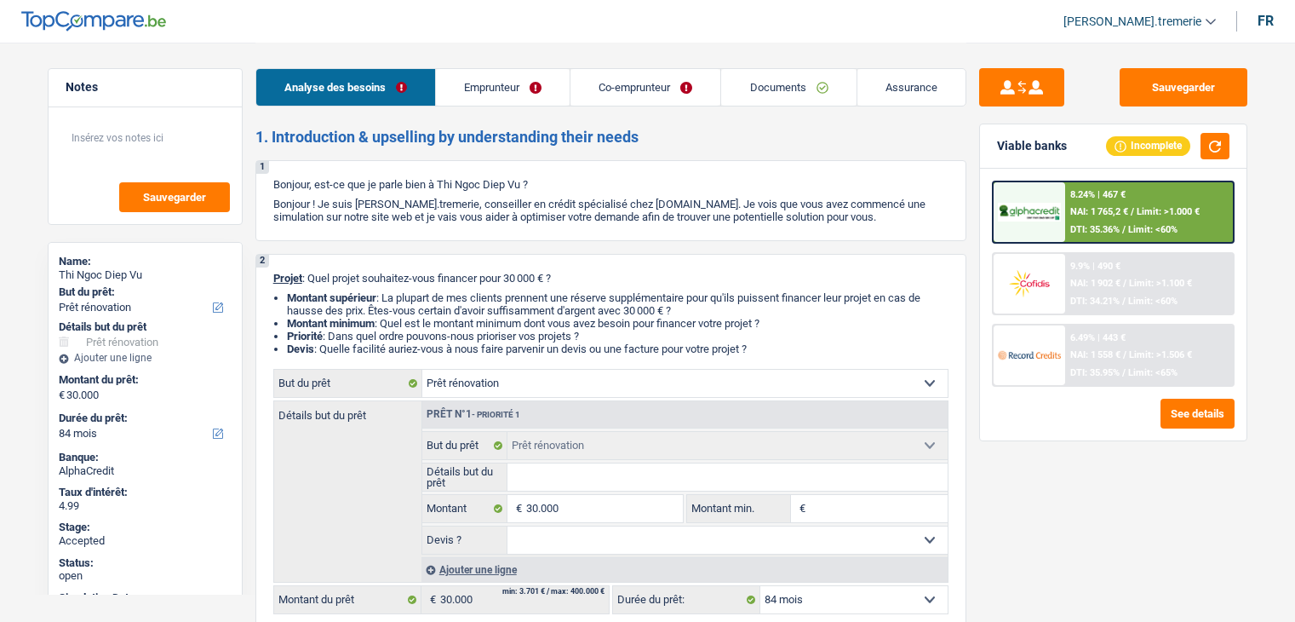
select select "renovation"
select select "84"
select select "renovation"
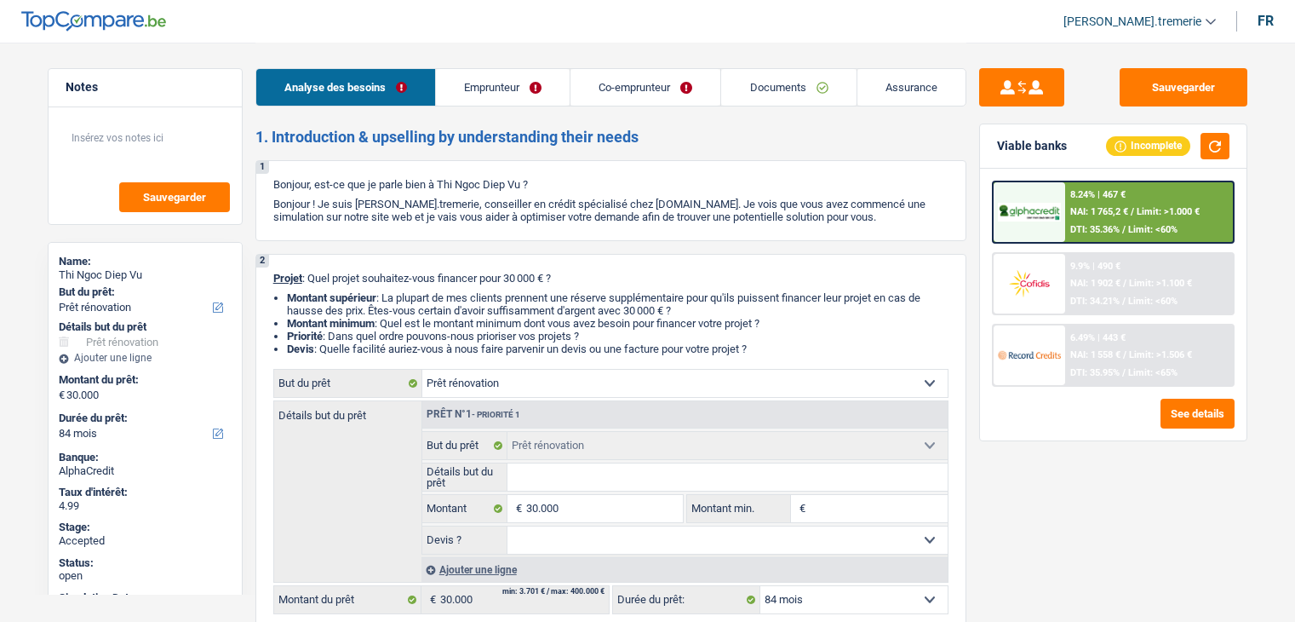
select select "84"
select select "independent"
select select "mutuality"
select select "netSalary"
select select "rentalIncome"
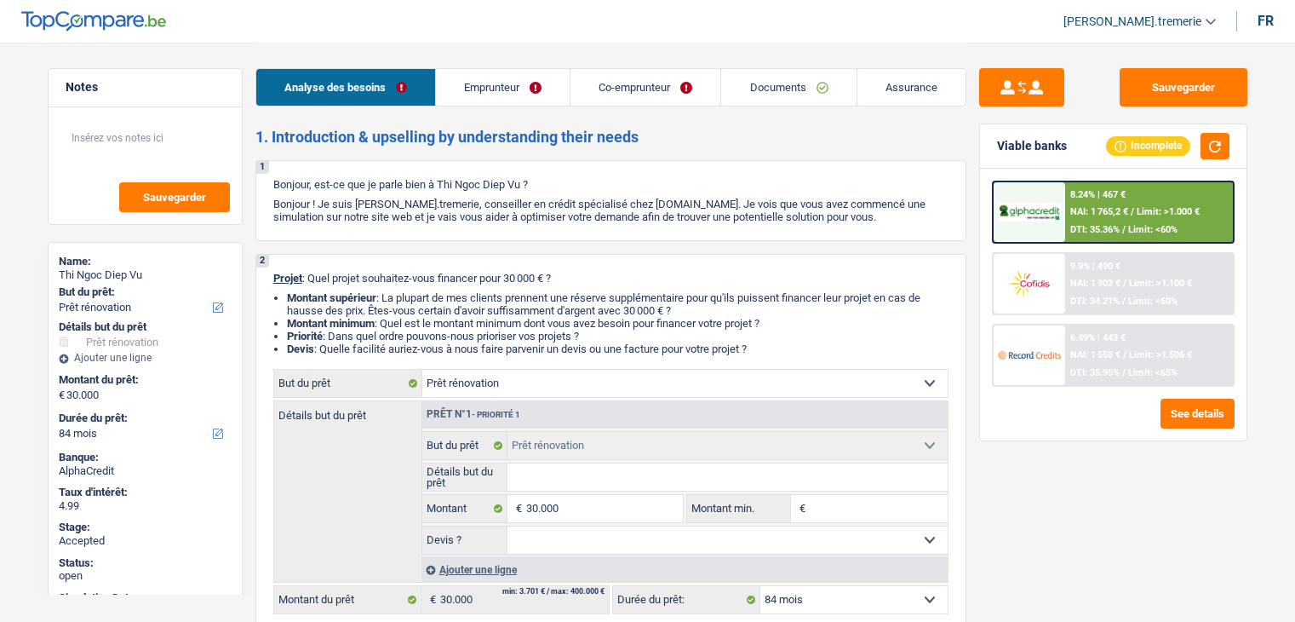
select select "mutualityIndemnity"
select select "ownerWithoutMortgage"
select select "personalLoan"
select select "homeFurnishingOrRelocation"
select select "60"
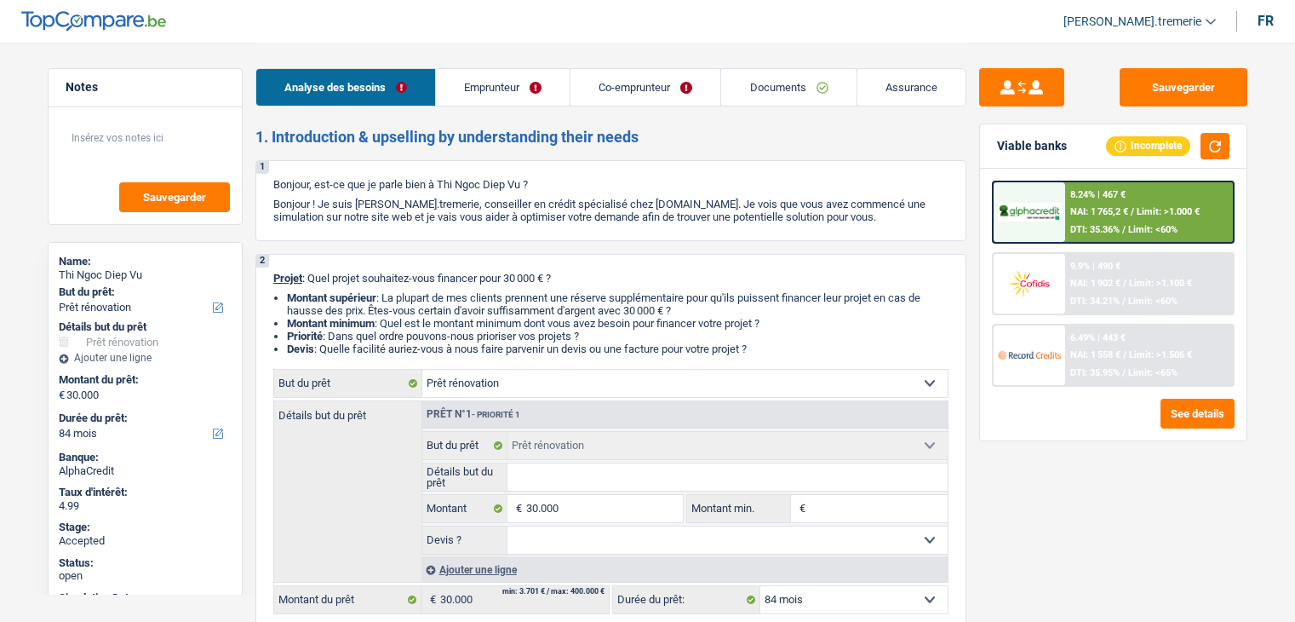
select select "cardOrCredit"
select select "renovation"
select select "84"
click at [1131, 281] on span "Limit: >1.100 €" at bounding box center [1160, 283] width 63 height 11
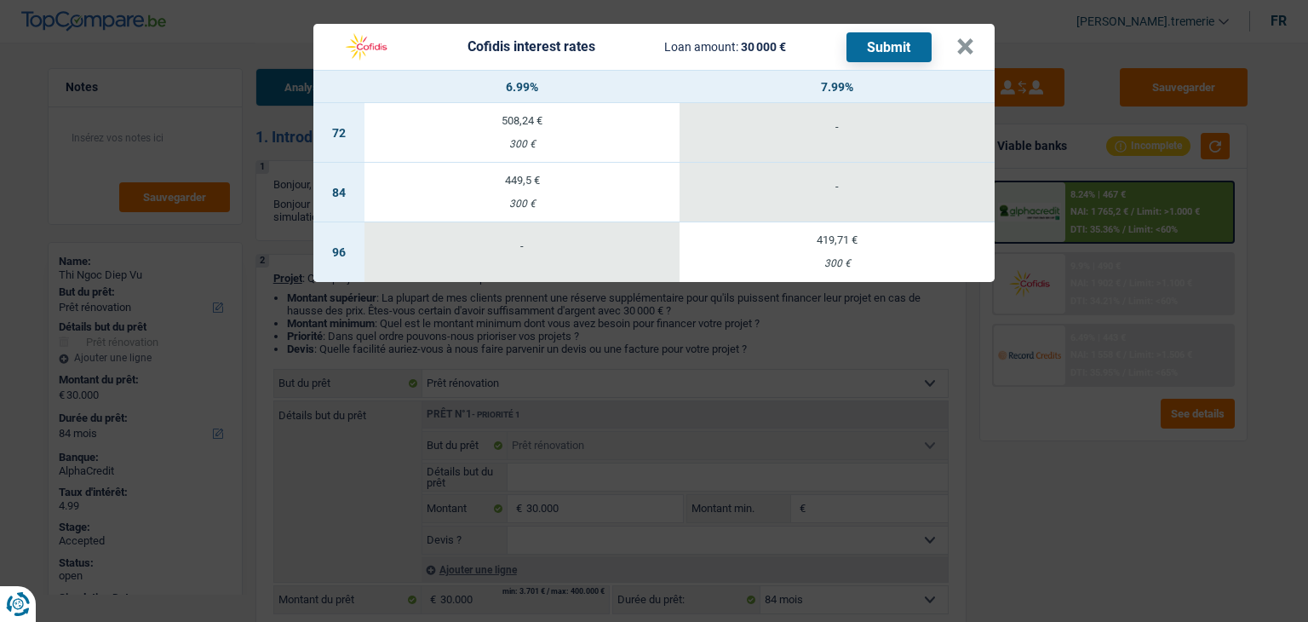
click at [564, 193] on td "449,5 € 300 €" at bounding box center [522, 193] width 315 height 60
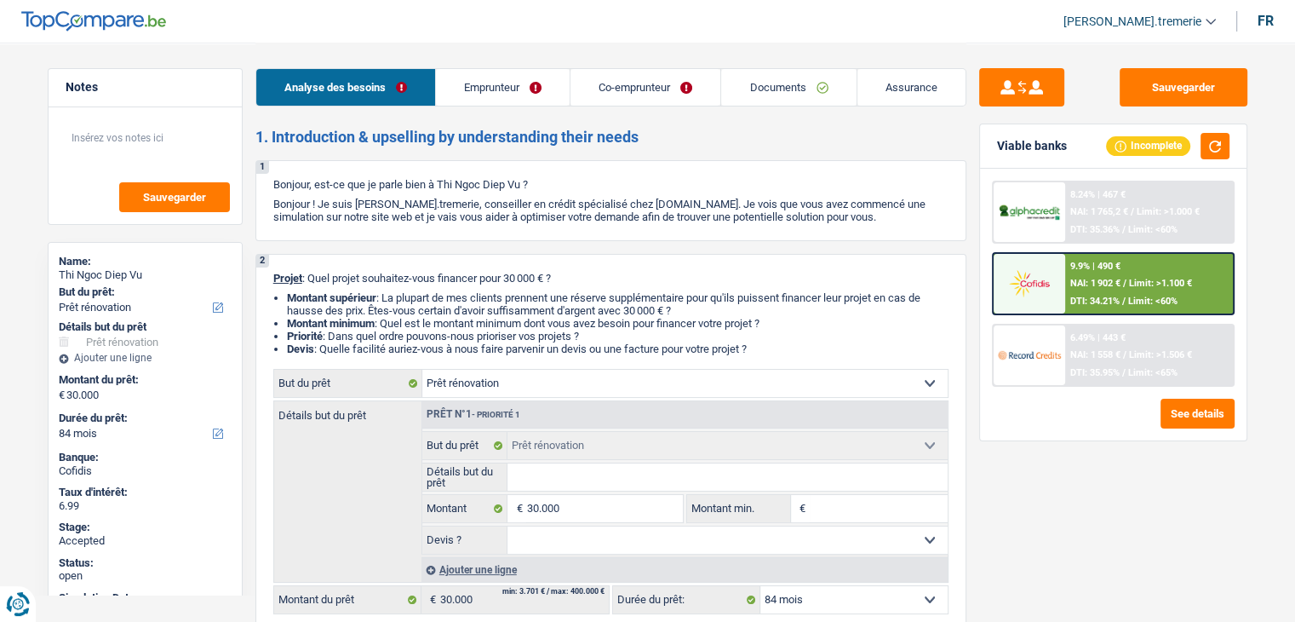
click at [1144, 298] on span "Limit: <60%" at bounding box center [1153, 301] width 49 height 11
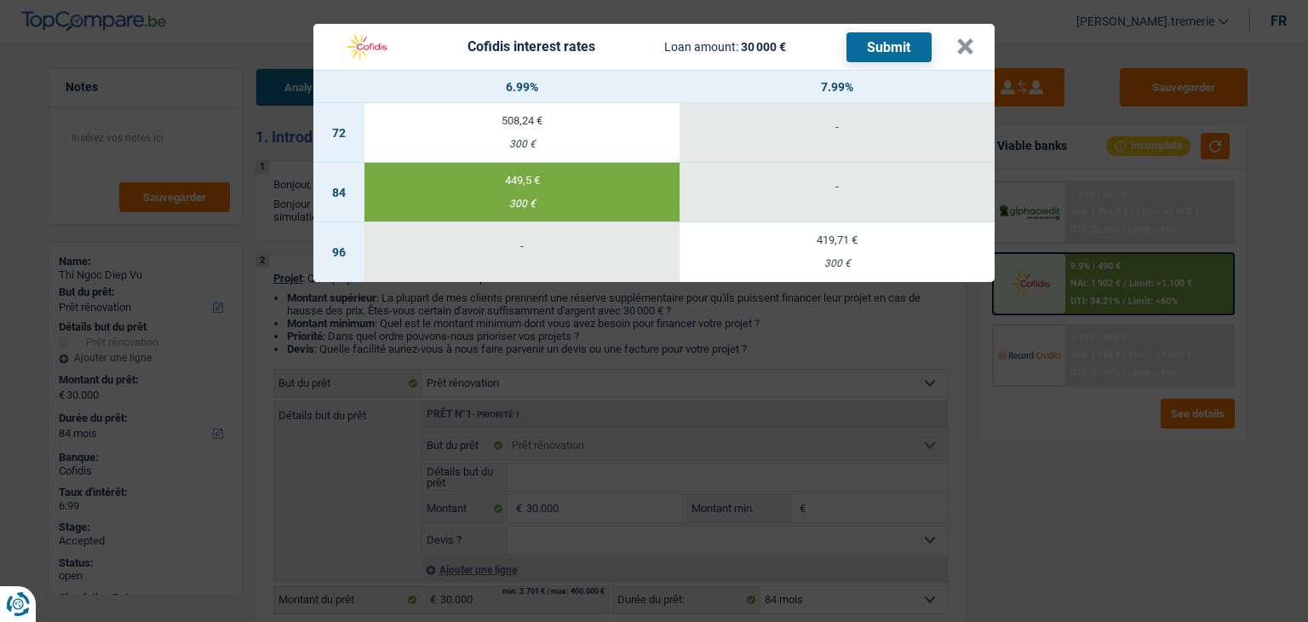
click at [904, 49] on button "Submit" at bounding box center [889, 47] width 85 height 30
click at [964, 41] on button "×" at bounding box center [965, 46] width 18 height 17
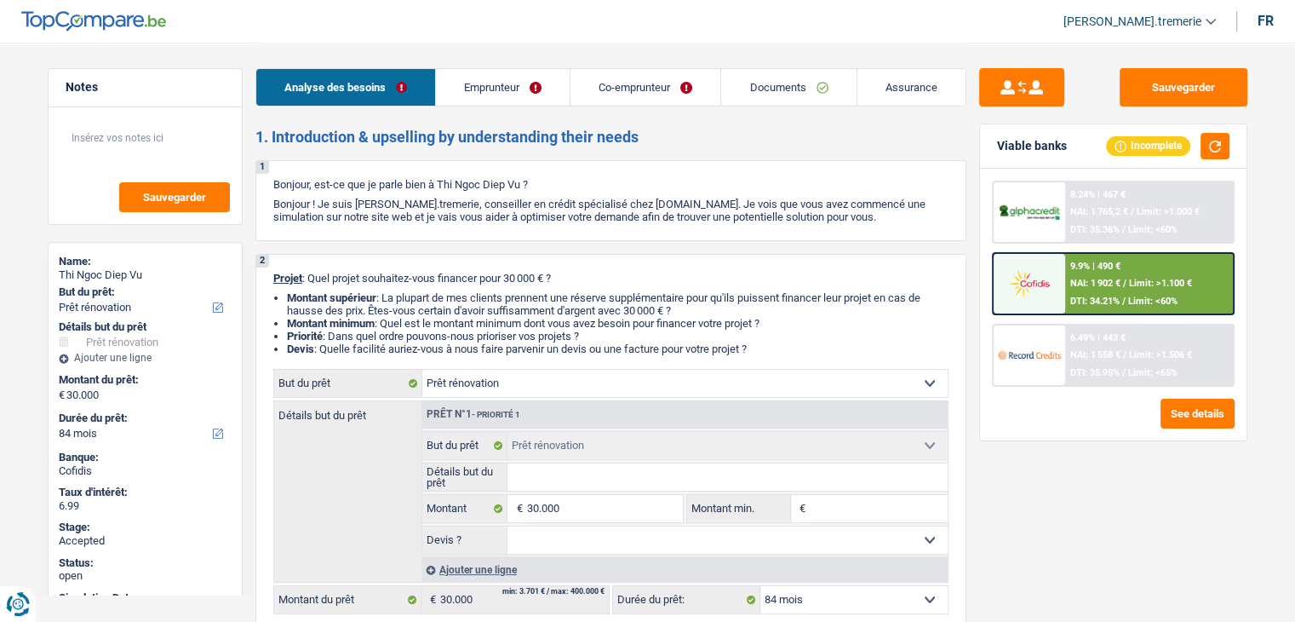
click at [826, 90] on link "Documents" at bounding box center [788, 87] width 135 height 37
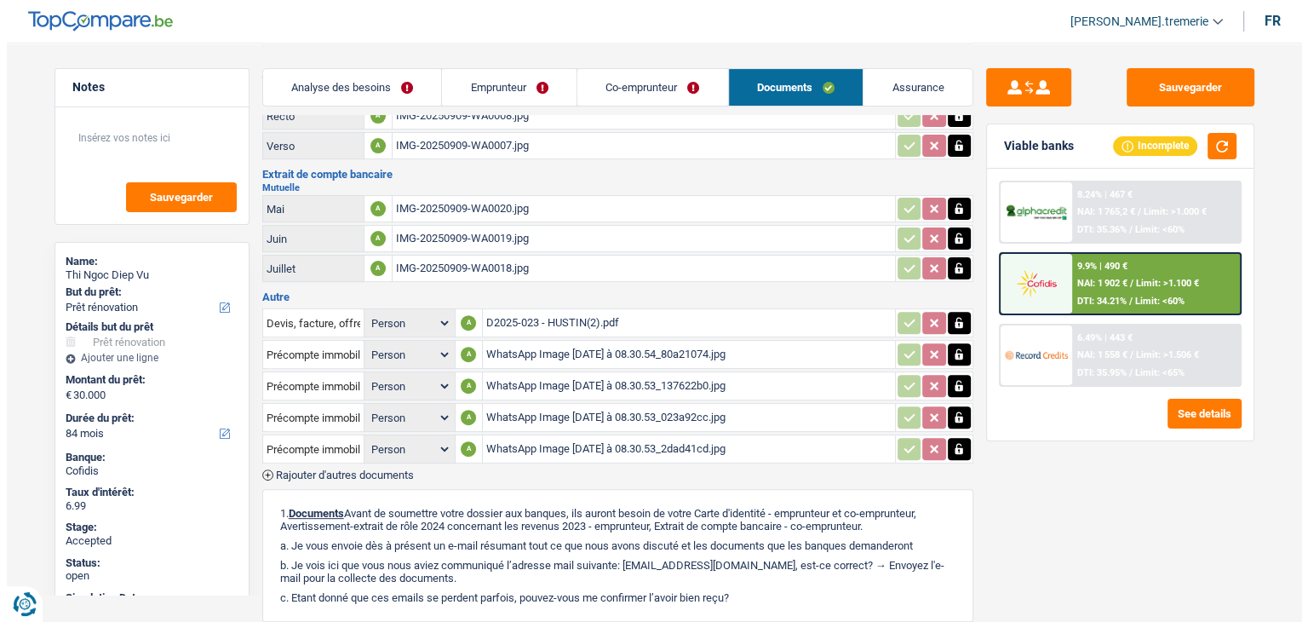
scroll to position [749, 0]
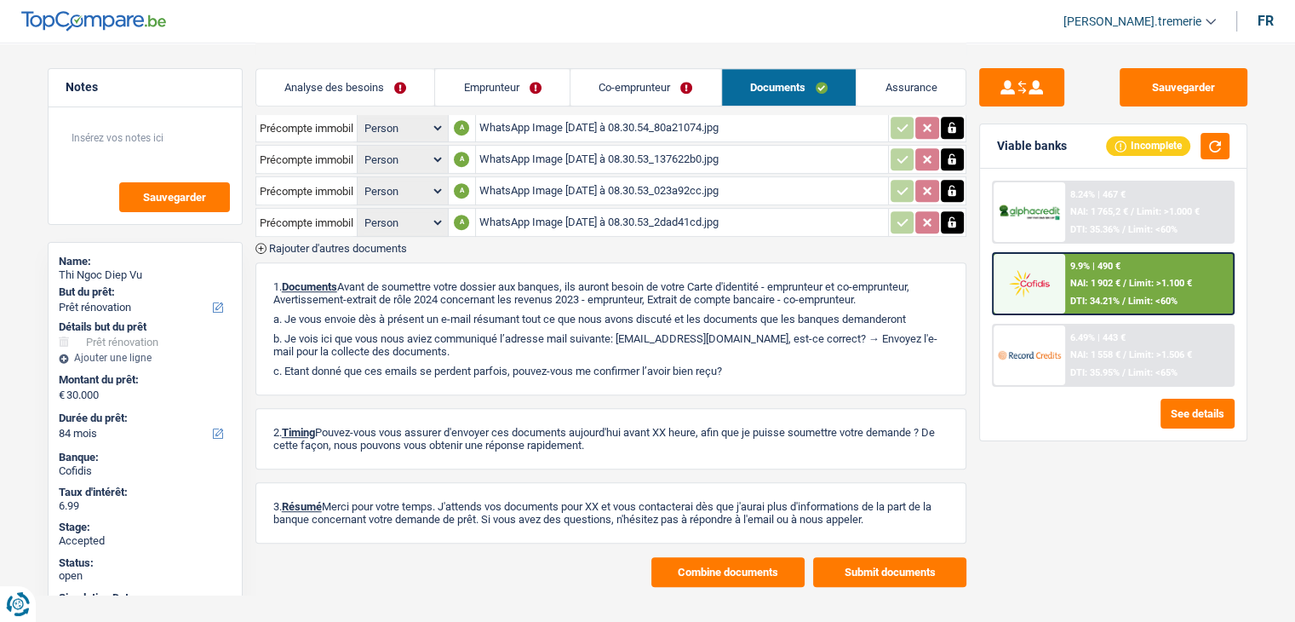
click at [894, 557] on button "Submit documents" at bounding box center [889, 572] width 153 height 30
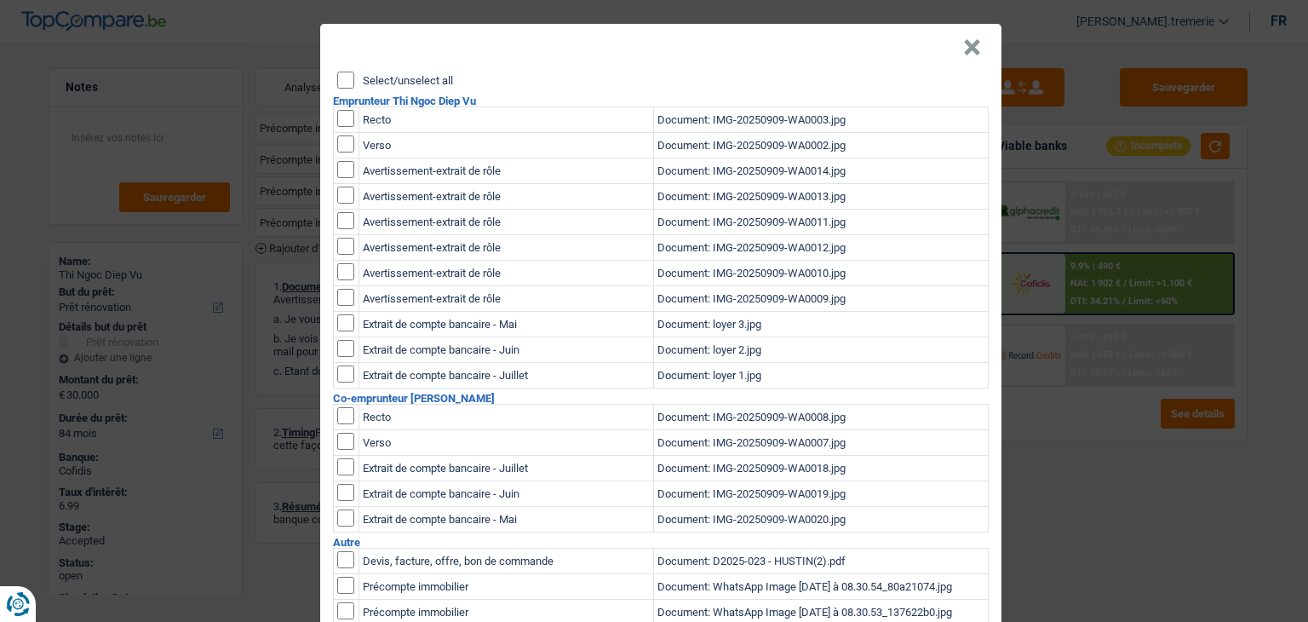
scroll to position [0, 0]
click at [344, 86] on input "Select/unselect all" at bounding box center [345, 80] width 17 height 17
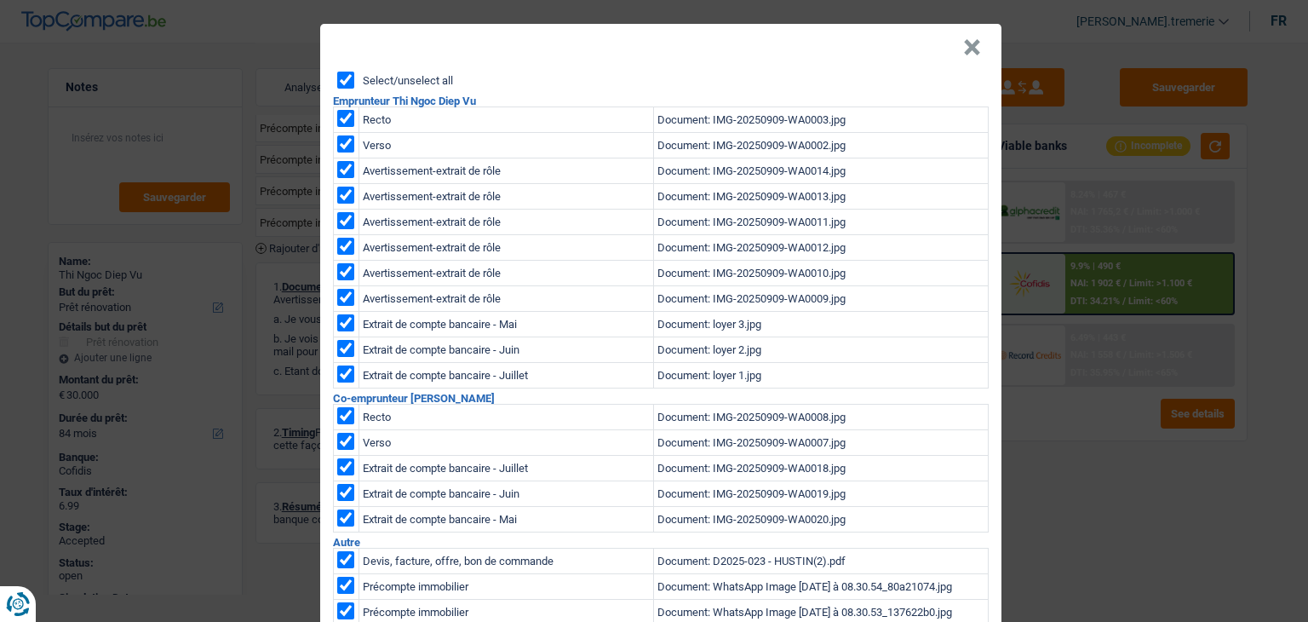
checkbox input "true"
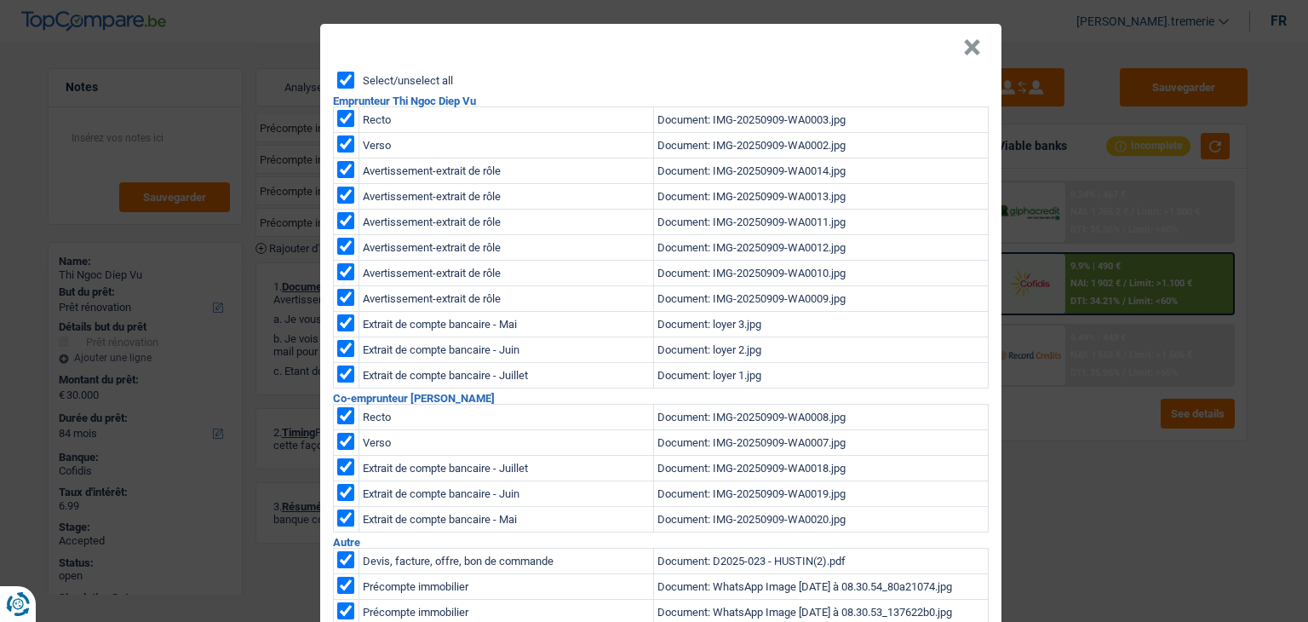
checkbox input "true"
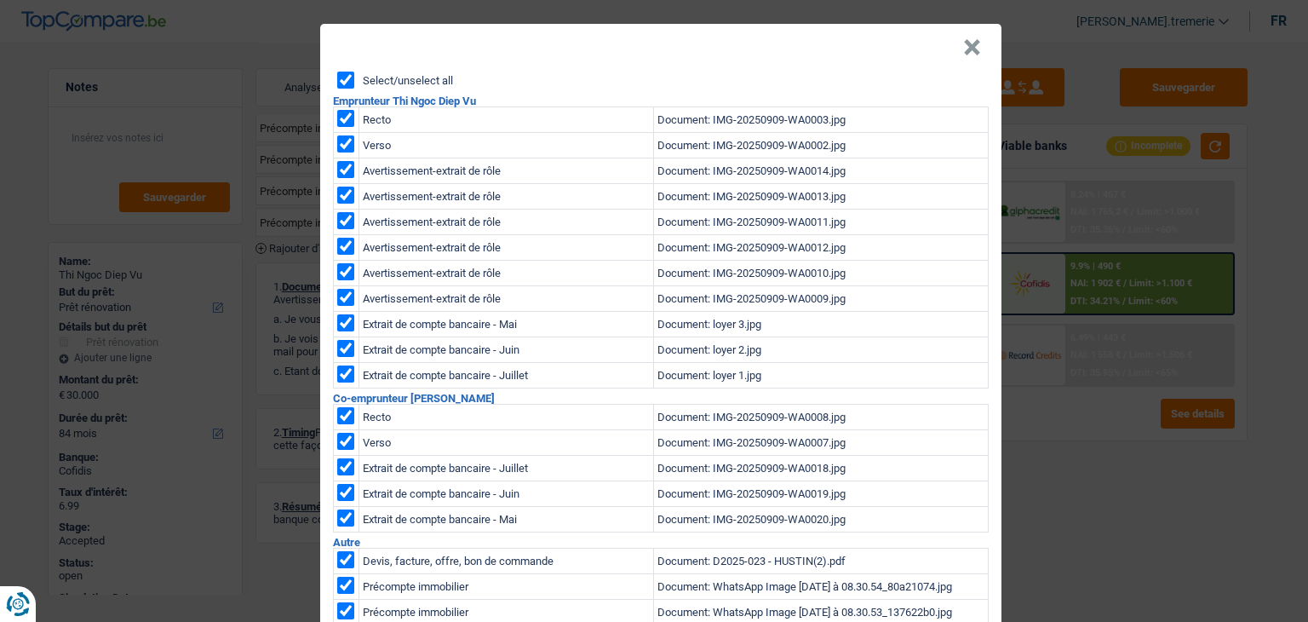
checkbox input "true"
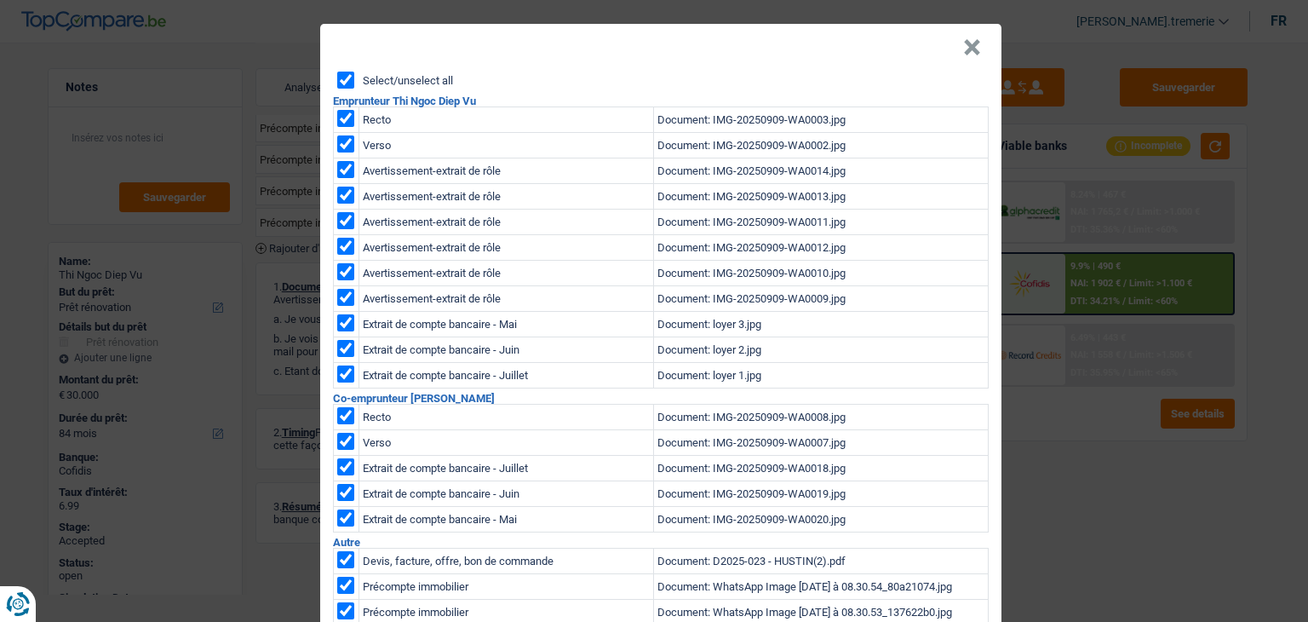
checkbox input "true"
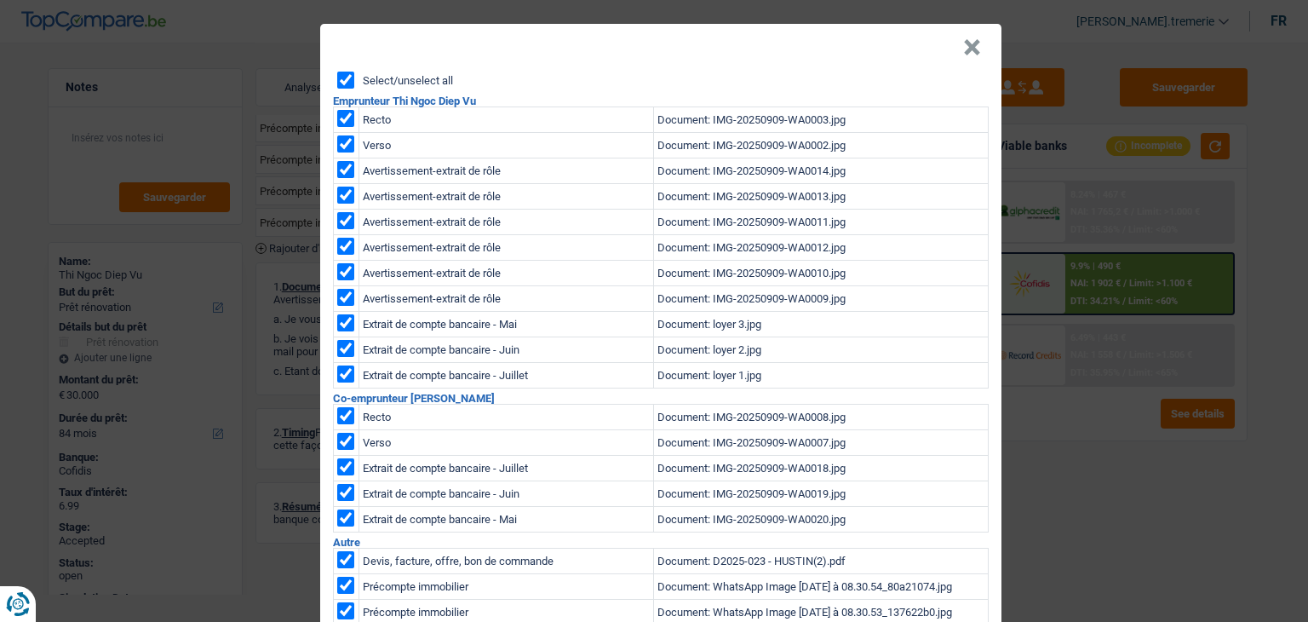
checkbox input "true"
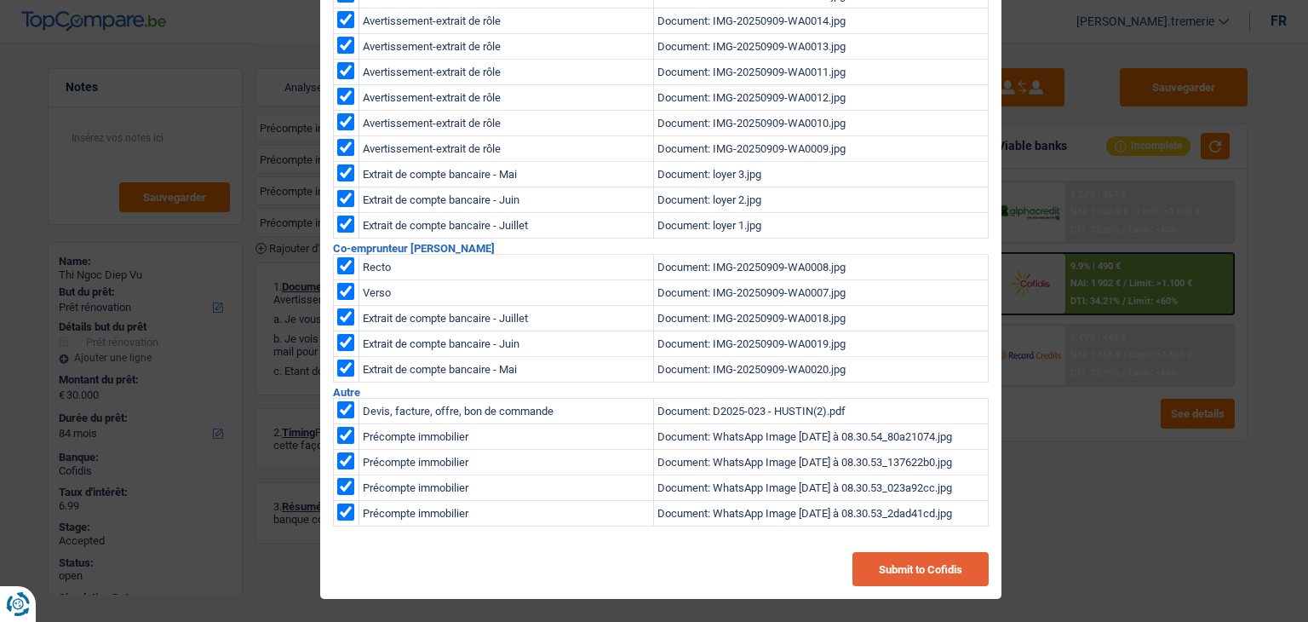
click at [904, 566] on button "Submit to Cofidis" at bounding box center [921, 569] width 136 height 34
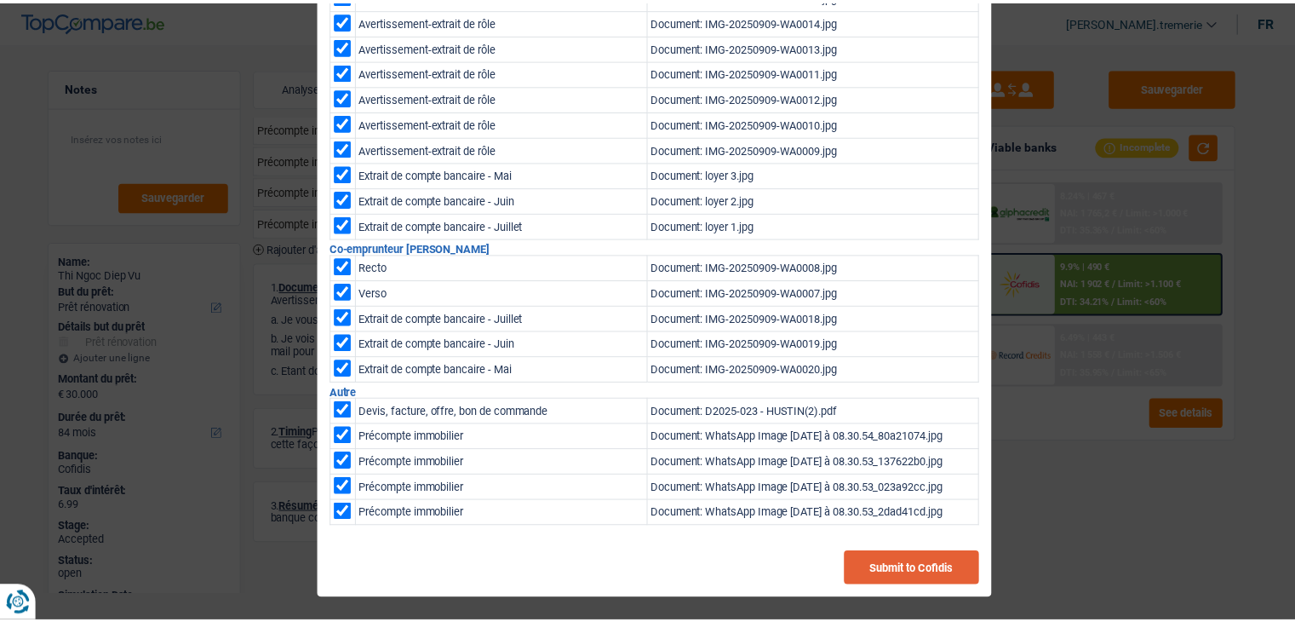
scroll to position [0, 0]
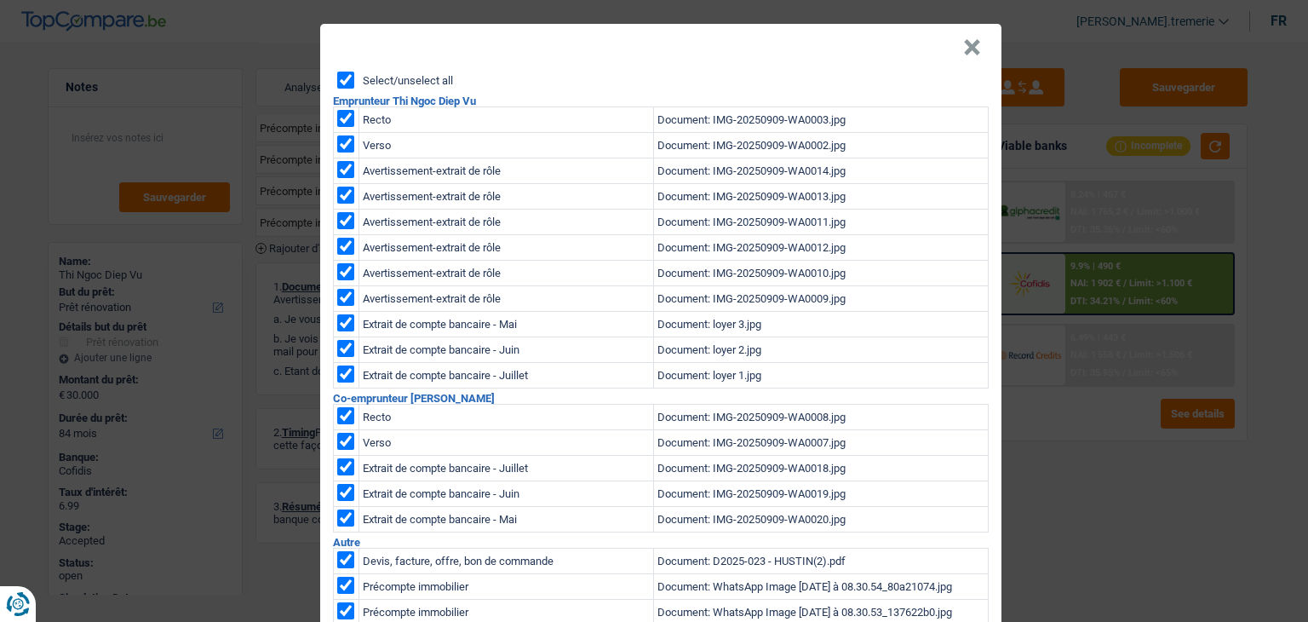
click at [966, 42] on button "×" at bounding box center [972, 47] width 18 height 17
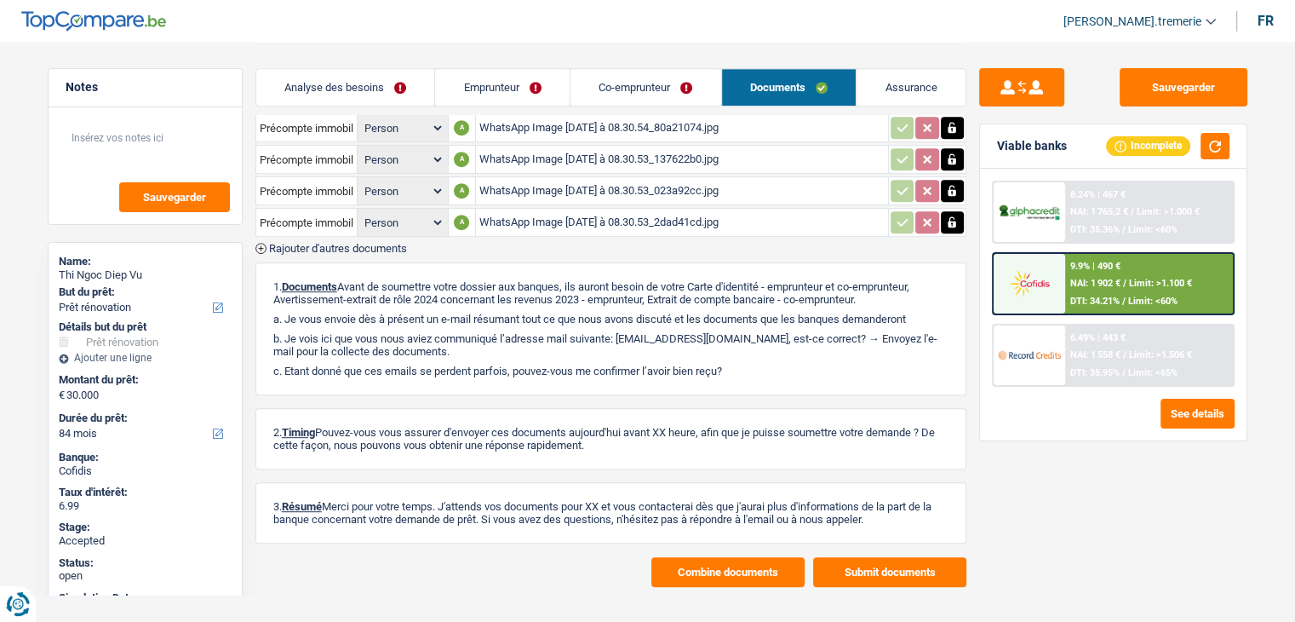
click at [1049, 284] on img at bounding box center [1029, 283] width 63 height 32
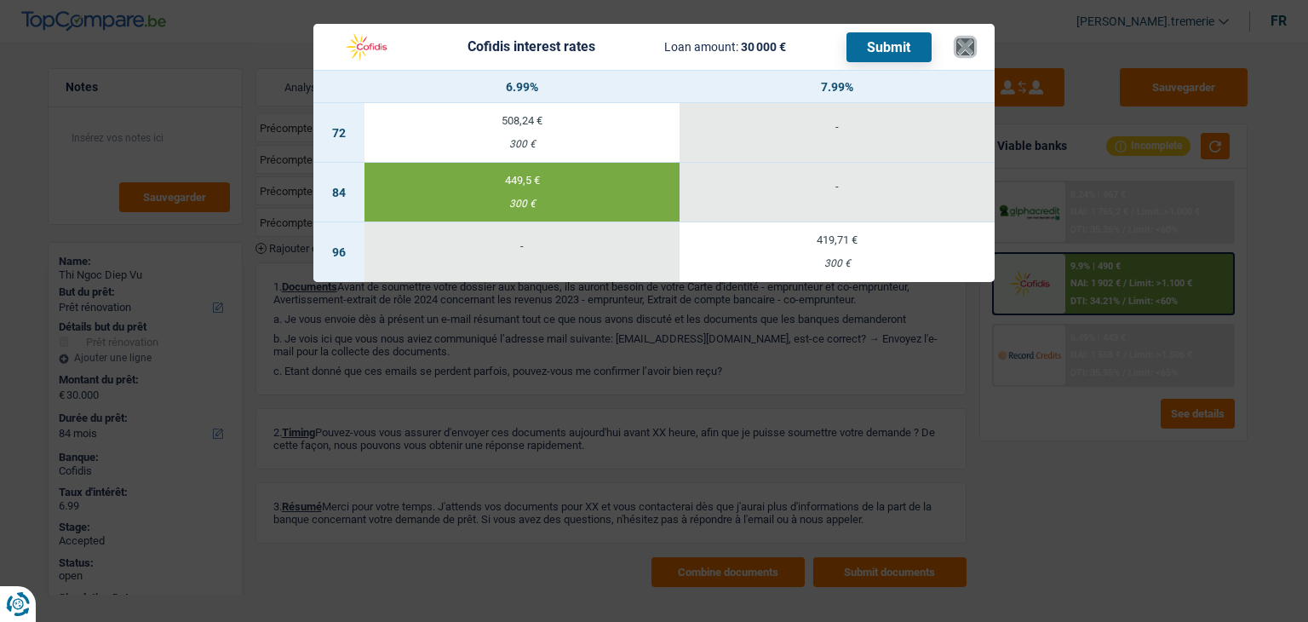
click at [963, 49] on button "×" at bounding box center [965, 46] width 18 height 17
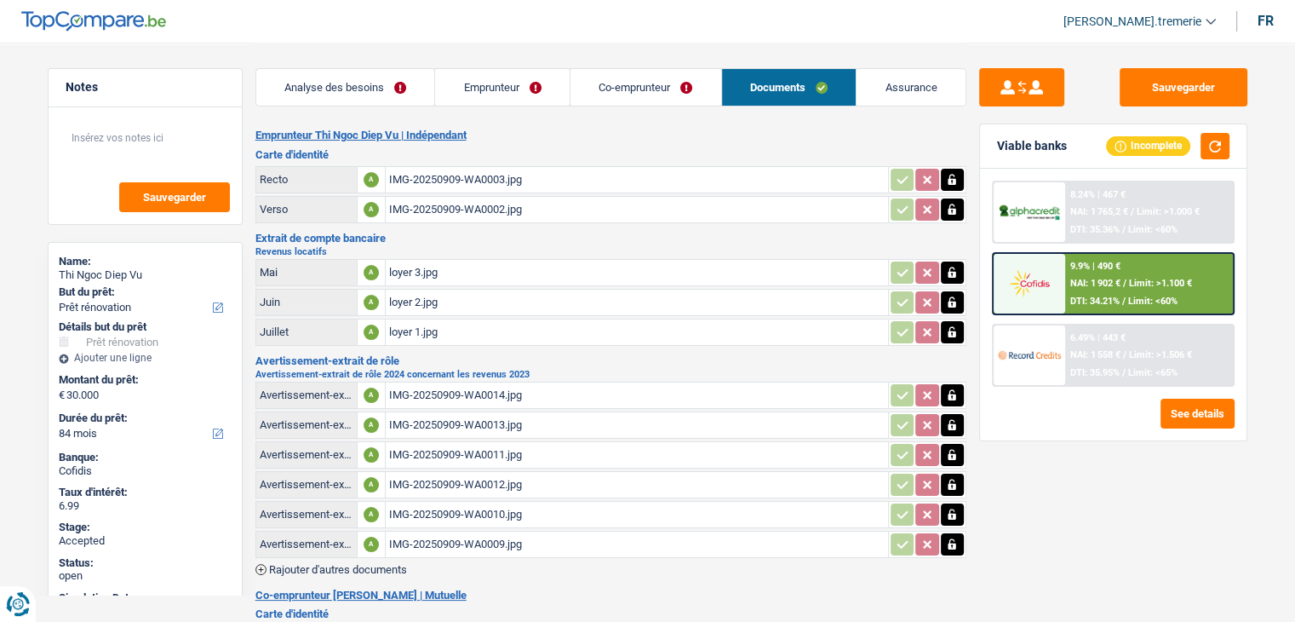
click at [511, 91] on link "Emprunteur" at bounding box center [502, 87] width 135 height 37
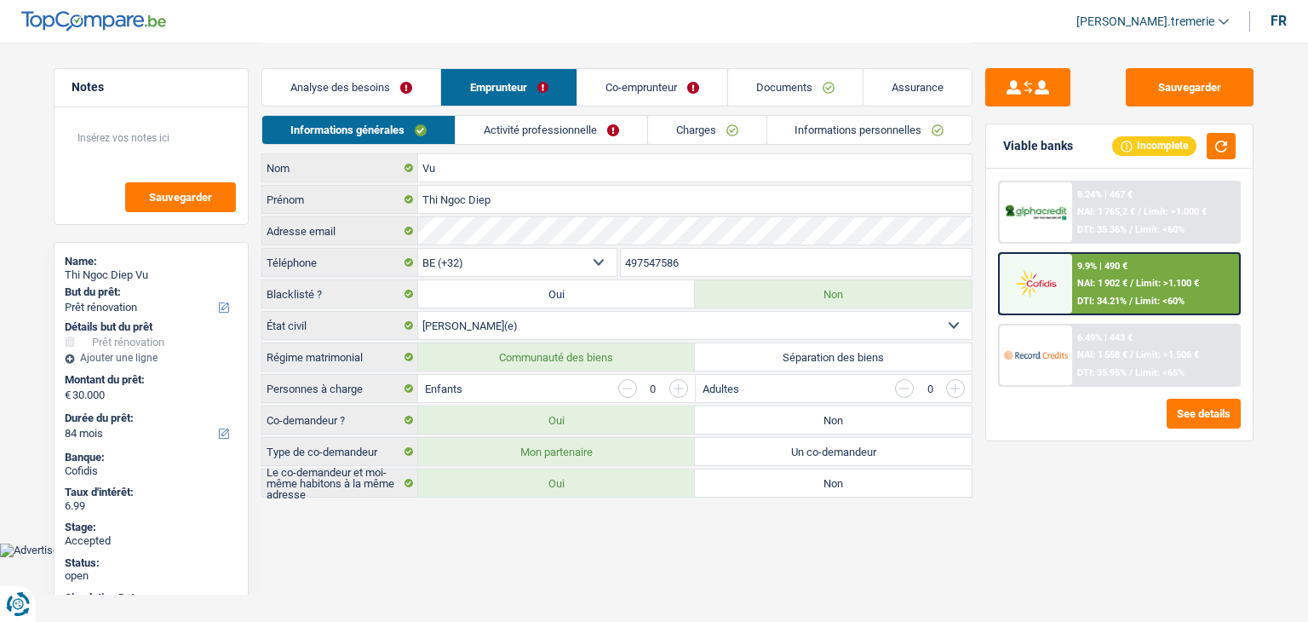
click at [593, 135] on link "Activité professionnelle" at bounding box center [552, 130] width 192 height 28
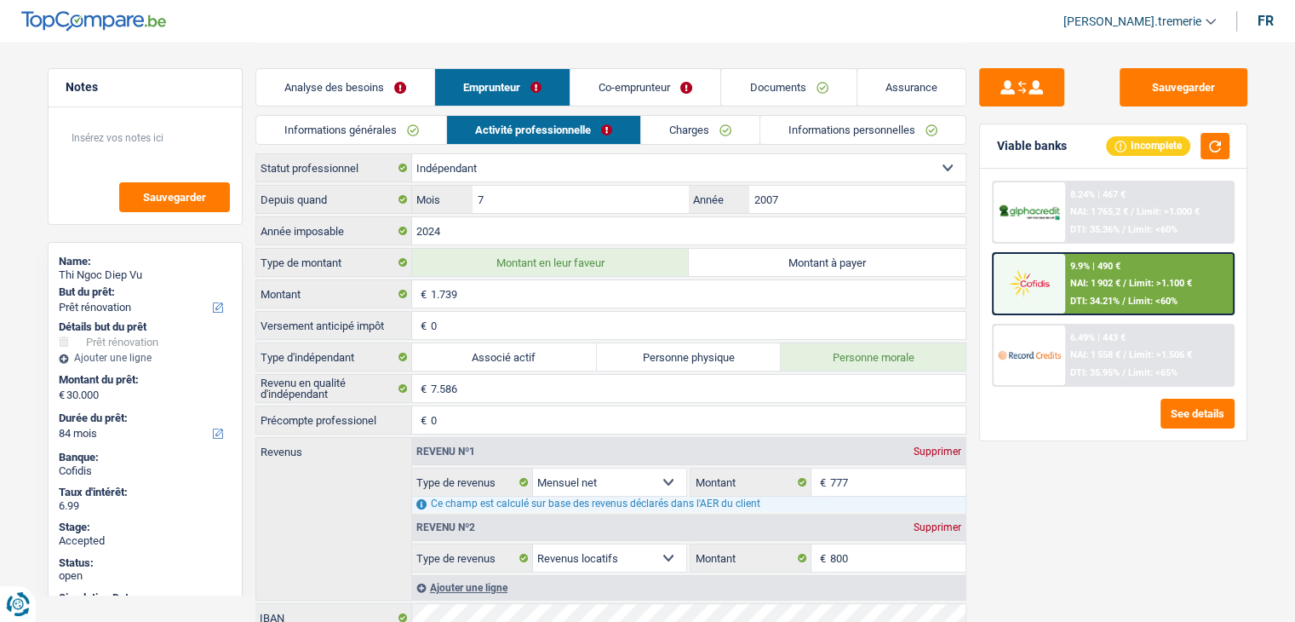
click at [357, 89] on link "Analyse des besoins" at bounding box center [345, 87] width 178 height 37
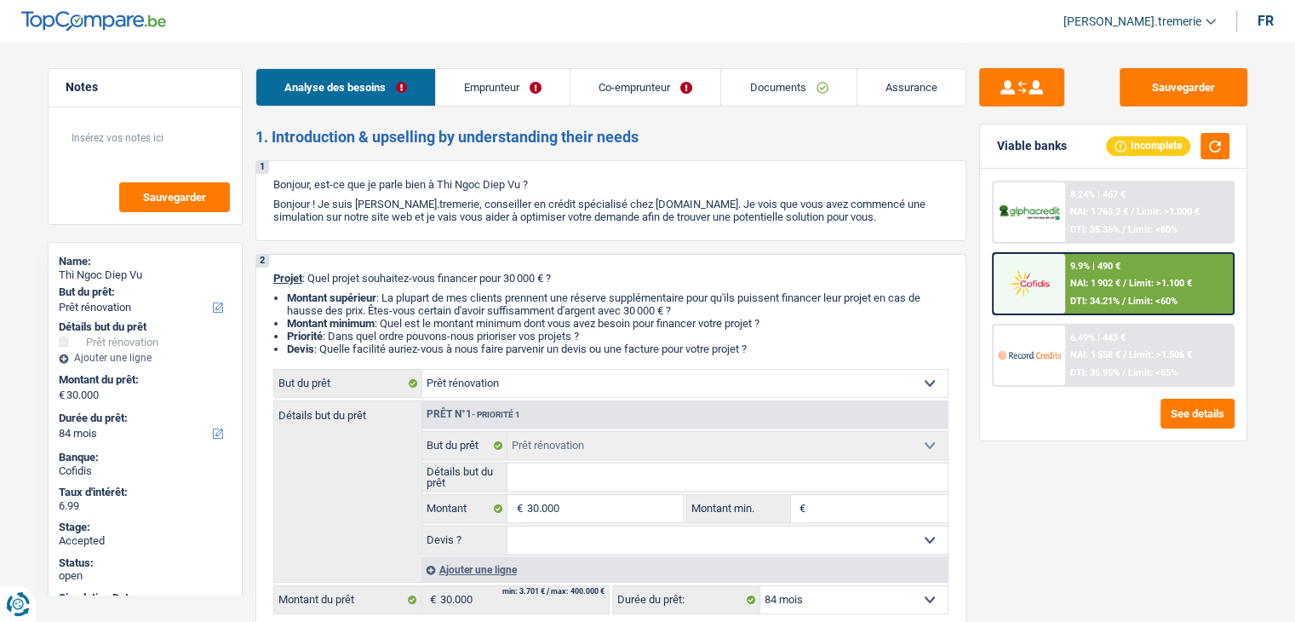
click at [538, 46] on div "Analyse des besoins Emprunteur Co-emprunteur Documents Assurance" at bounding box center [611, 79] width 711 height 72
click at [1073, 278] on span "NAI: 1 902 €" at bounding box center [1096, 283] width 50 height 11
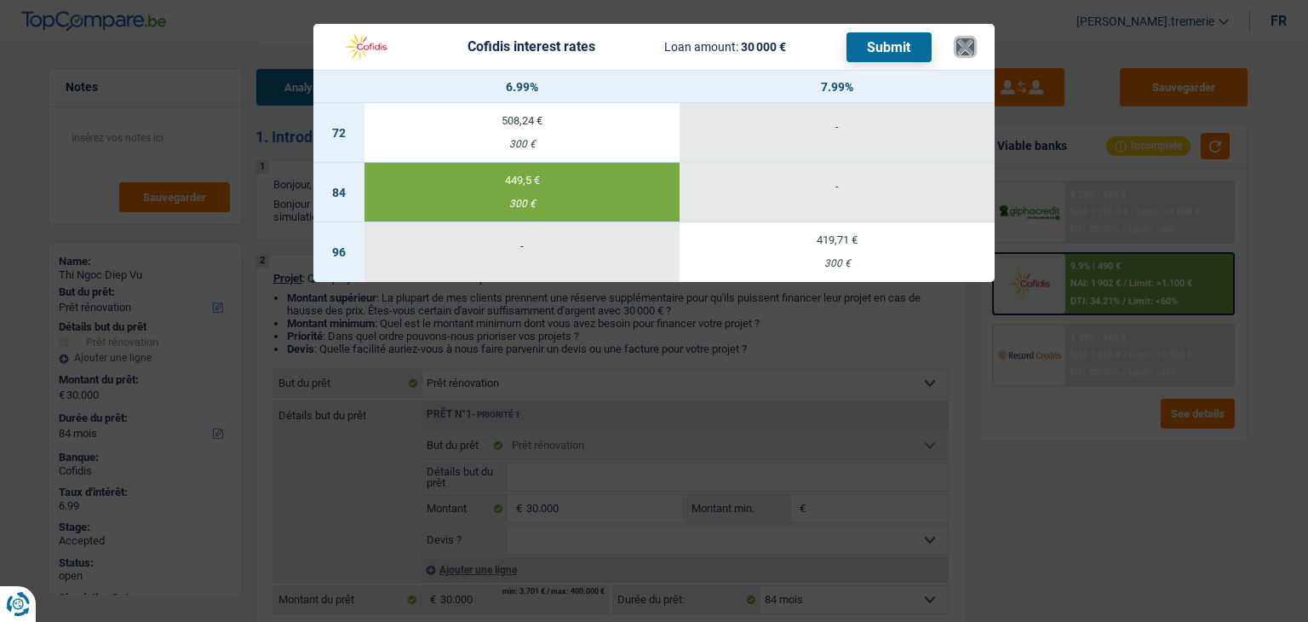
click at [964, 48] on button "×" at bounding box center [965, 46] width 18 height 17
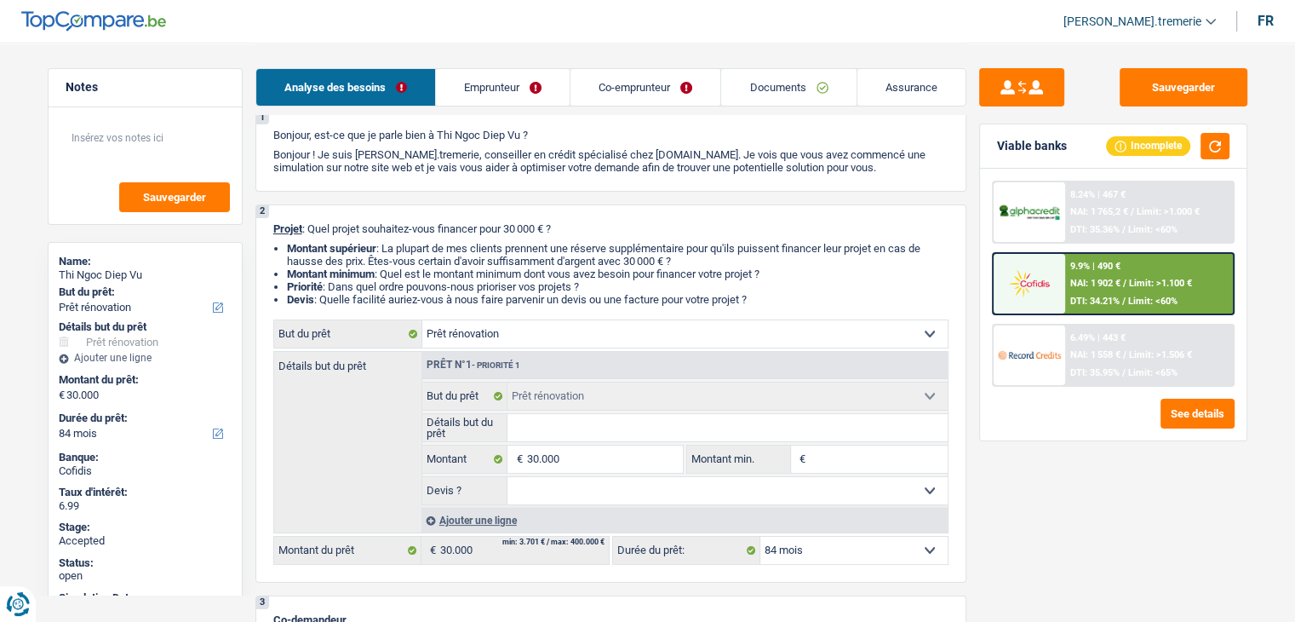
scroll to position [51, 0]
click at [506, 84] on link "Emprunteur" at bounding box center [503, 87] width 134 height 37
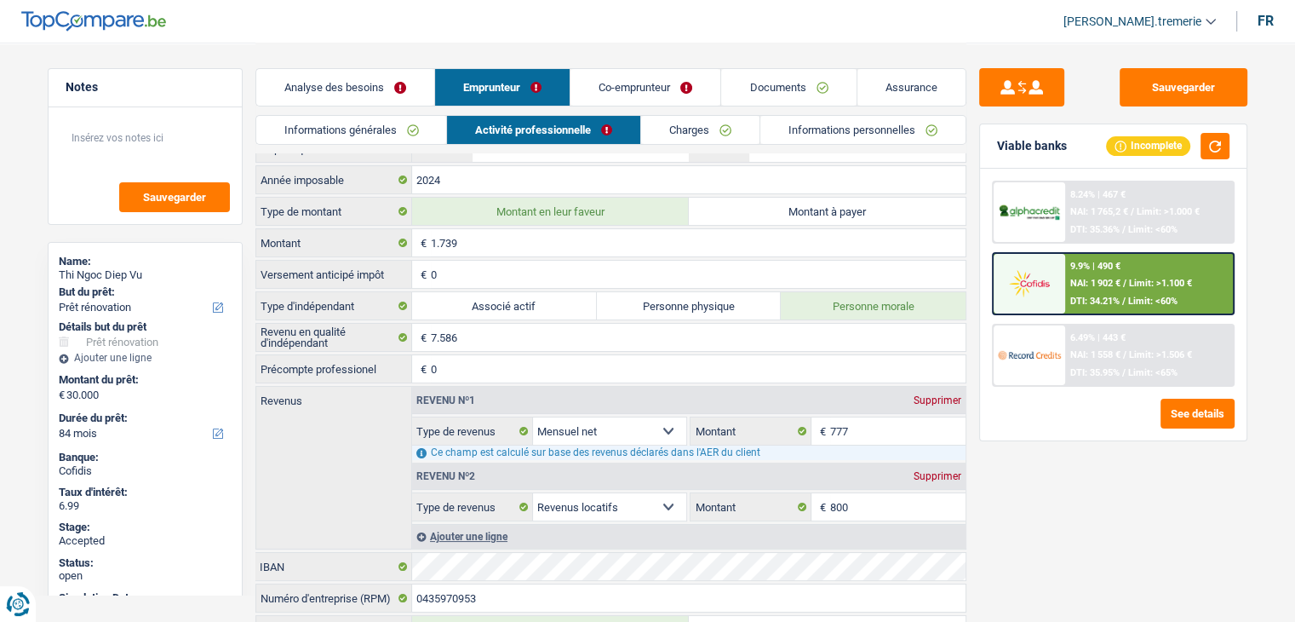
click at [1071, 287] on div "9.9% | 490 € NAI: 1 902 € / Limit: >1.100 € DTI: 34.21% / Limit: <60%" at bounding box center [1149, 284] width 168 height 60
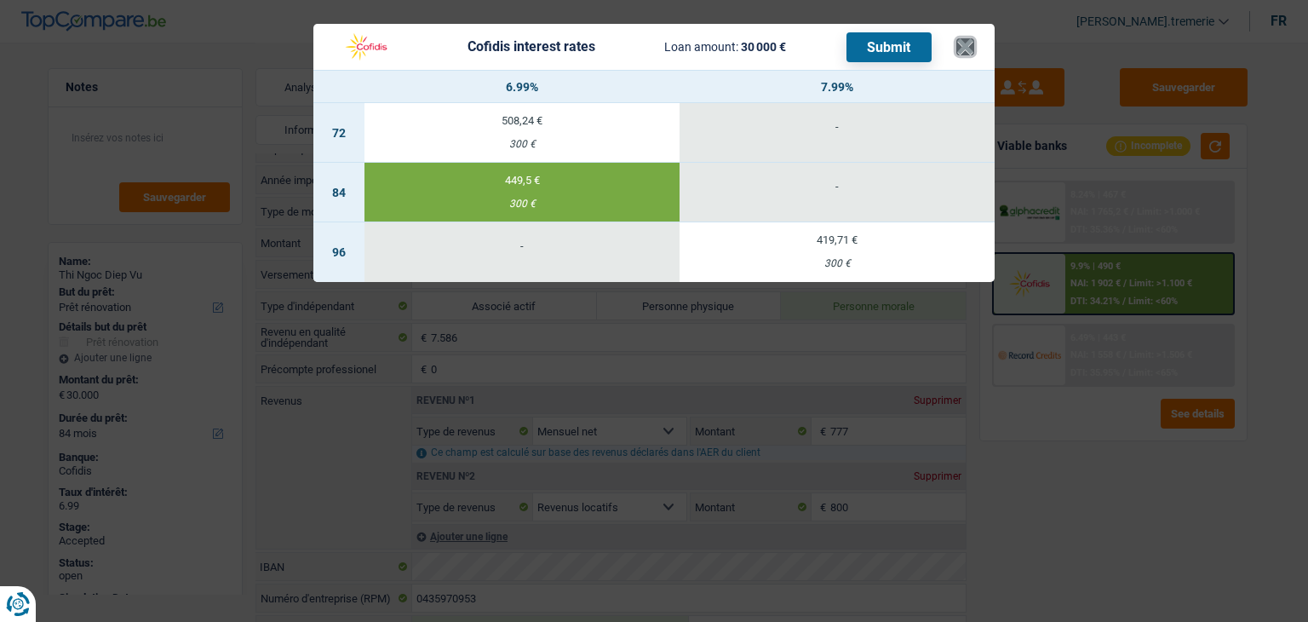
click at [962, 43] on button "×" at bounding box center [965, 46] width 18 height 17
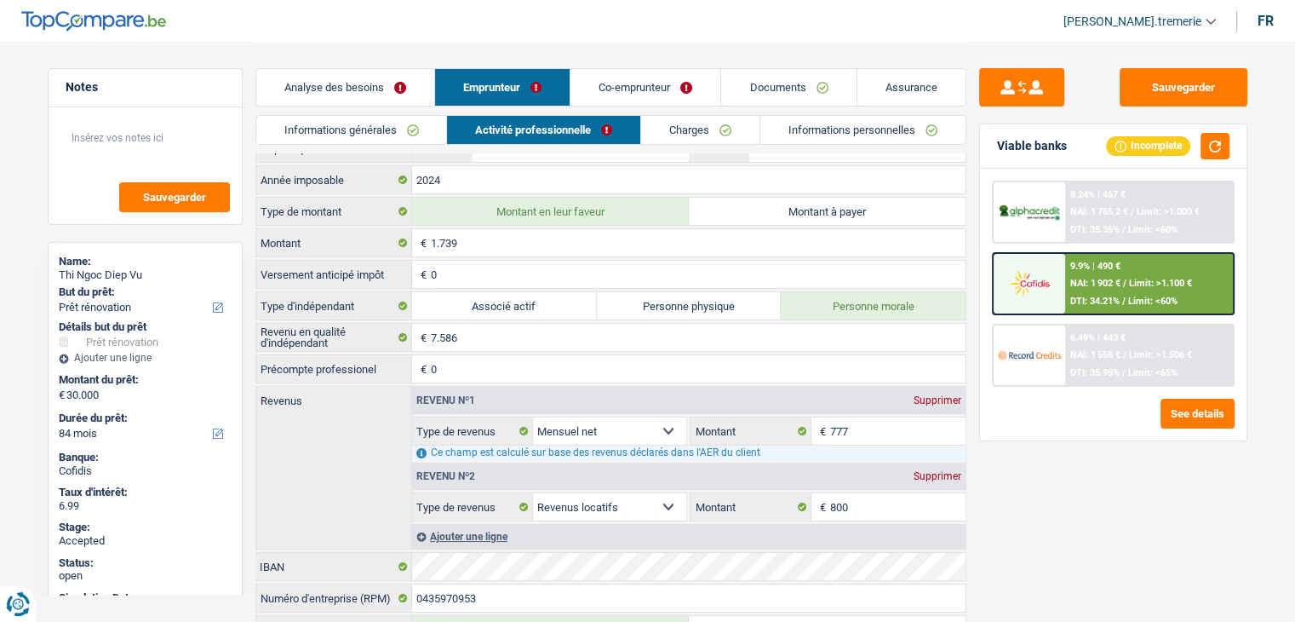
click at [392, 70] on link "Analyse des besoins" at bounding box center [345, 87] width 178 height 37
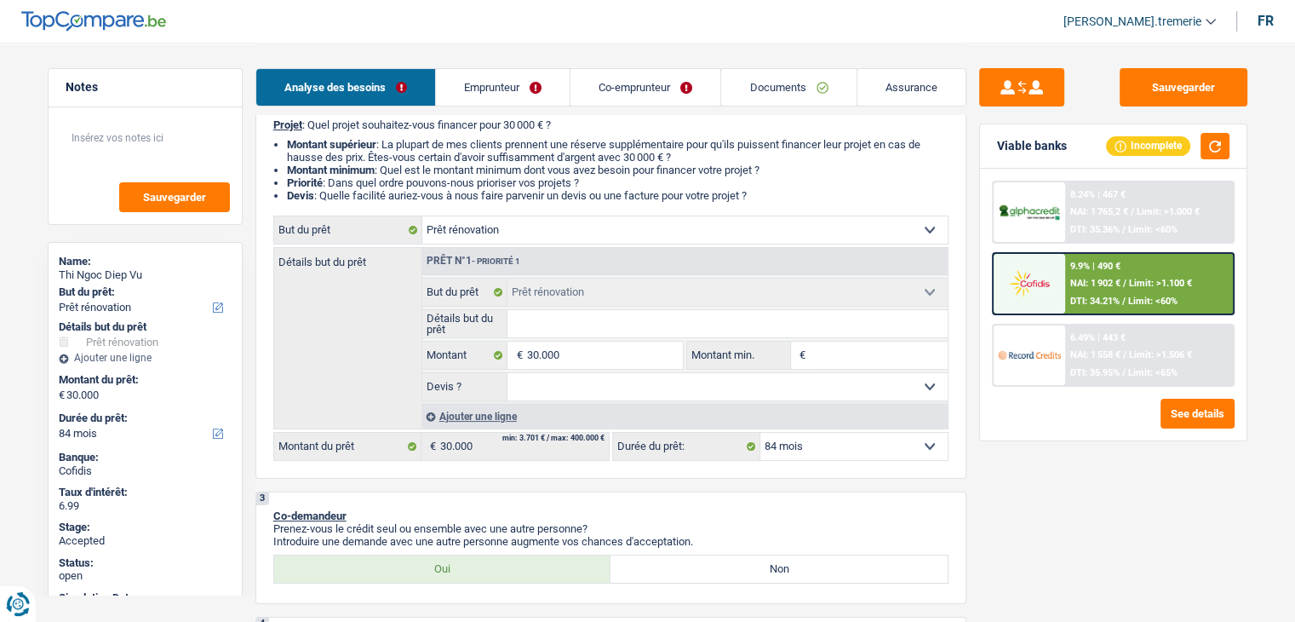
scroll to position [155, 0]
click at [810, 444] on select "12 mois 18 mois 24 mois 30 mois 36 mois 42 mois 48 mois 60 mois 72 mois 84 mois…" at bounding box center [854, 444] width 187 height 27
select select "60"
click at [761, 431] on select "12 mois 18 mois 24 mois 30 mois 36 mois 42 mois 48 mois 60 mois 72 mois 84 mois…" at bounding box center [854, 444] width 187 height 27
select select "60"
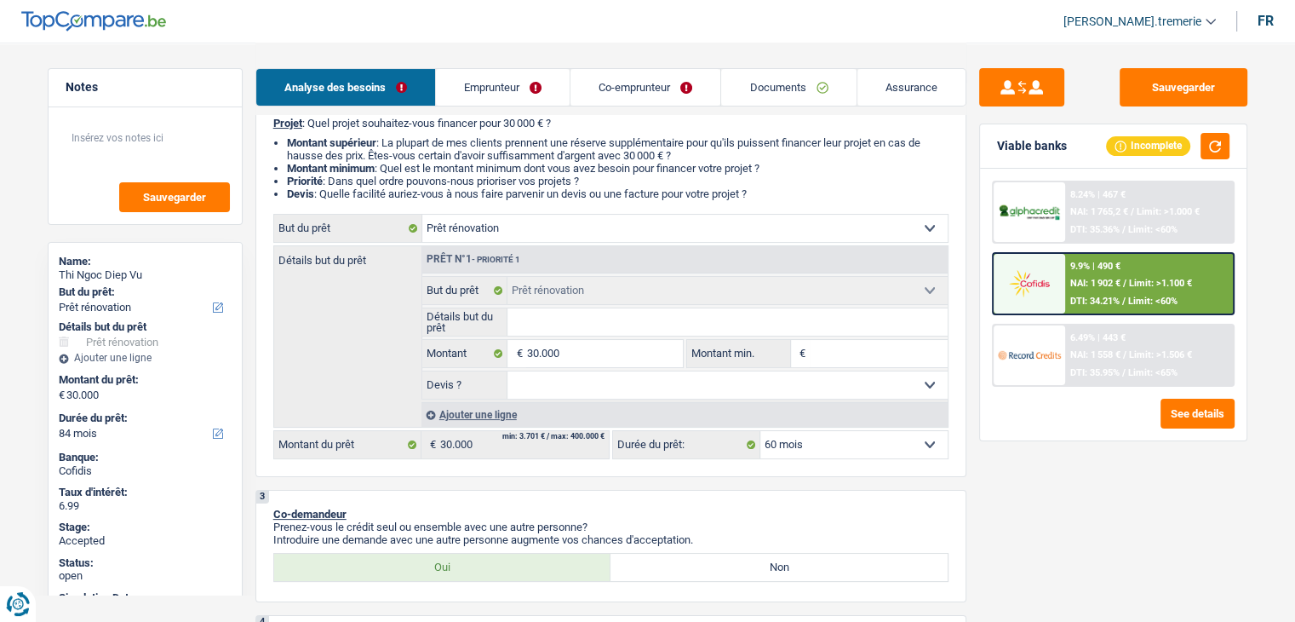
select select "60"
click at [1172, 284] on span "Limit: >1.100 €" at bounding box center [1168, 283] width 63 height 11
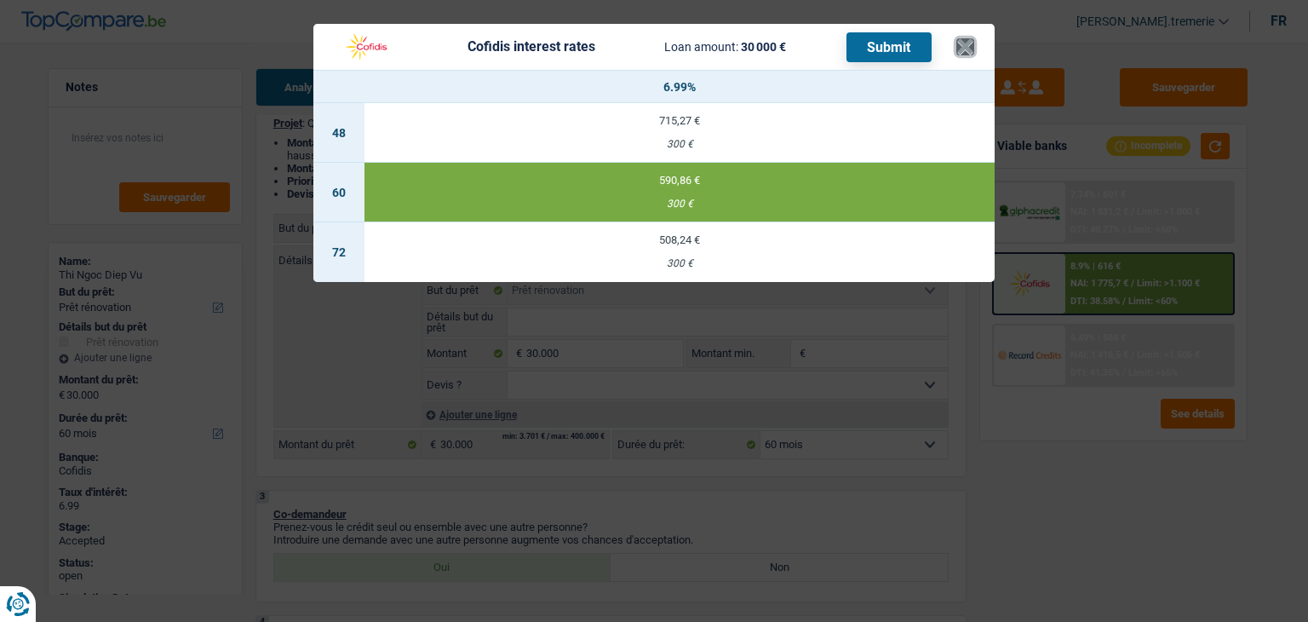
click at [970, 54] on button "×" at bounding box center [965, 46] width 18 height 17
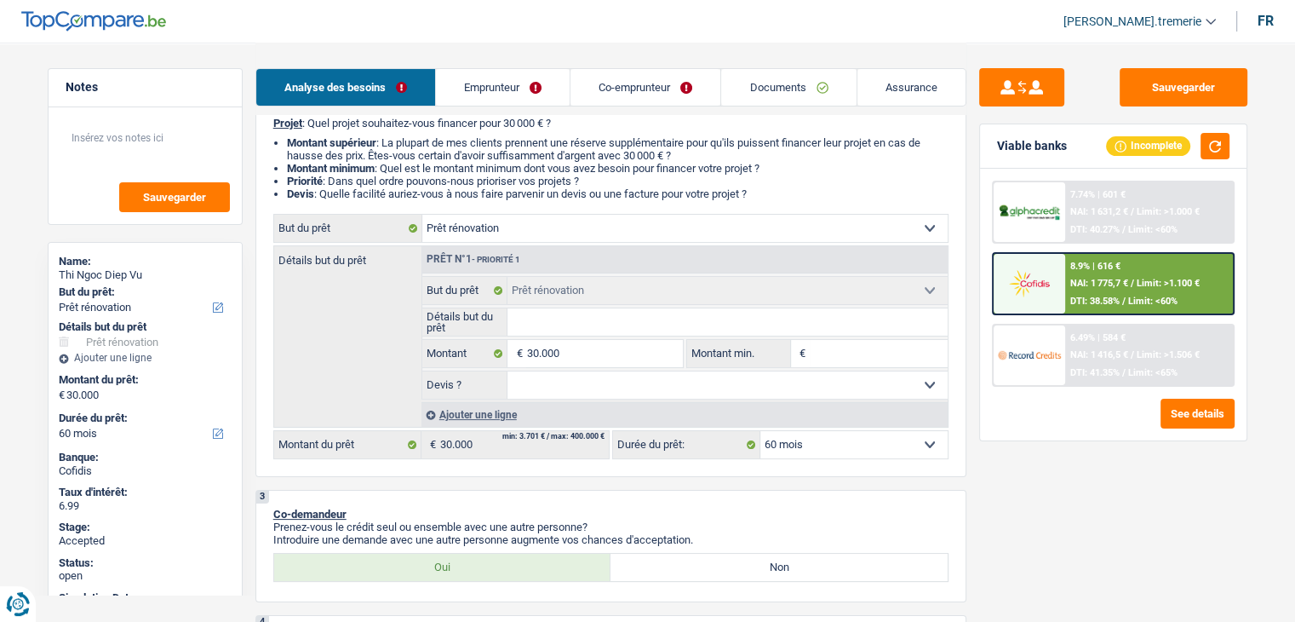
click at [814, 447] on select "12 mois 18 mois 24 mois 30 mois 36 mois 42 mois 48 mois 60 mois 72 mois 84 mois…" at bounding box center [854, 444] width 187 height 27
click at [896, 34] on header "Audrey De.tremerie ADMIN CA SA SO Se déconnecter fr" at bounding box center [647, 21] width 1295 height 43
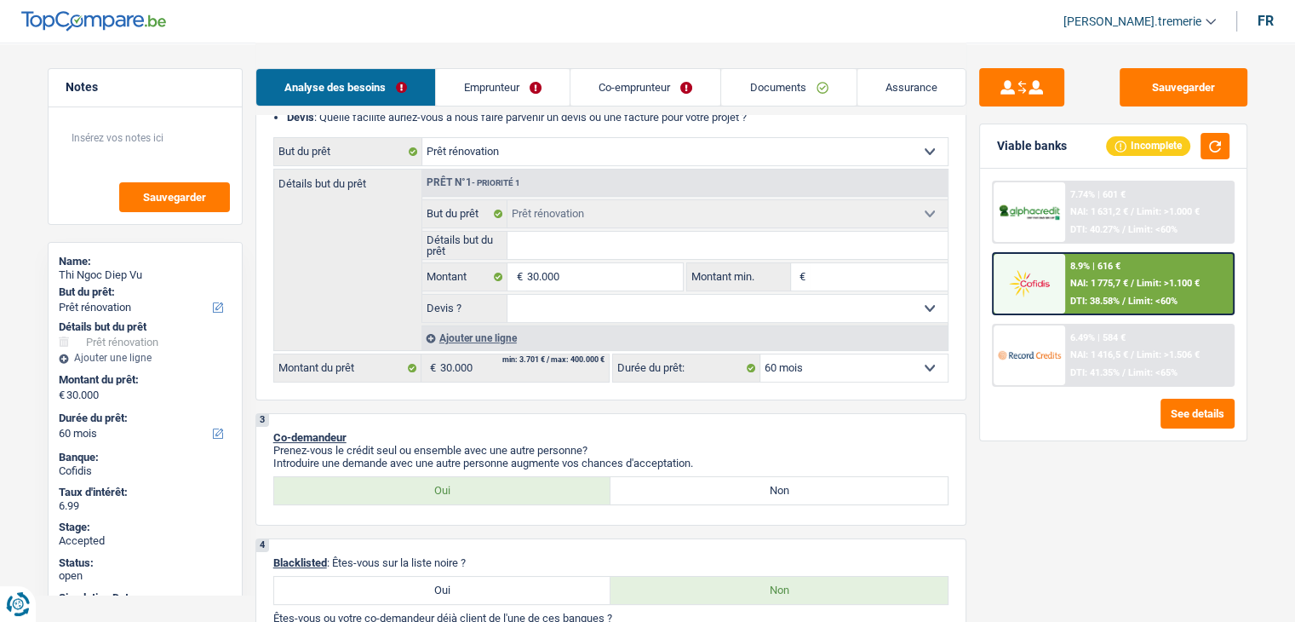
scroll to position [232, 0]
click at [870, 363] on select "12 mois 18 mois 24 mois 30 mois 36 mois 42 mois 48 mois 60 mois 72 mois 84 mois…" at bounding box center [854, 367] width 187 height 27
select select "84"
click at [761, 354] on select "12 mois 18 mois 24 mois 30 mois 36 mois 42 mois 48 mois 60 mois 72 mois 84 mois…" at bounding box center [854, 367] width 187 height 27
select select "84"
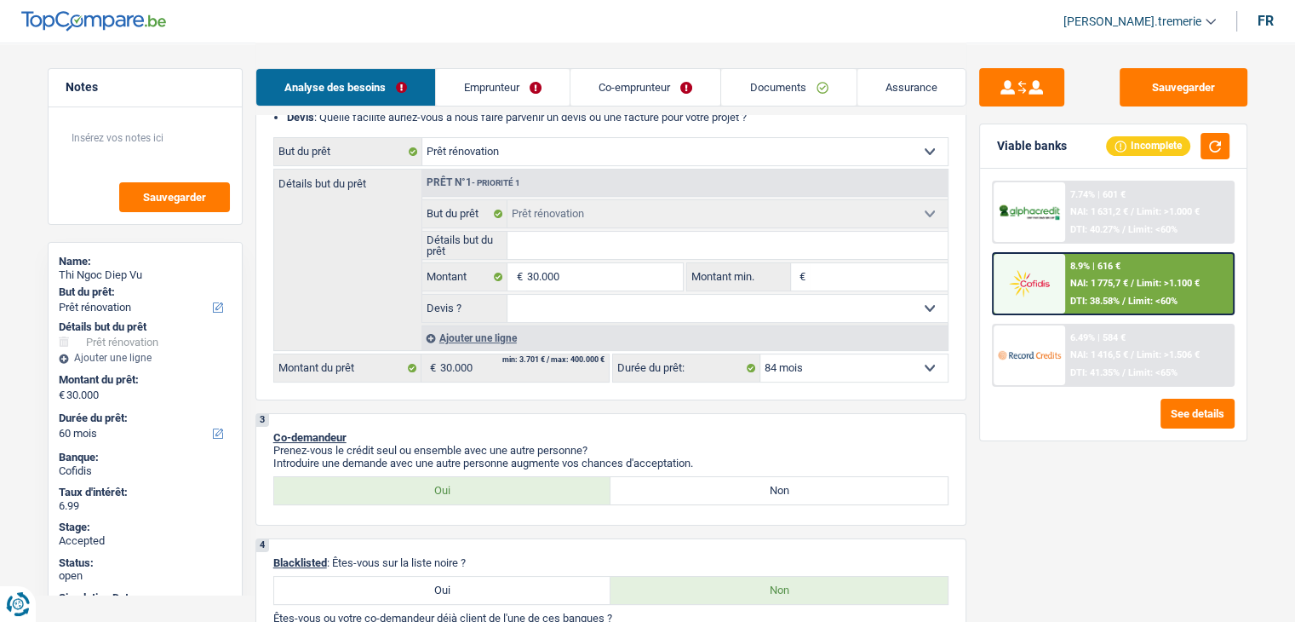
select select "84"
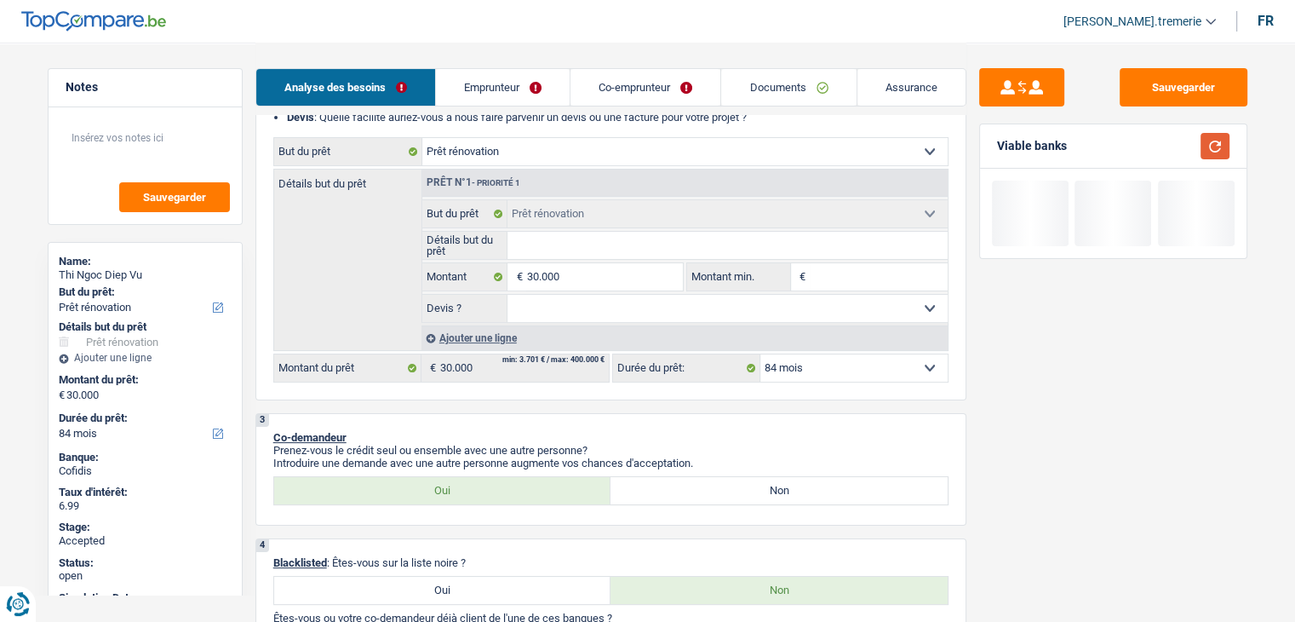
click at [1220, 150] on button "button" at bounding box center [1215, 146] width 29 height 26
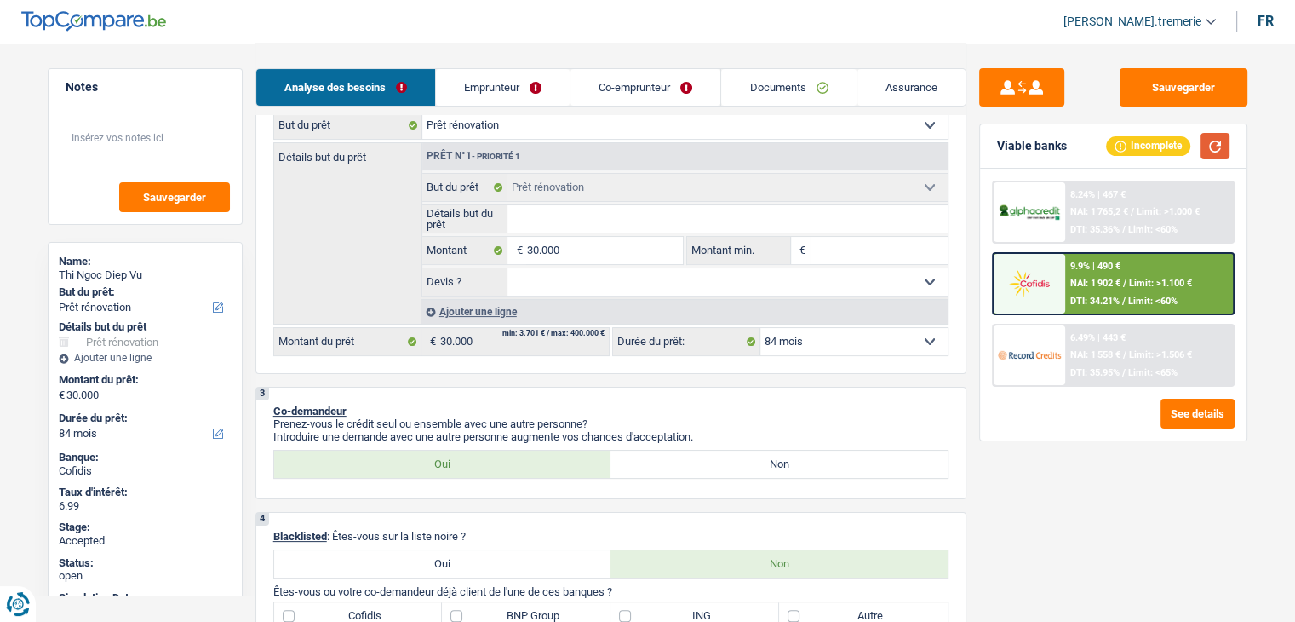
scroll to position [259, 0]
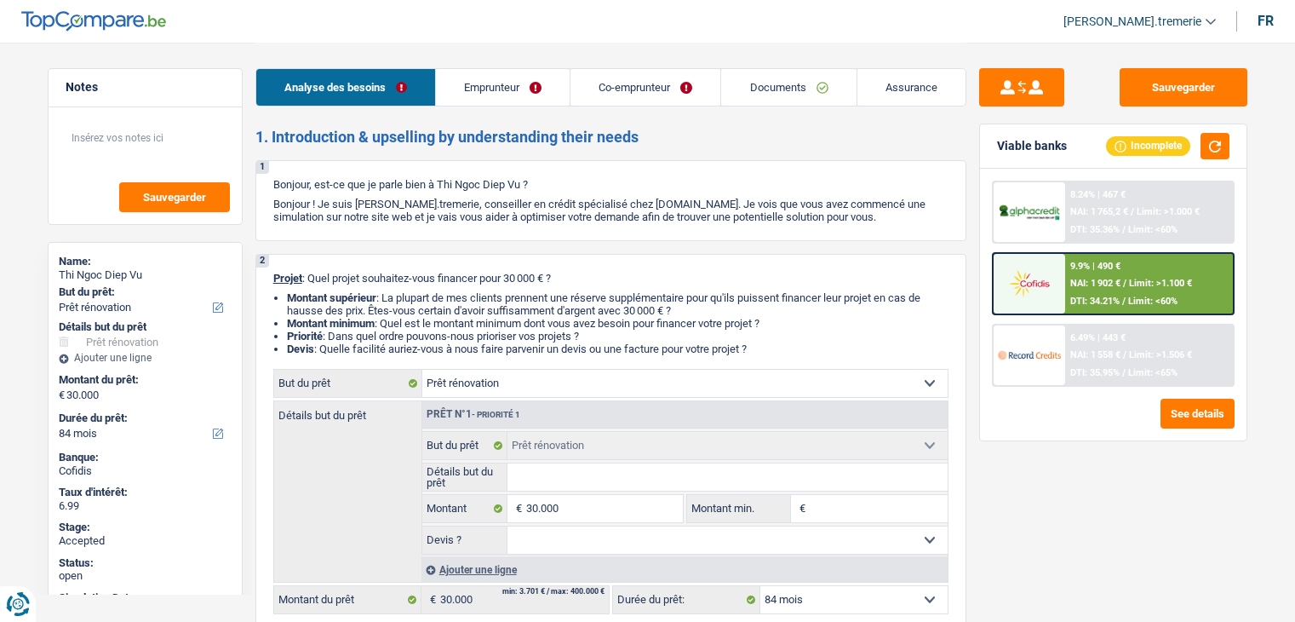
select select "renovation"
select select "84"
click at [772, 101] on link "Documents" at bounding box center [788, 87] width 135 height 37
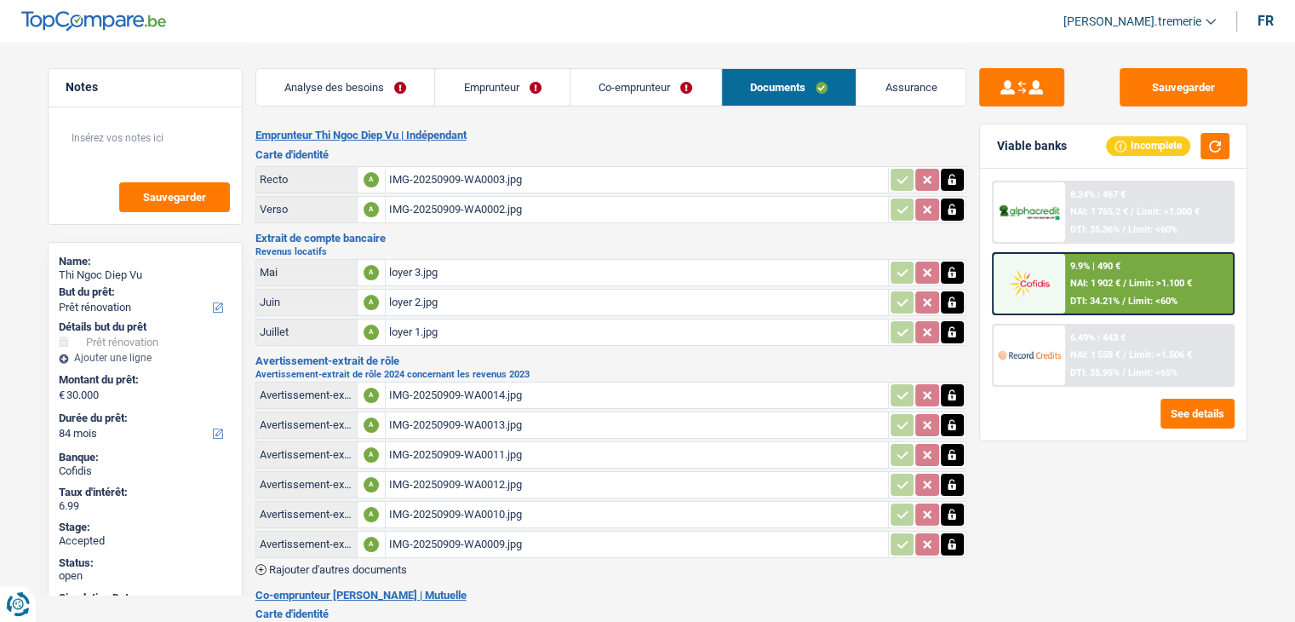
click at [513, 93] on link "Emprunteur" at bounding box center [502, 87] width 135 height 37
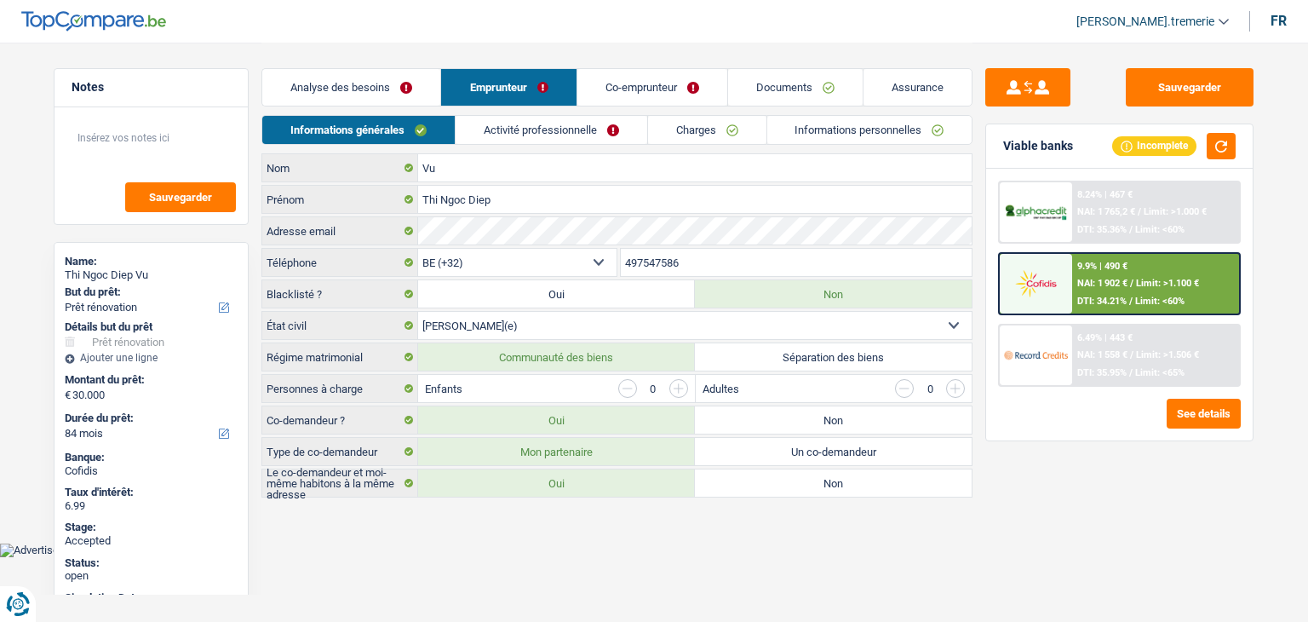
click at [841, 125] on link "Informations personnelles" at bounding box center [869, 130] width 205 height 28
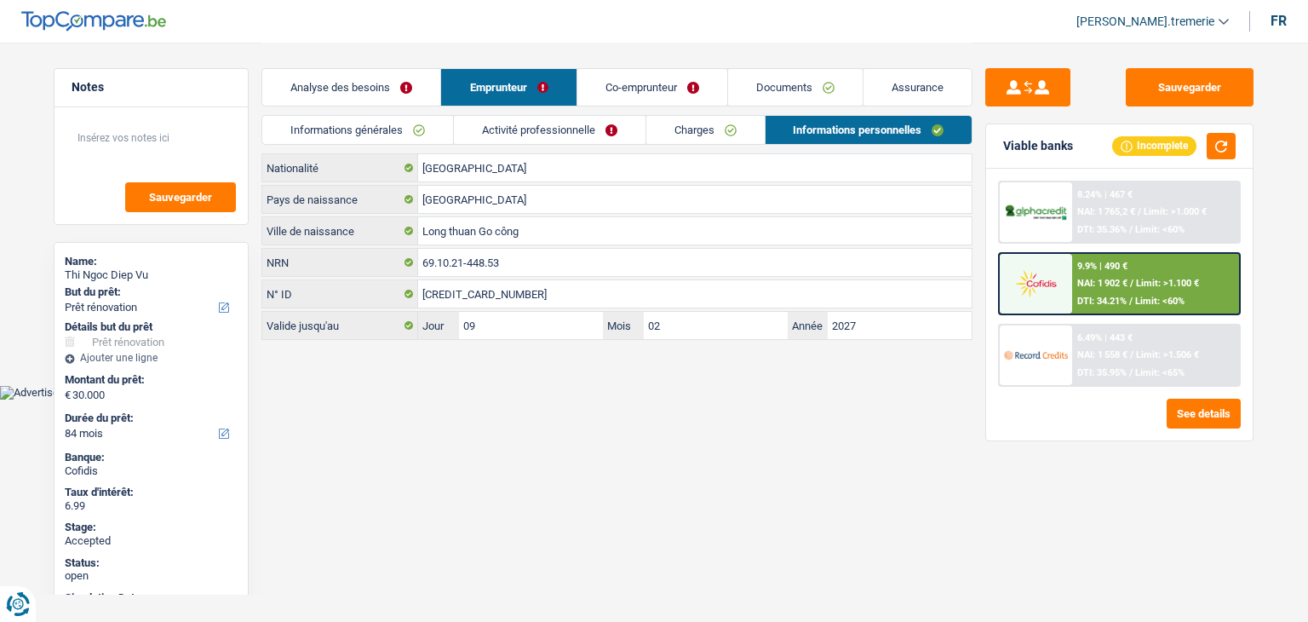
click at [1094, 288] on div "9.9% | 490 € NAI: 1 902 € / Limit: >1.100 € DTI: 34.21% / Limit: <60%" at bounding box center [1156, 284] width 168 height 60
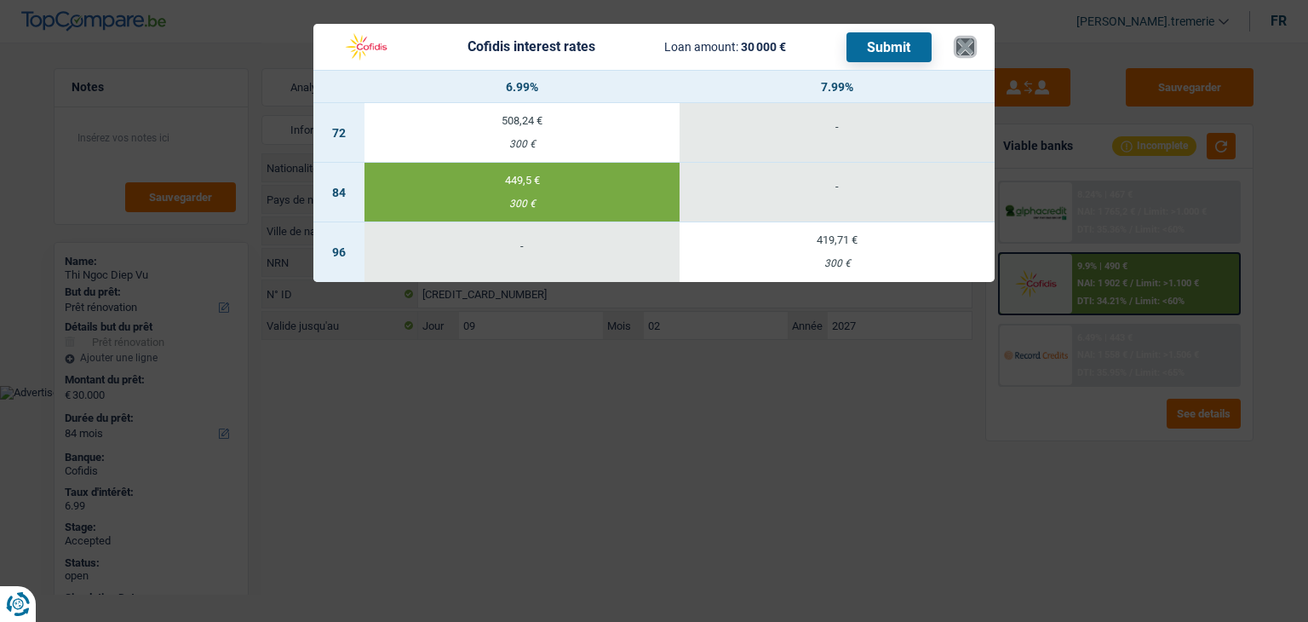
click at [968, 47] on button "×" at bounding box center [965, 46] width 18 height 17
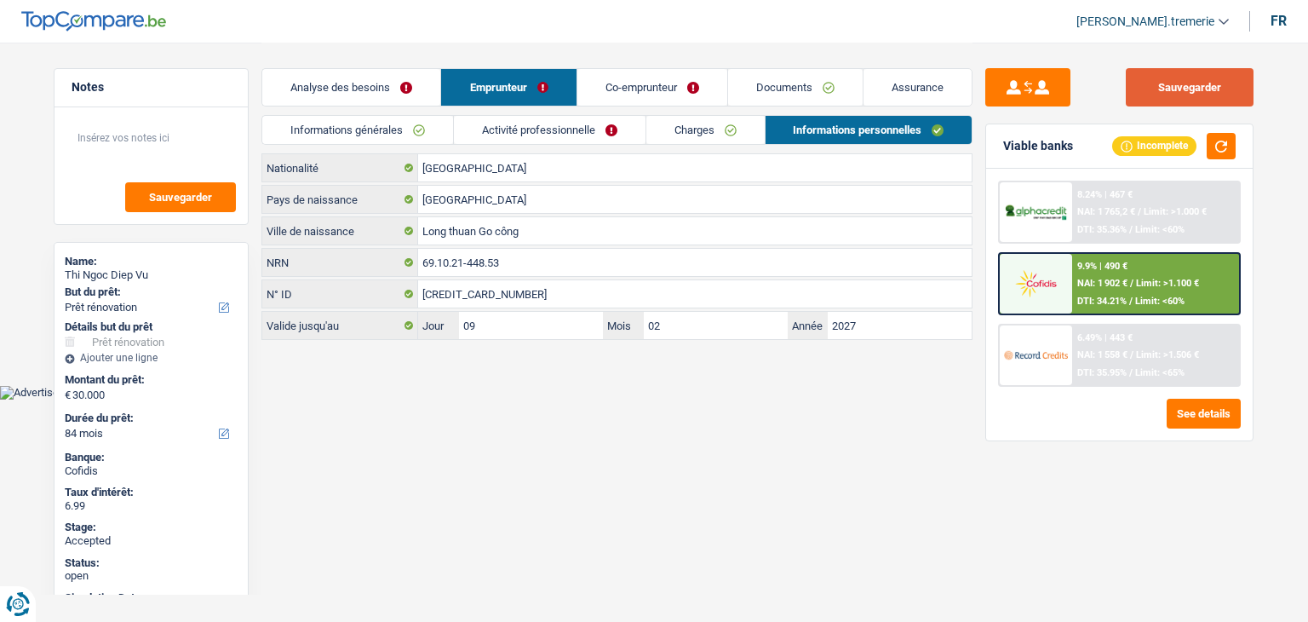
click at [1169, 89] on button "Sauvegarder" at bounding box center [1190, 87] width 128 height 38
